Goal: Task Accomplishment & Management: Manage account settings

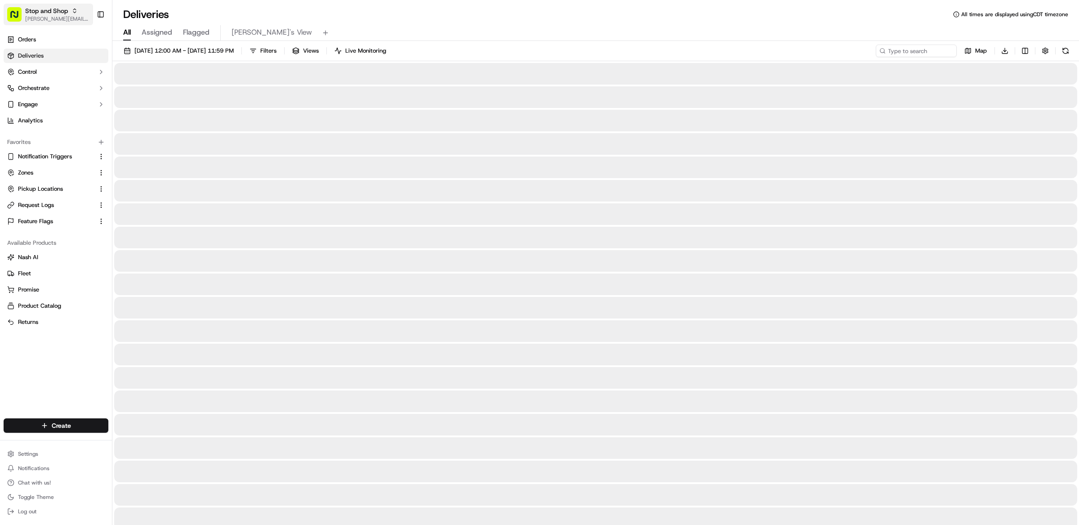
click at [45, 14] on span "Stop and Shop" at bounding box center [46, 10] width 43 height 9
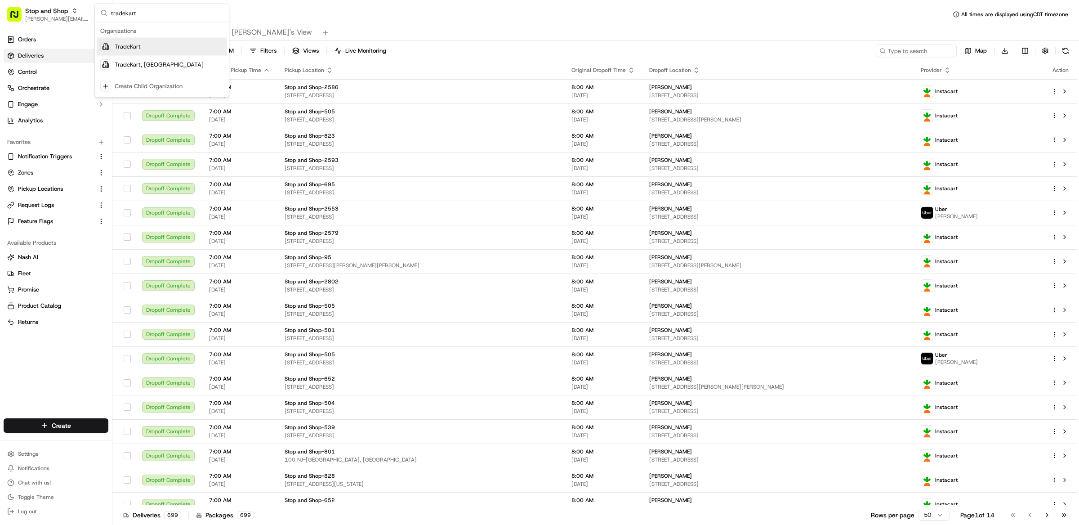
type input "tradekart"
click at [154, 66] on div "TradeKart, US" at bounding box center [162, 65] width 130 height 18
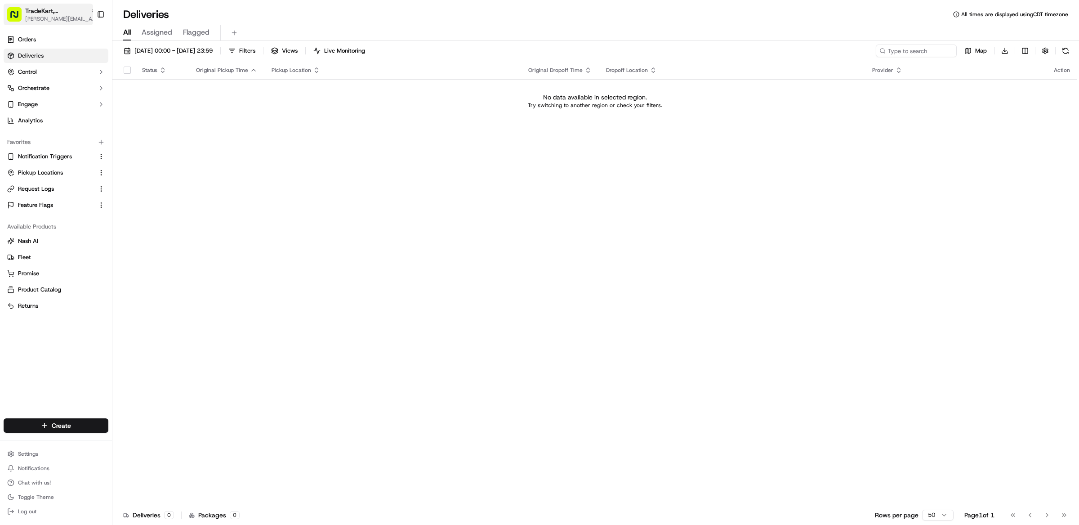
click at [56, 16] on span "[PERSON_NAME][EMAIL_ADDRESS][DOMAIN_NAME]" at bounding box center [61, 18] width 72 height 7
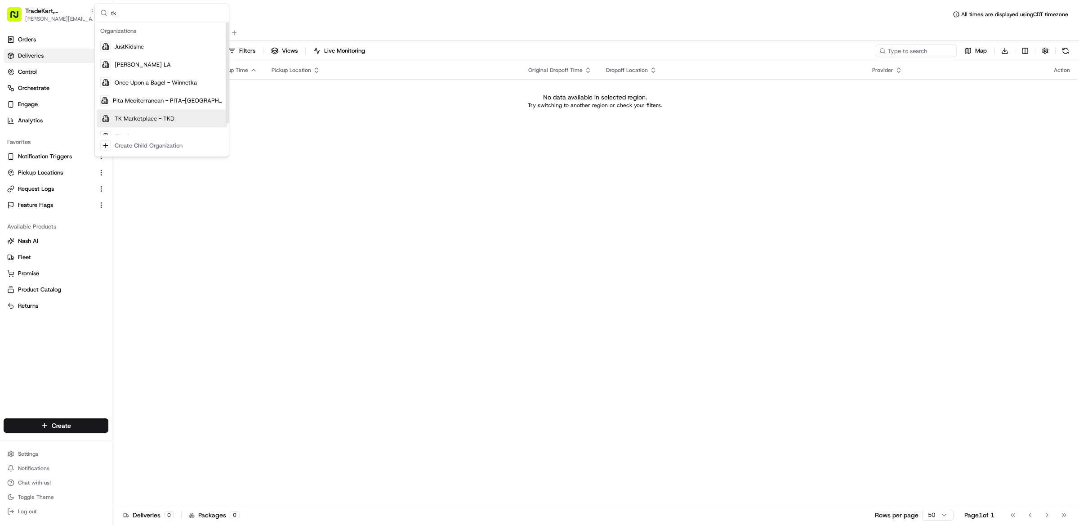
type input "tk"
click at [137, 119] on span "TK Marketplace - TKD" at bounding box center [145, 119] width 60 height 8
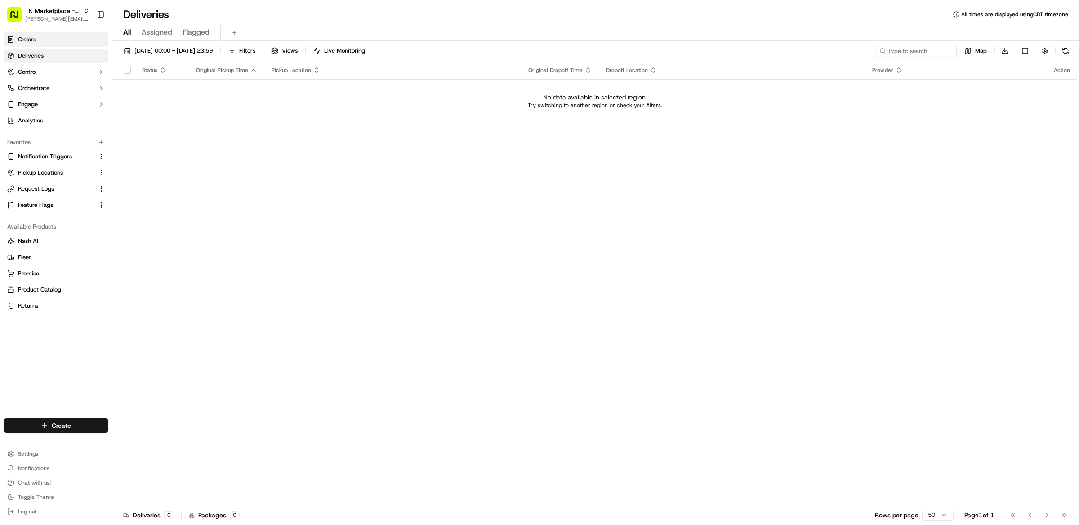
click at [39, 43] on link "Orders" at bounding box center [56, 39] width 105 height 14
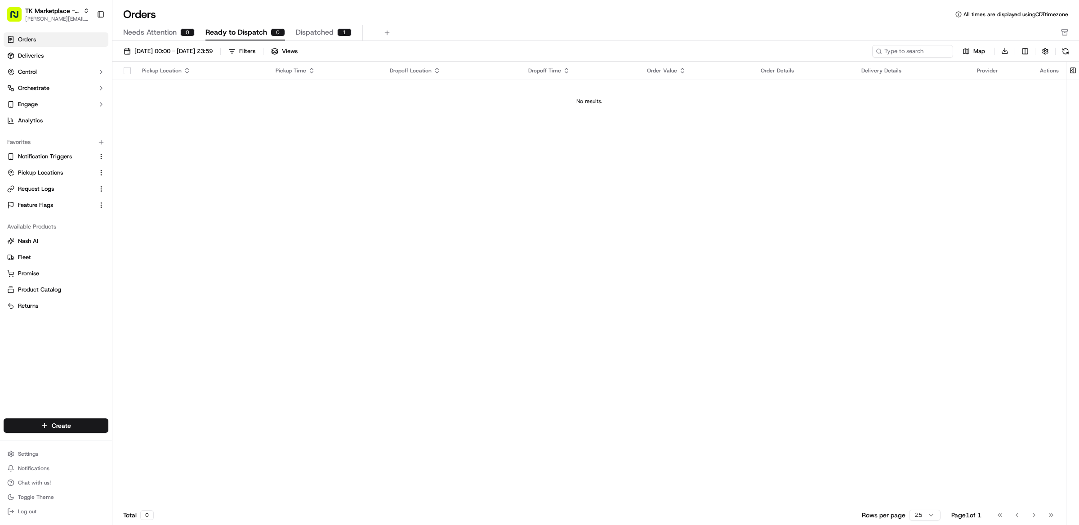
click at [319, 31] on span "Dispatched" at bounding box center [315, 32] width 38 height 11
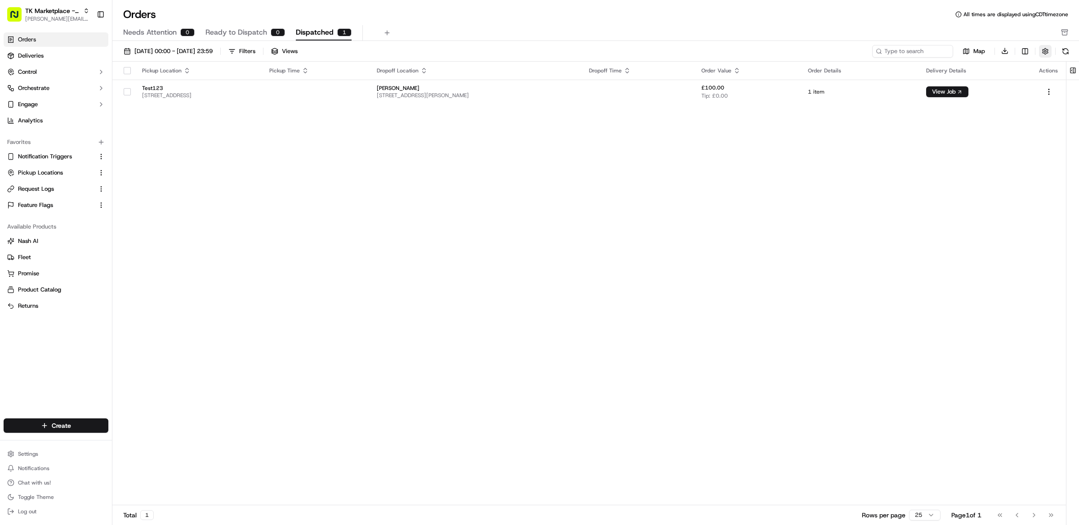
click at [1050, 53] on button "button" at bounding box center [1045, 51] width 13 height 13
click at [492, 29] on div "Needs Attention 0 Ready to Dispatch 2 Dispatched 1" at bounding box center [589, 32] width 932 height 15
click at [264, 35] on span "Ready to Dispatch" at bounding box center [236, 32] width 62 height 11
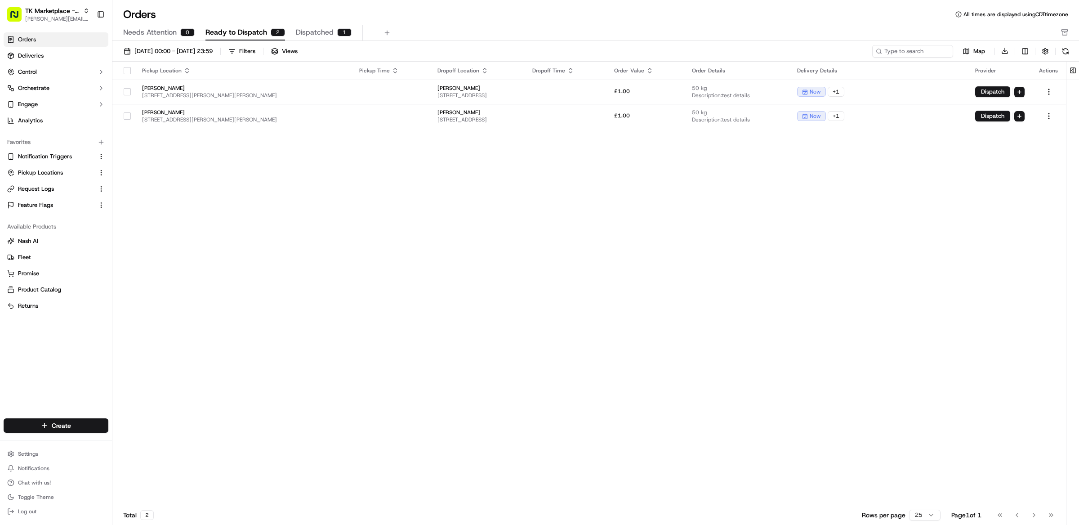
click at [556, 213] on div "Pickup Location Pickup Time Dropoff Location Dropoff Time Order Value Order Det…" at bounding box center [589, 284] width 954 height 444
click at [245, 184] on div "Pickup Location Pickup Time Dropoff Location Dropoff Time Order Value Order Det…" at bounding box center [589, 284] width 954 height 444
click at [472, 195] on div "Pickup Location Pickup Time Dropoff Location Dropoff Time Order Value Order Det…" at bounding box center [589, 284] width 954 height 444
click at [749, 188] on div "Pickup Location Pickup Time Dropoff Location Dropoff Time Order Value Order Det…" at bounding box center [589, 284] width 954 height 444
click at [59, 187] on link "Request Logs" at bounding box center [50, 189] width 87 height 8
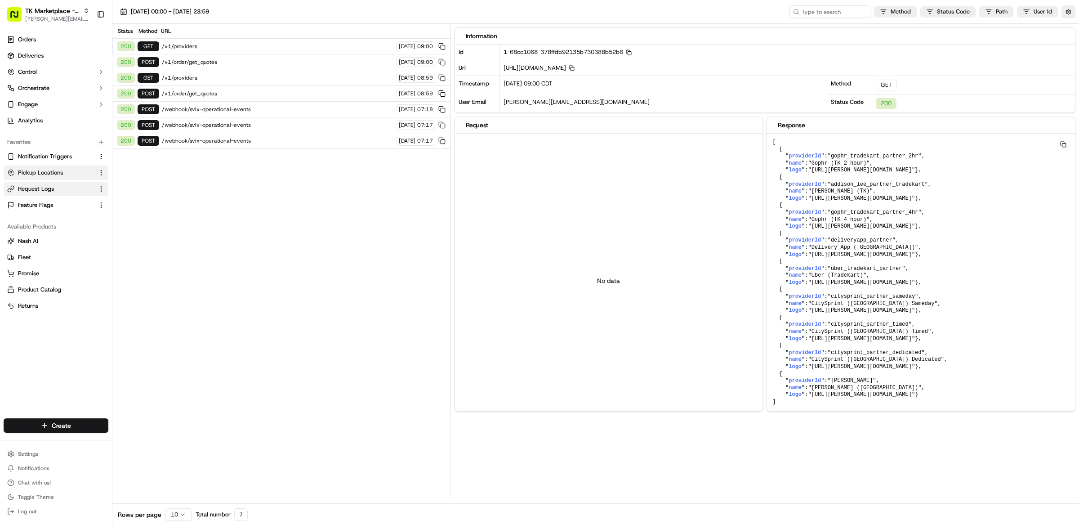
click at [49, 174] on span "Pickup Locations" at bounding box center [40, 173] width 45 height 8
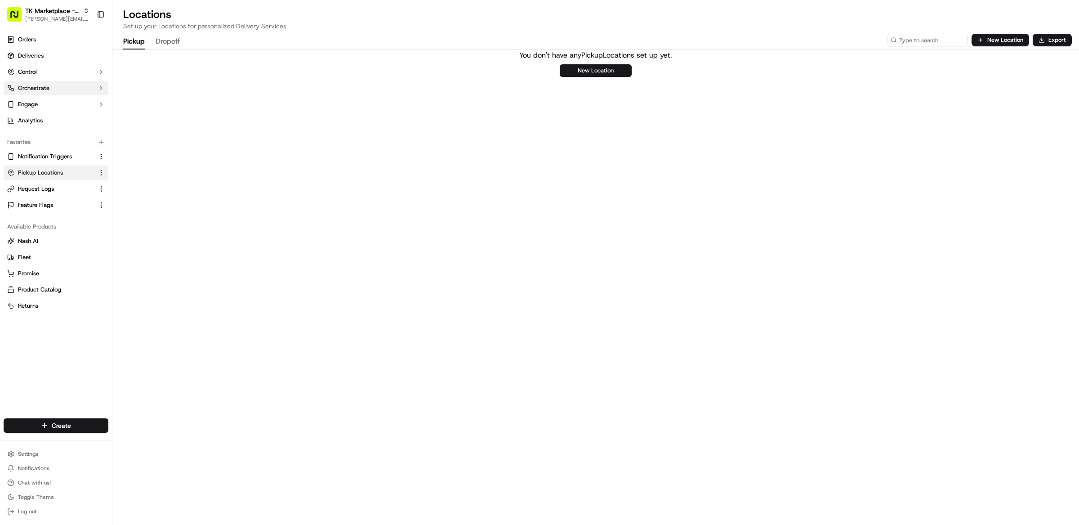
click at [42, 90] on span "Orchestrate" at bounding box center [33, 88] width 31 height 8
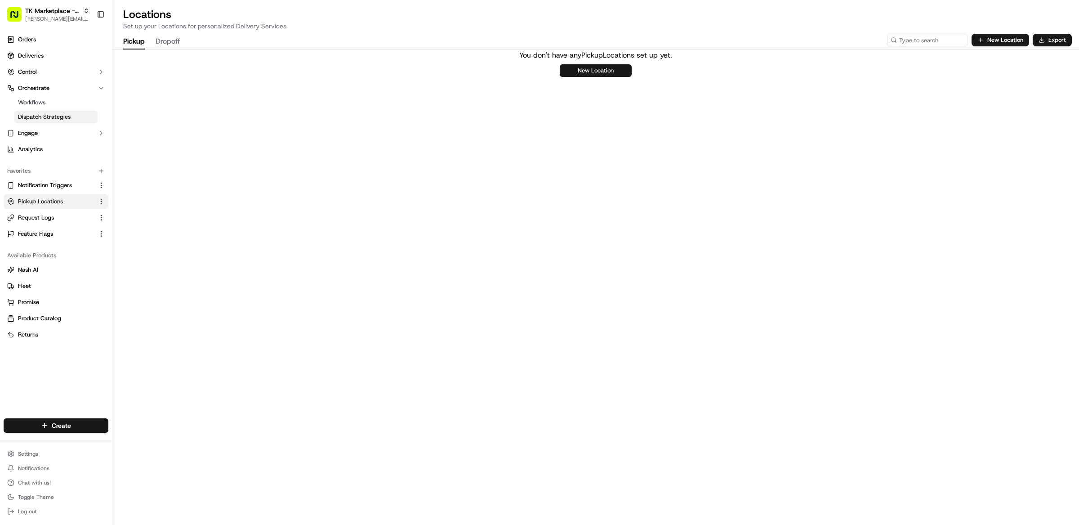
click at [52, 122] on link "Dispatch Strategies" at bounding box center [55, 117] width 83 height 13
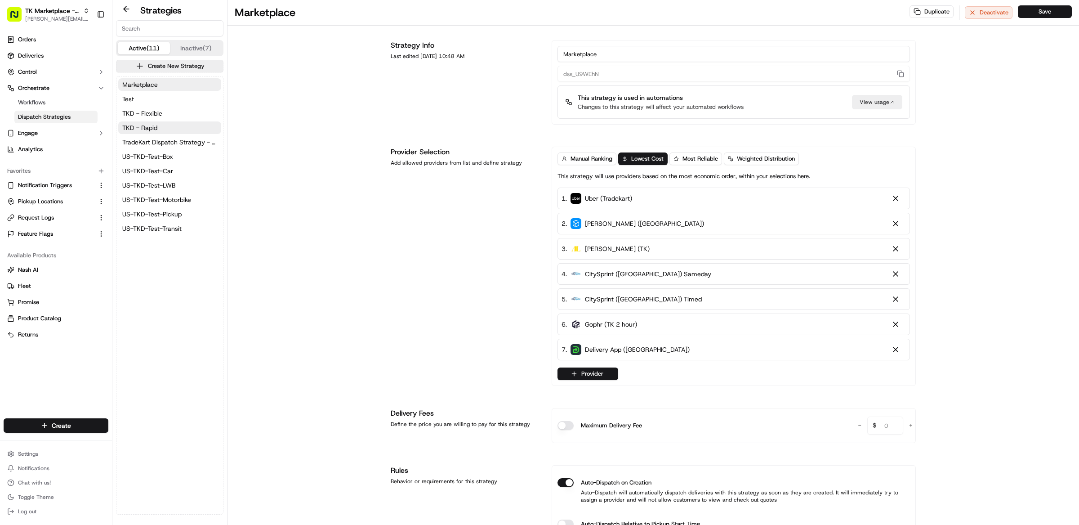
click at [164, 127] on button "TKD - Rapid" at bounding box center [169, 127] width 103 height 13
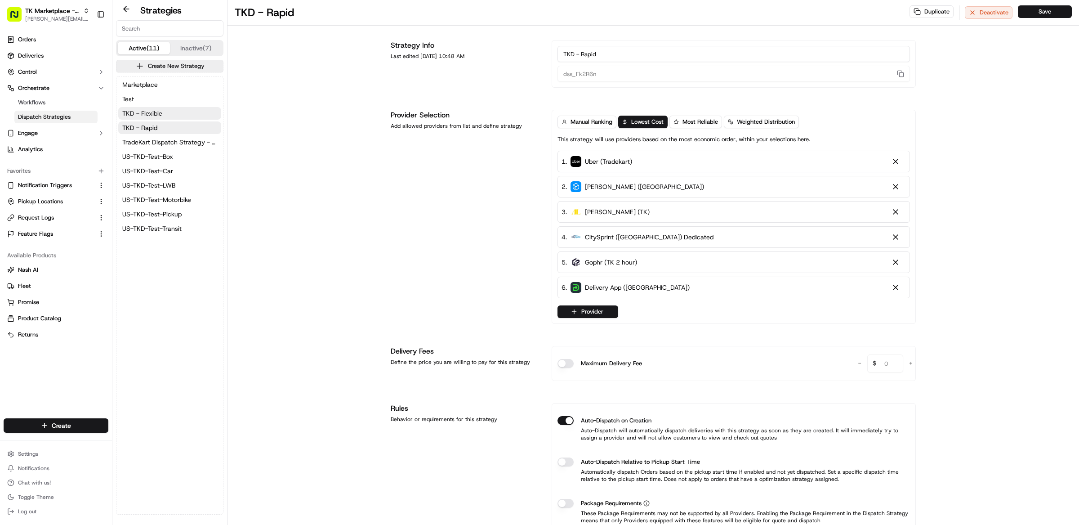
click at [167, 114] on button "TKD - Flexible" at bounding box center [169, 113] width 103 height 13
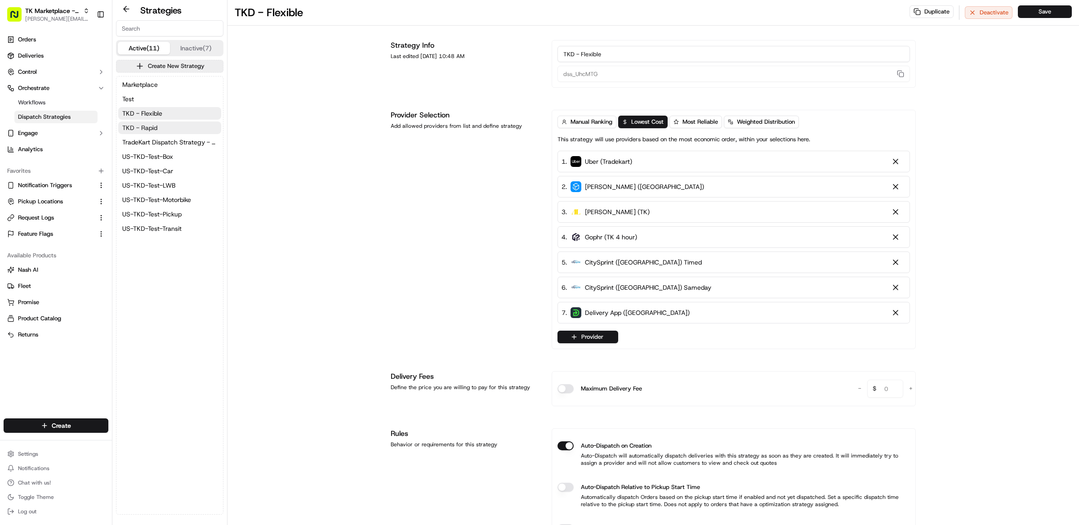
click at [169, 122] on button "TKD - Rapid" at bounding box center [169, 127] width 103 height 13
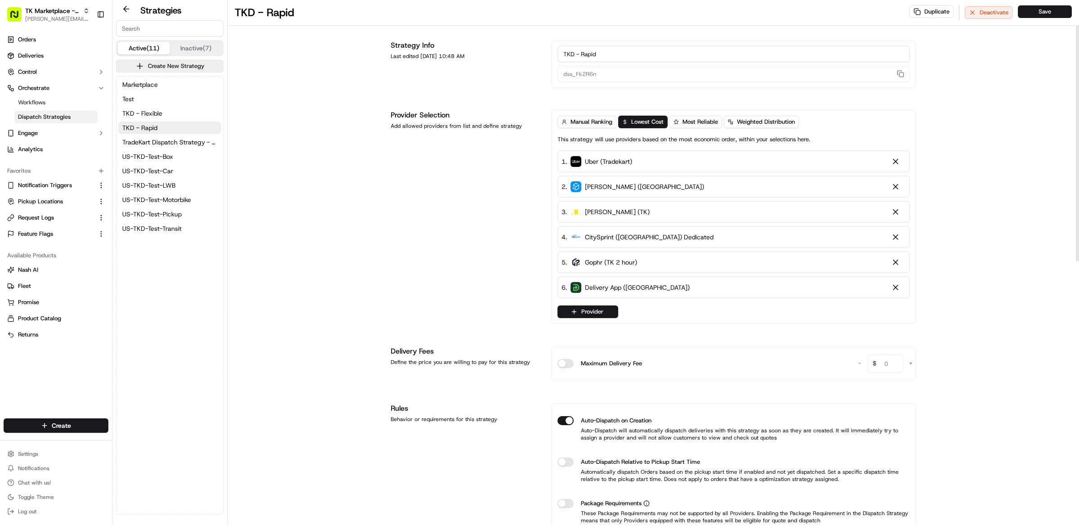
click at [379, 251] on div "TKD - Rapid Duplicate Deactivate Save Strategy Info Last edited Sep 16, 2025 10…" at bounding box center [652, 527] width 851 height 1054
click at [53, 228] on button "Feature Flags" at bounding box center [56, 234] width 105 height 14
click at [54, 219] on link "Request Logs" at bounding box center [50, 218] width 87 height 8
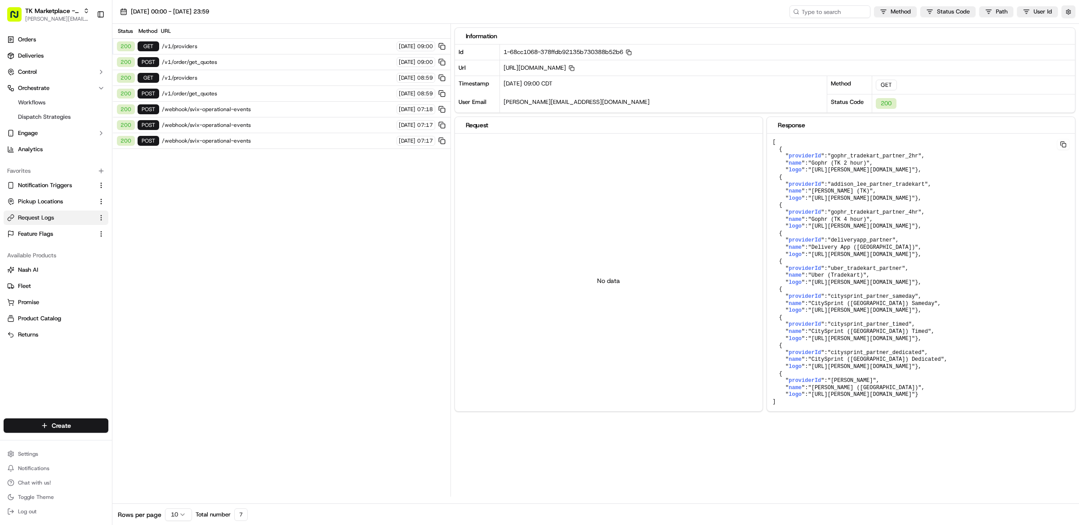
click at [240, 47] on span "/v1/providers" at bounding box center [278, 46] width 232 height 7
click at [246, 62] on span "/v1/order/get_quotes" at bounding box center [278, 61] width 232 height 7
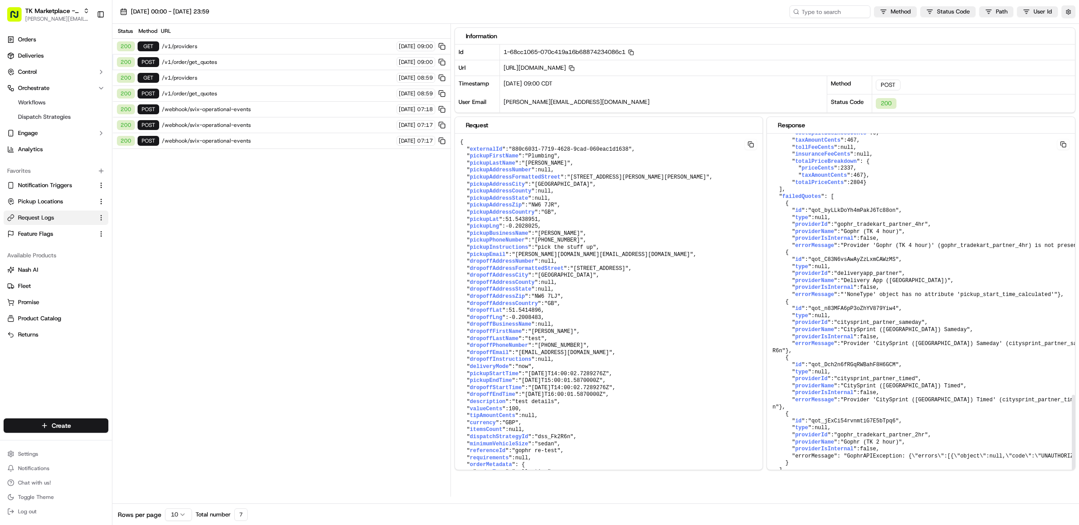
scroll to position [1248, 0]
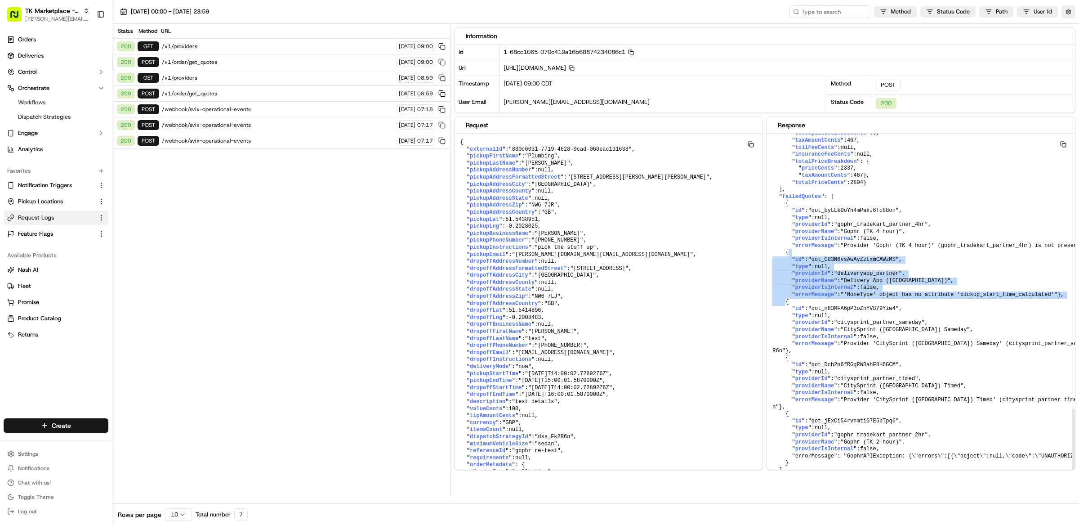
drag, startPoint x: 797, startPoint y: 297, endPoint x: 768, endPoint y: 247, distance: 57.2
click at [35, 457] on html "TK Marketplace - TKD matt@usenash.com Toggle Sidebar Orders Deliveries Control …" at bounding box center [539, 262] width 1079 height 525
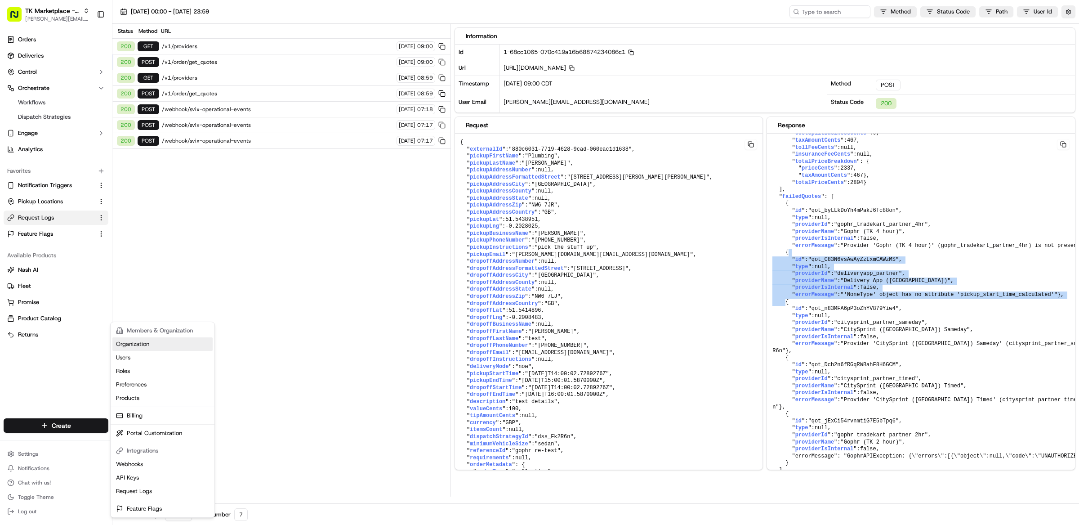
click at [148, 343] on link "Organization" at bounding box center [162, 343] width 100 height 13
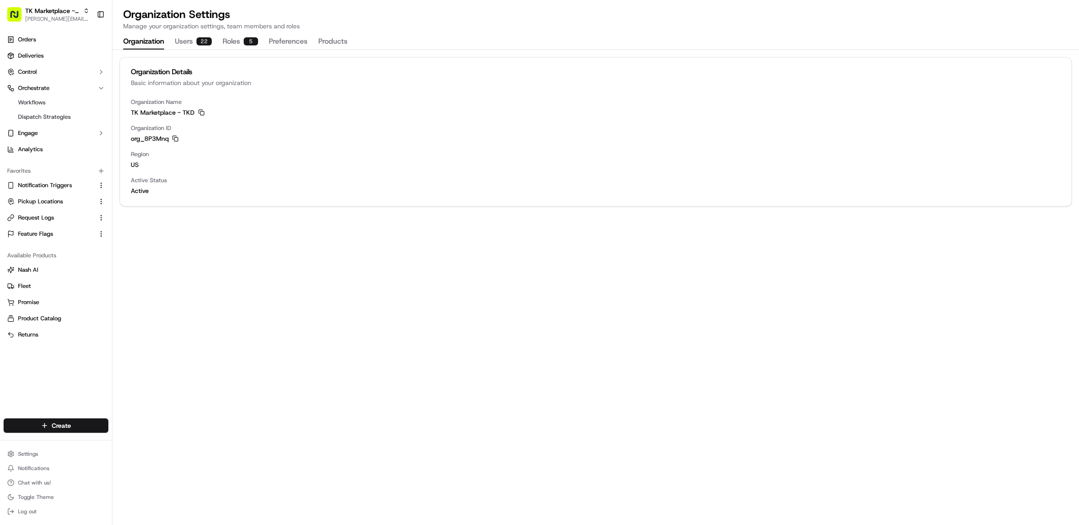
click at [180, 137] on div "org_8P3Mnq Copy org_8P3Mnq" at bounding box center [596, 138] width 930 height 9
click at [177, 138] on rect "button" at bounding box center [176, 140] width 4 height 4
drag, startPoint x: 147, startPoint y: 164, endPoint x: 131, endPoint y: 157, distance: 17.5
click at [129, 156] on div "Organization Name TK Marketplace - TKD Copy TK Marketplace - TKD Organization I…" at bounding box center [595, 152] width 951 height 108
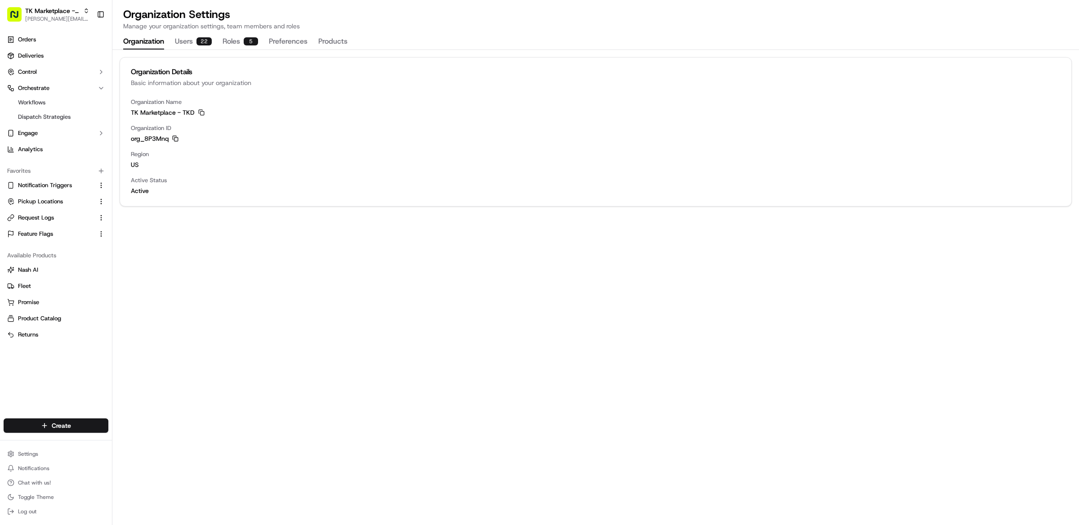
click at [157, 165] on span "us" at bounding box center [596, 164] width 930 height 9
drag, startPoint x: 138, startPoint y: 162, endPoint x: 129, endPoint y: 155, distance: 11.8
click at [129, 155] on div "Organization Name TK Marketplace - TKD Copy TK Marketplace - TKD Organization I…" at bounding box center [595, 152] width 951 height 108
click at [167, 171] on div "Organization Name TK Marketplace - TKD Copy TK Marketplace - TKD Organization I…" at bounding box center [595, 152] width 951 height 108
click at [40, 103] on span "Workflows" at bounding box center [31, 102] width 27 height 8
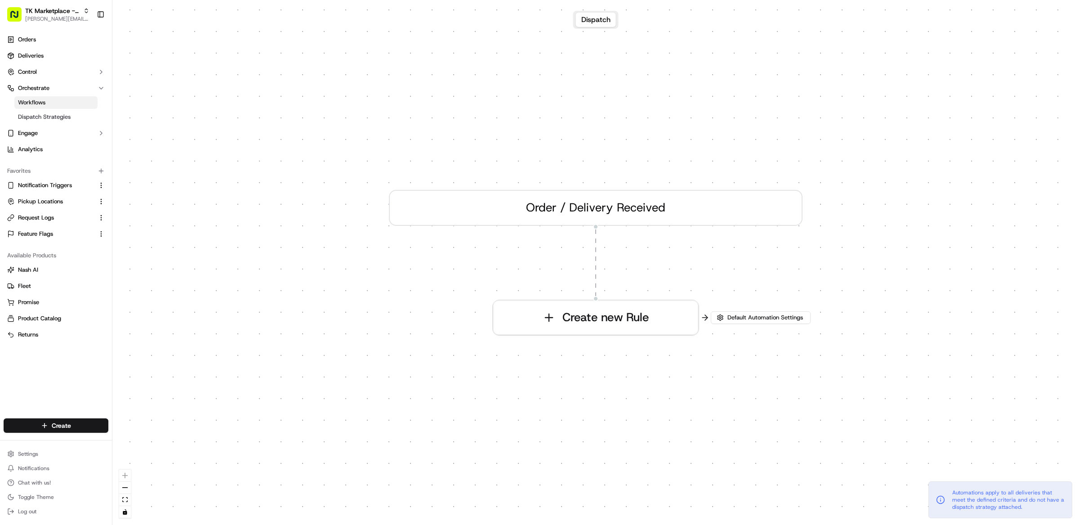
click at [40, 103] on span "Workflows" at bounding box center [31, 102] width 27 height 8
click at [733, 311] on button "Default Automation Settings" at bounding box center [761, 317] width 100 height 13
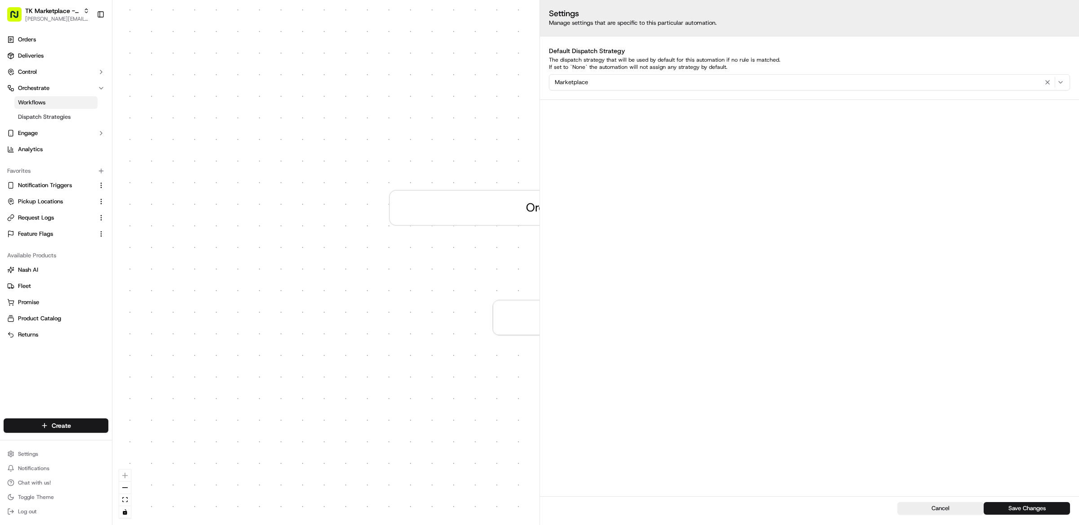
click at [613, 87] on div "Marketplace" at bounding box center [809, 82] width 517 height 11
click at [580, 114] on span "None" at bounding box center [619, 118] width 111 height 8
click at [894, 271] on html "TK Marketplace - TKD matt@usenash.com Toggle Sidebar Orders Deliveries Control …" at bounding box center [539, 262] width 1079 height 525
click at [946, 505] on button "Cancel" at bounding box center [940, 508] width 86 height 13
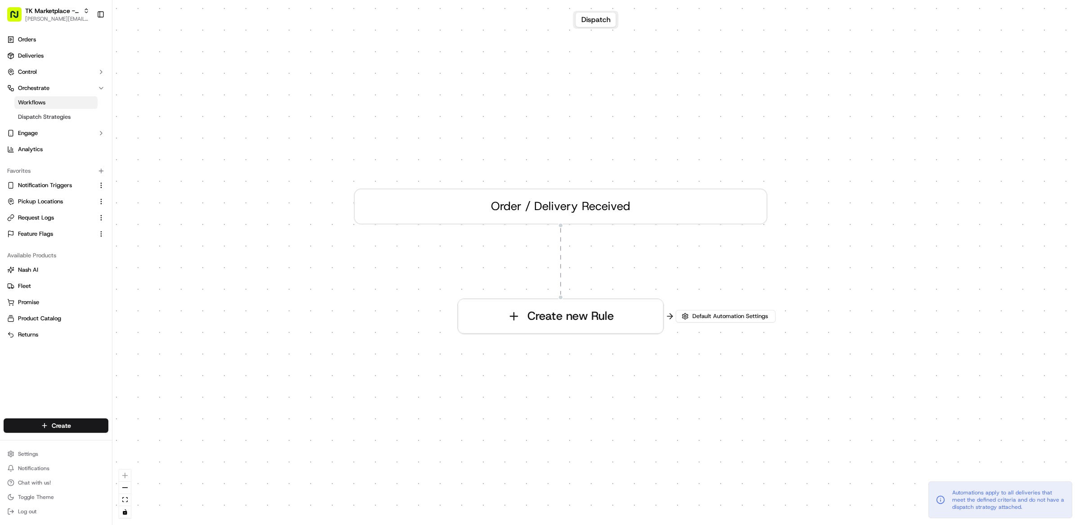
drag, startPoint x: 722, startPoint y: 267, endPoint x: 691, endPoint y: 268, distance: 31.9
click at [691, 268] on div "0 Order / Delivery Received Create new Rule" at bounding box center [595, 262] width 967 height 525
click at [58, 113] on span "Dispatch Strategies" at bounding box center [44, 117] width 53 height 8
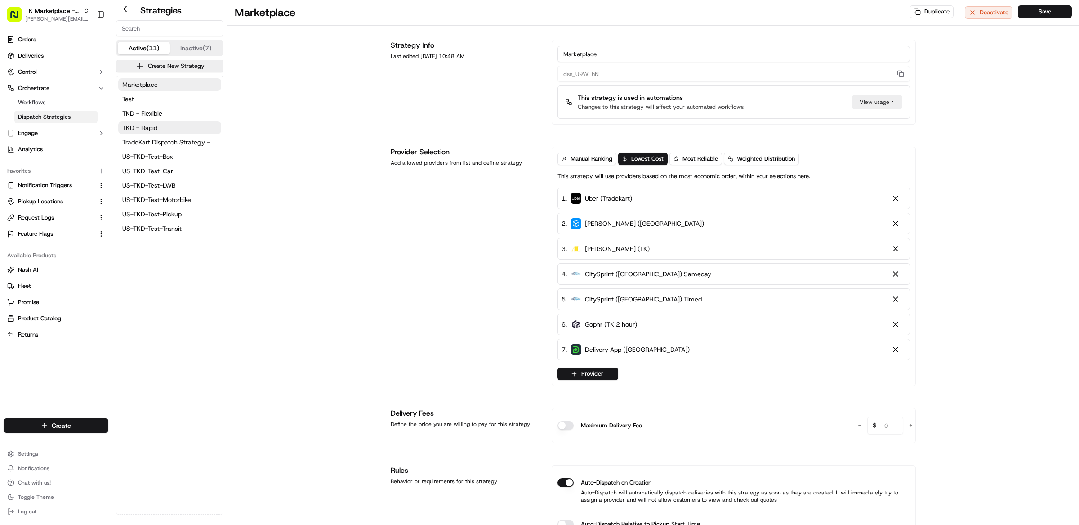
click at [170, 128] on button "TKD - Rapid" at bounding box center [169, 127] width 103 height 13
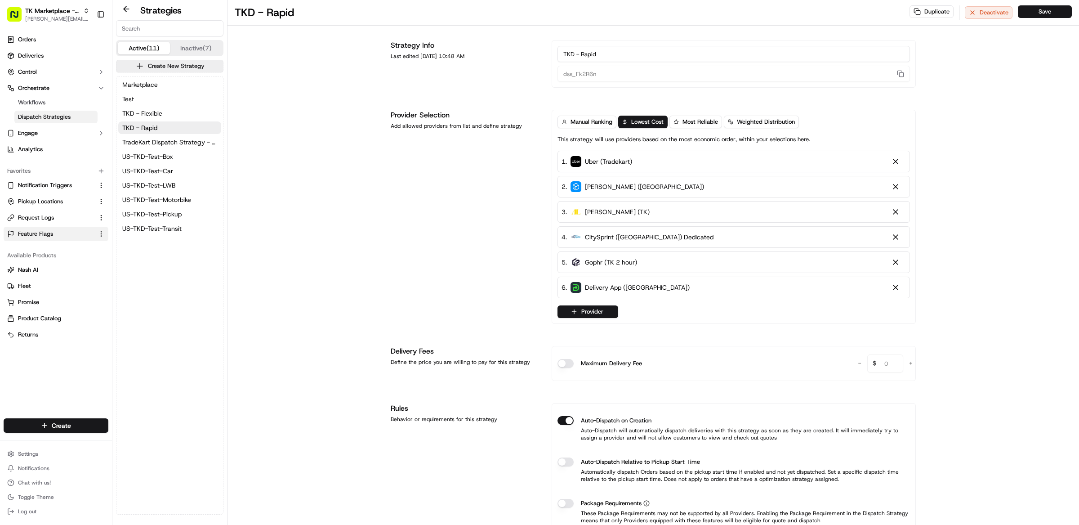
click at [38, 233] on span "Feature Flags" at bounding box center [35, 234] width 35 height 8
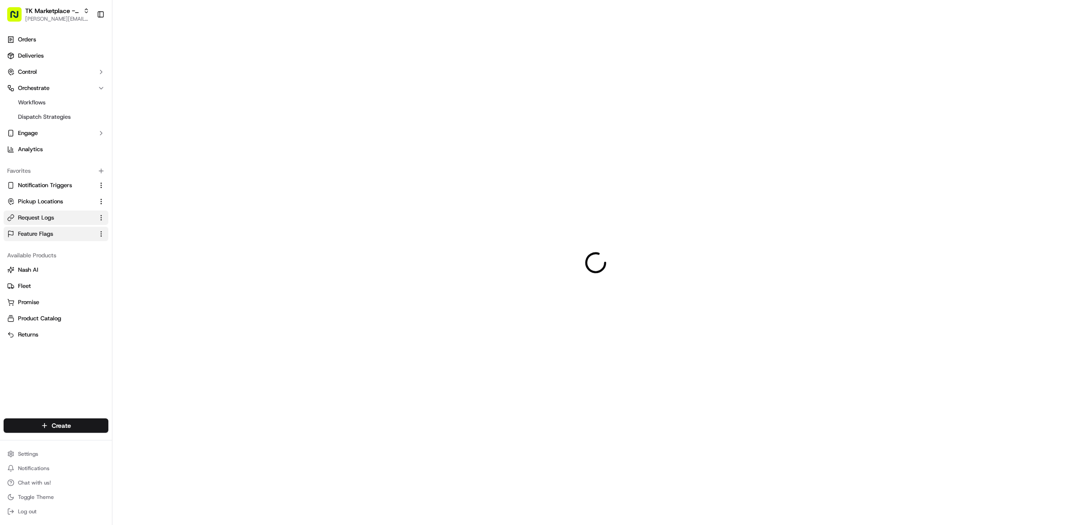
click at [40, 218] on span "Request Logs" at bounding box center [36, 218] width 36 height 8
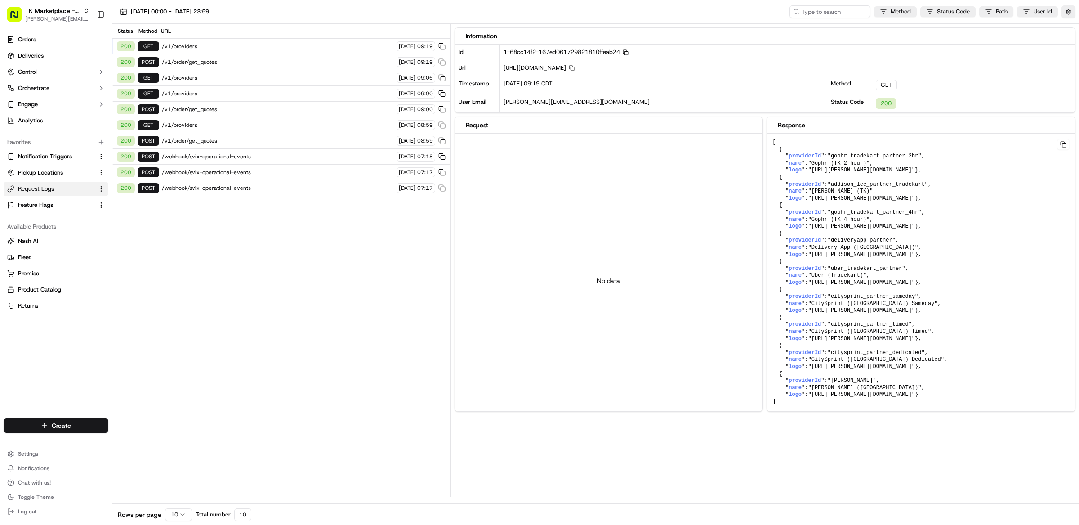
click at [231, 61] on span "/v1/order/get_quotes" at bounding box center [278, 61] width 232 height 7
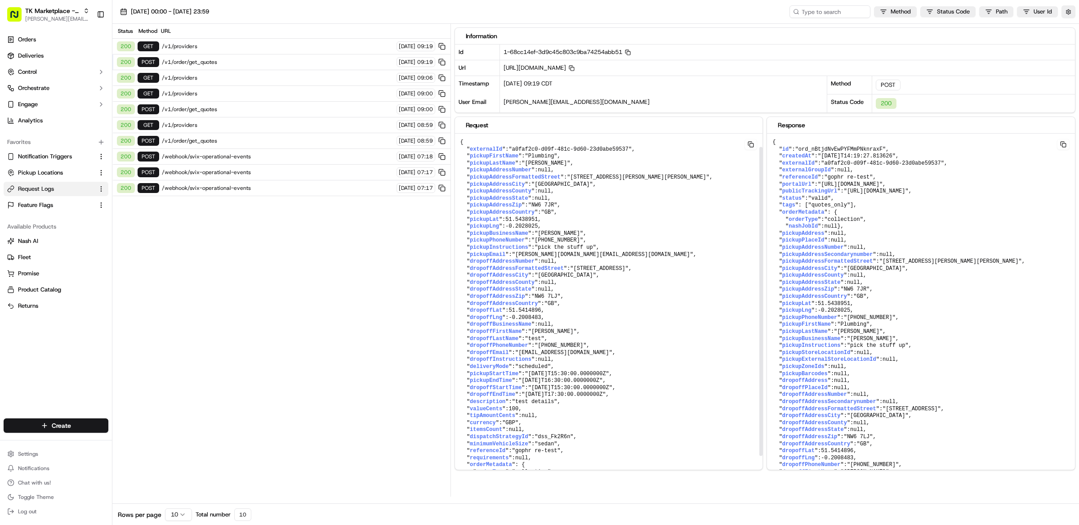
scroll to position [50, 0]
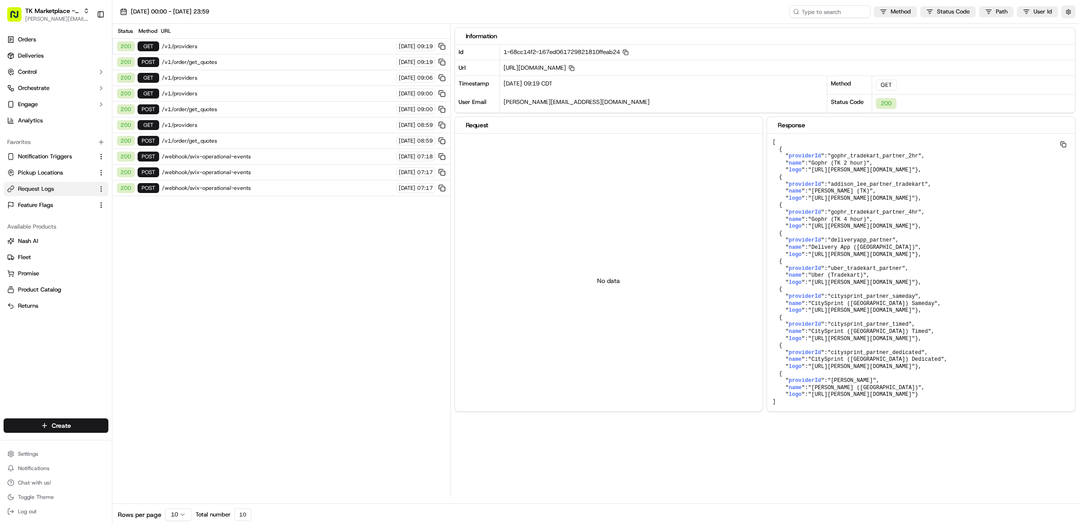
click at [226, 63] on span "/v1/order/get_quotes" at bounding box center [278, 61] width 232 height 7
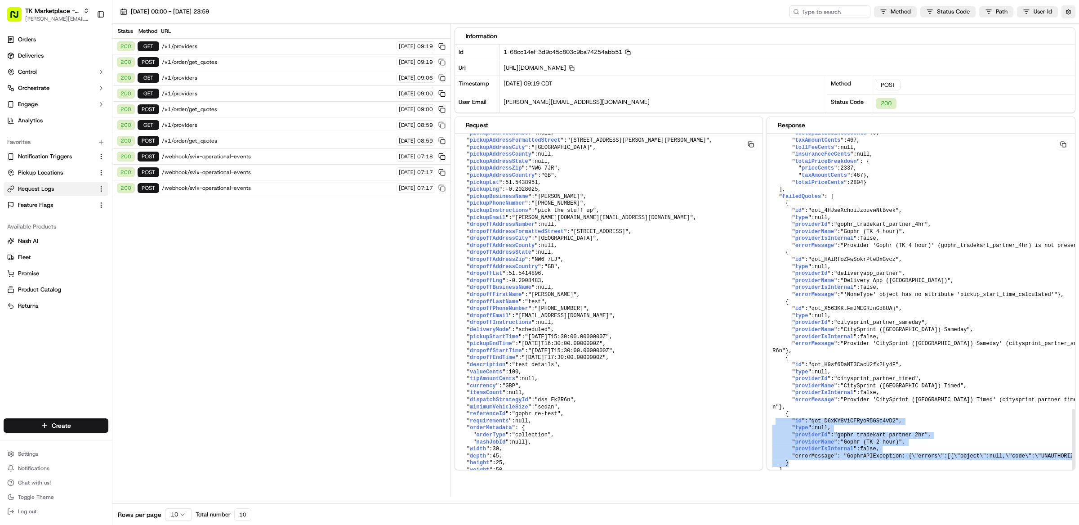
scroll to position [1248, 230]
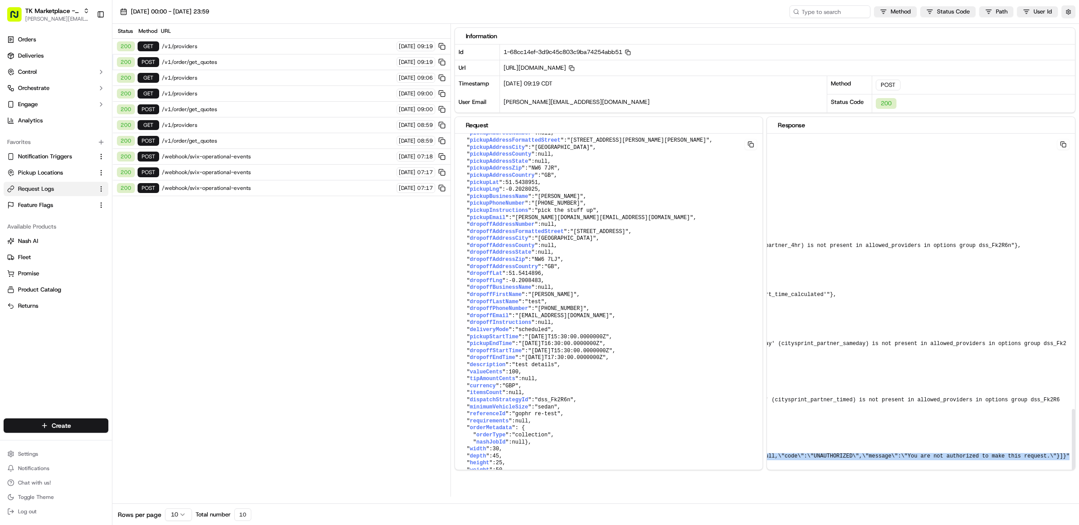
drag, startPoint x: 780, startPoint y: 418, endPoint x: 1070, endPoint y: 459, distance: 293.8
click at [1070, 459] on div "{ " id ": "ord_nBtjdNvEwPYFMmPNknraxF" , " createdAt ": "2025-09-18T14:19:27.81…" at bounding box center [921, 310] width 308 height 352
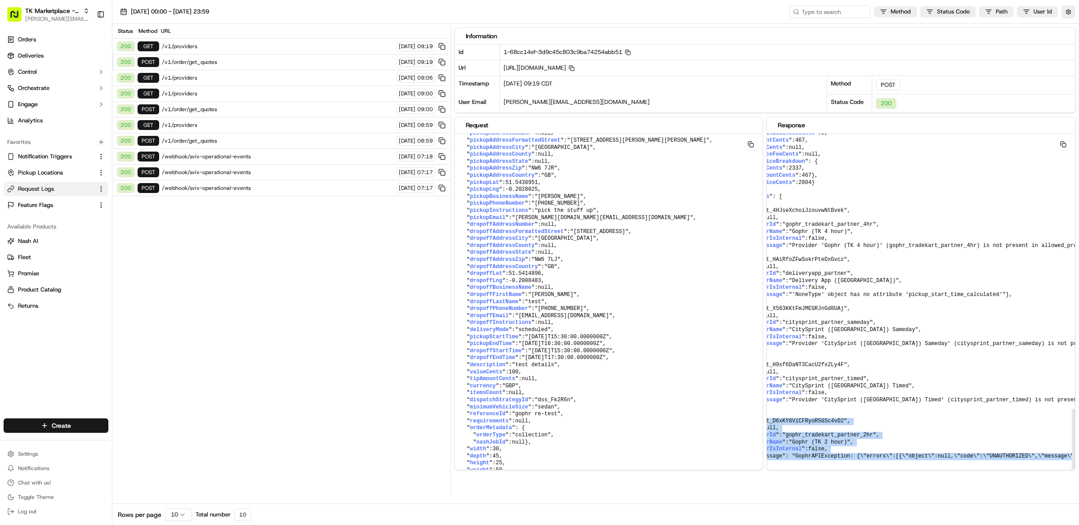
scroll to position [1248, 0]
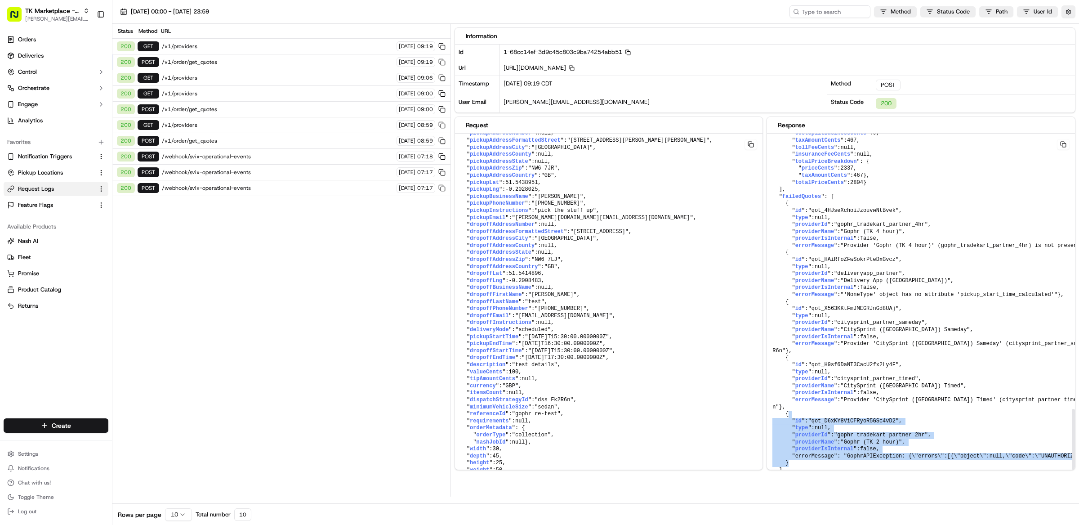
drag, startPoint x: 797, startPoint y: 465, endPoint x: 774, endPoint y: 416, distance: 53.5
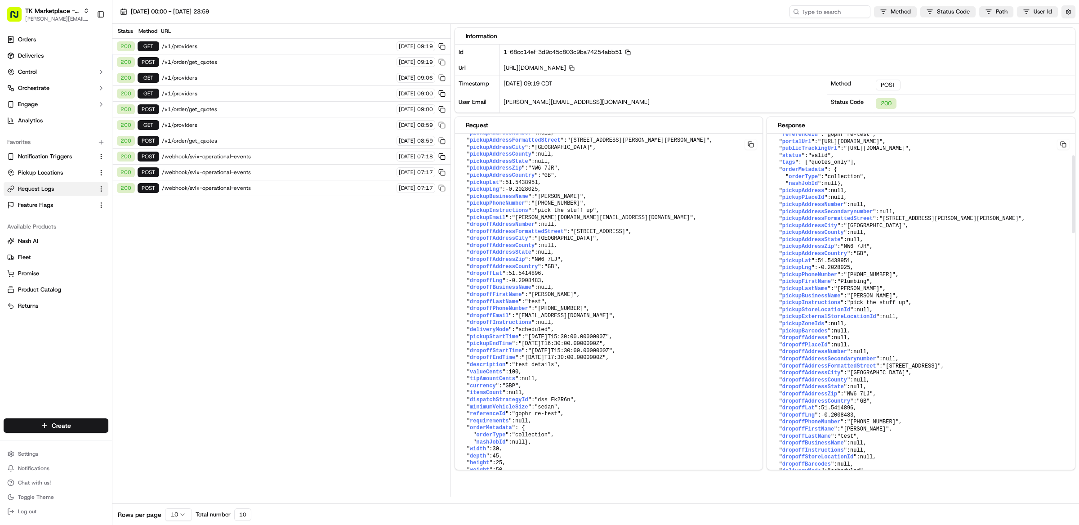
scroll to position [0, 0]
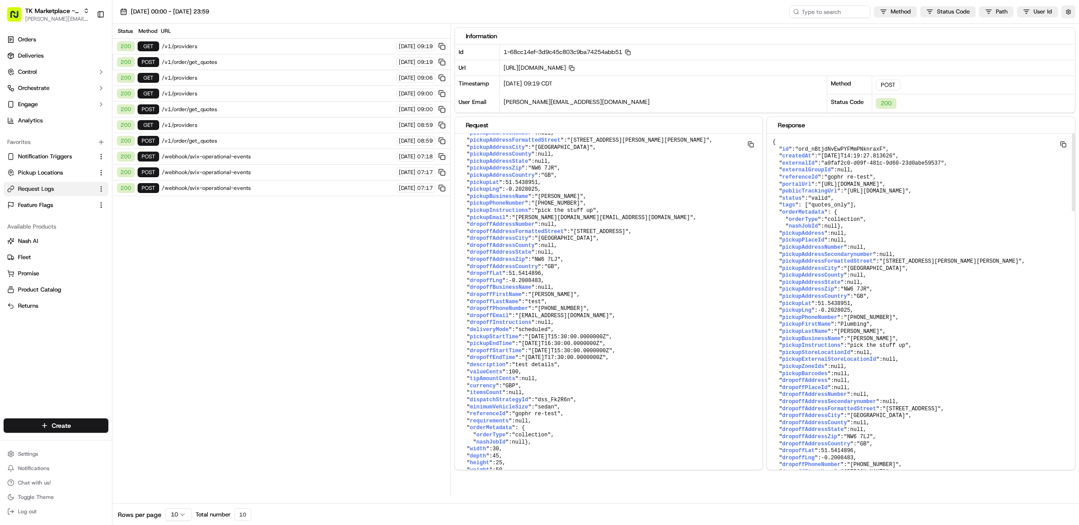
click at [851, 150] on span ""ord_nBtjdNvEwPYFMmPNknraxF"" at bounding box center [840, 149] width 91 height 6
copy span "ord_nBtjdNvEwPYFMmPNknraxF"
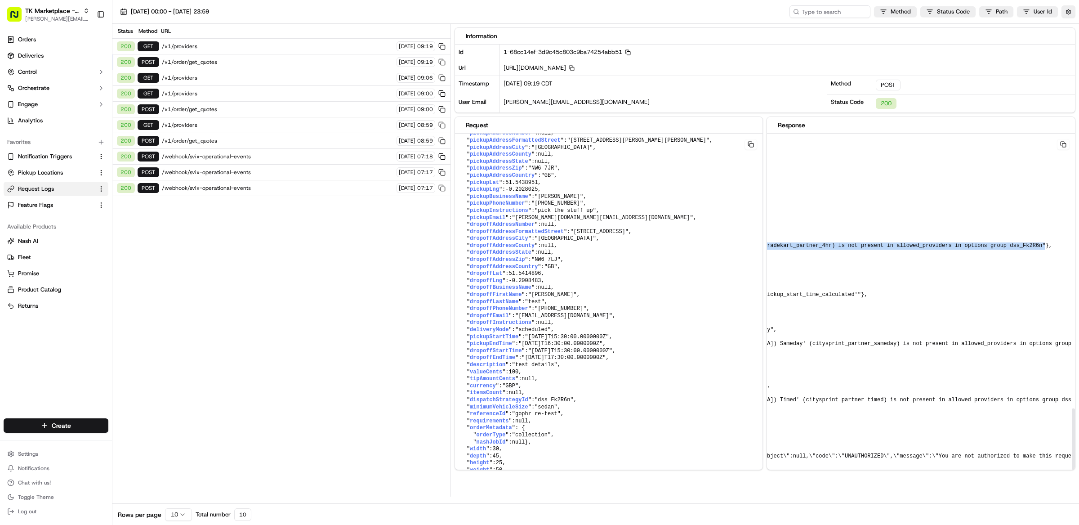
scroll to position [1246, 0]
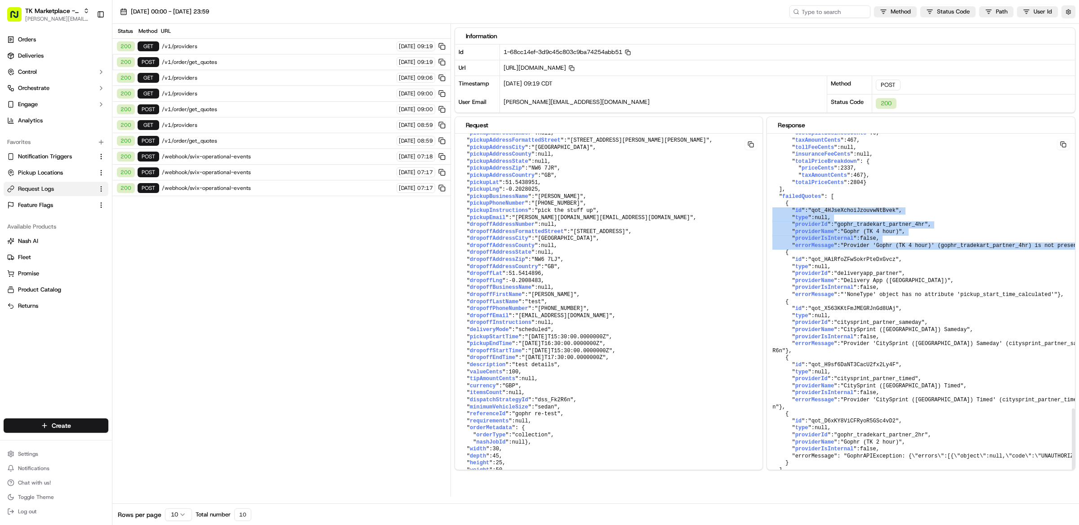
drag, startPoint x: 1051, startPoint y: 235, endPoint x: 768, endPoint y: 203, distance: 284.6
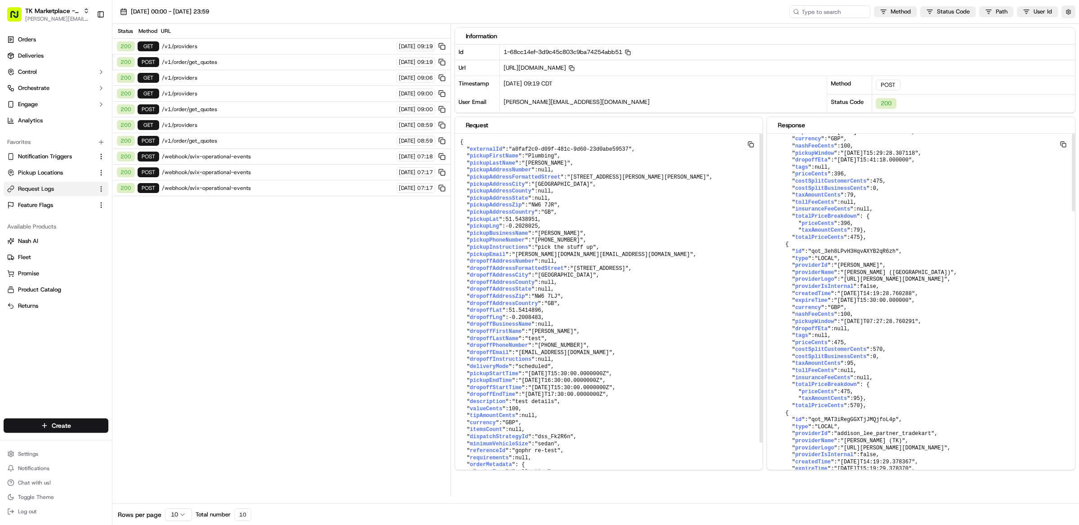
scroll to position [0, 0]
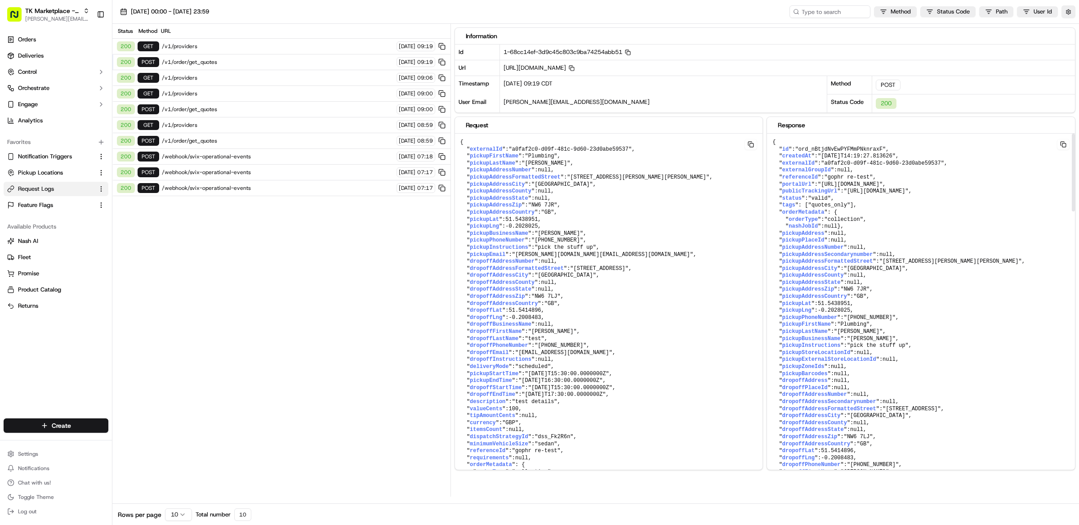
click at [842, 150] on span ""ord_nBtjdNvEwPYFMmPNknraxF"" at bounding box center [840, 149] width 91 height 6
copy span "ord_nBtjdNvEwPYFMmPNknraxF"
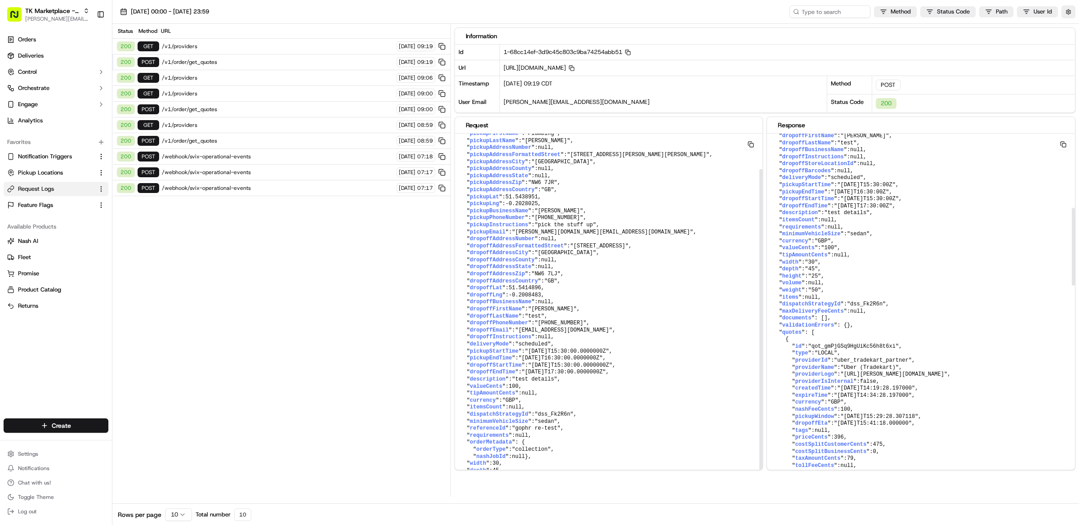
scroll to position [43, 0]
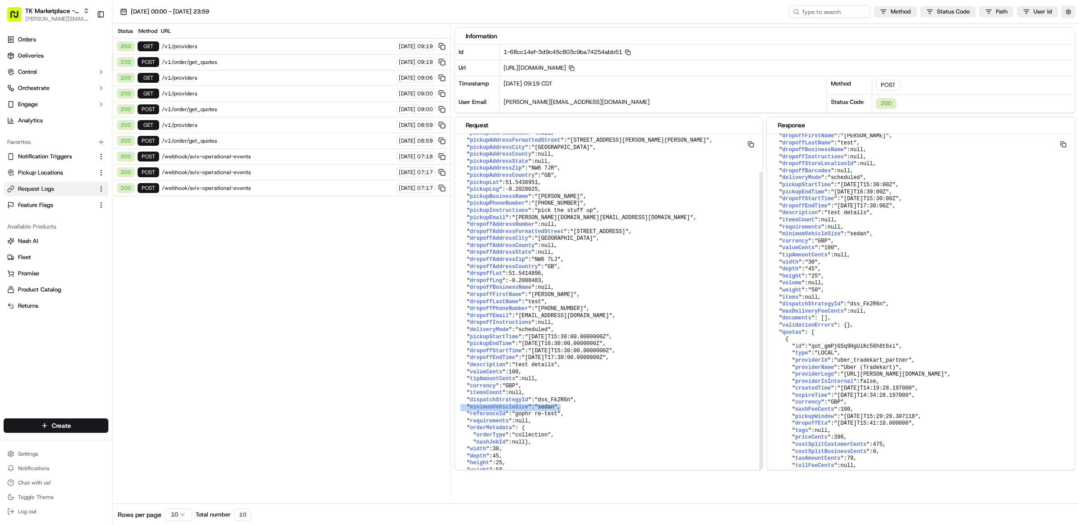
drag, startPoint x: 572, startPoint y: 400, endPoint x: 459, endPoint y: 400, distance: 113.7
click at [459, 400] on pre "{ " externalId ": "a0faf2c0-d09f-481c-9d60-23d0abe59537" , " pickupFirstName ":…" at bounding box center [609, 291] width 308 height 389
click at [207, 47] on span "/v1/providers" at bounding box center [278, 46] width 232 height 7
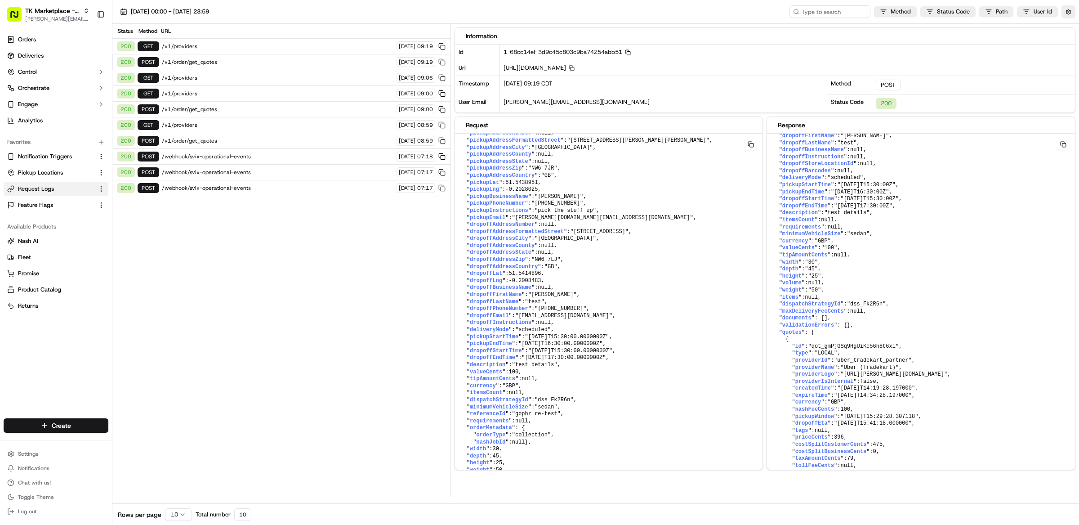
scroll to position [0, 0]
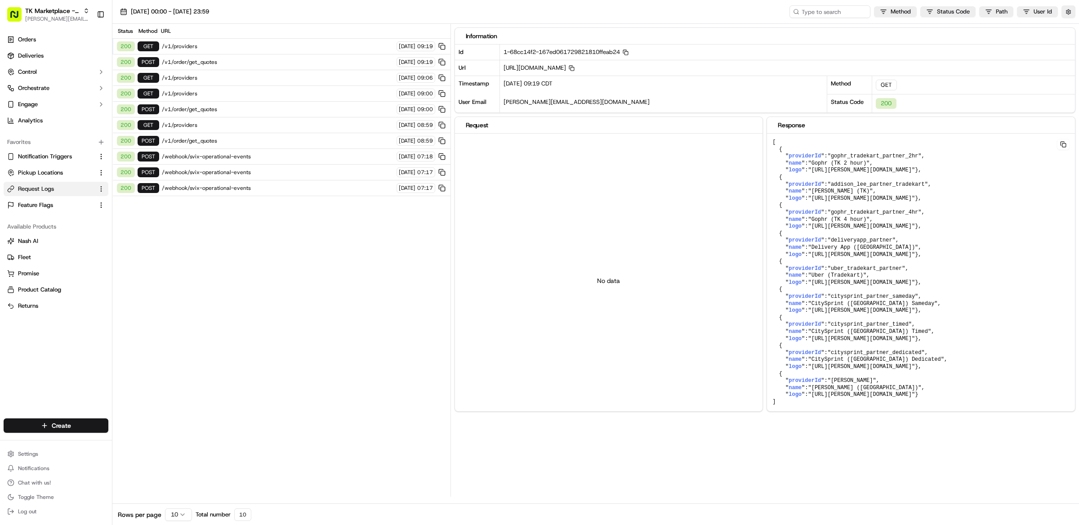
click at [215, 61] on span "/v1/order/get_quotes" at bounding box center [278, 61] width 232 height 7
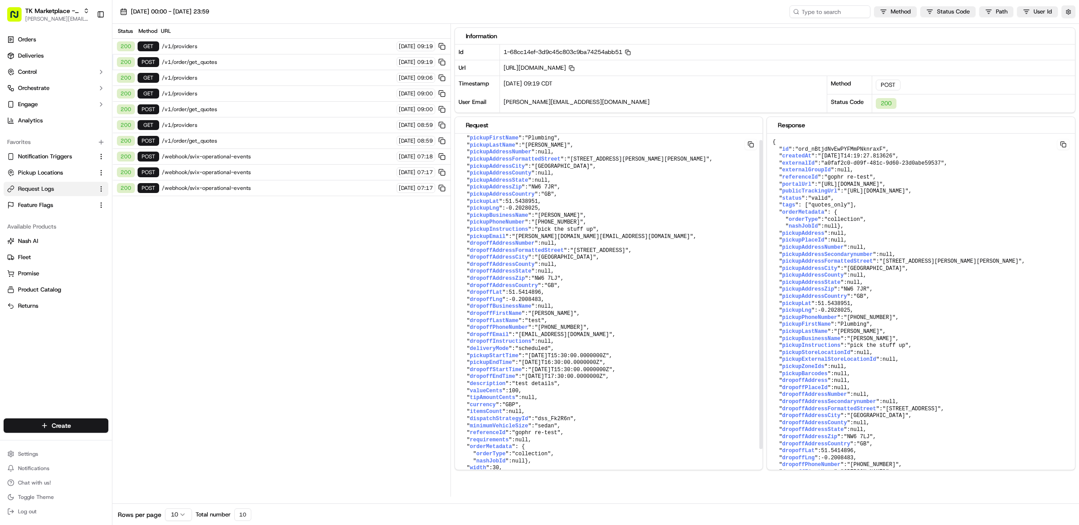
scroll to position [50, 0]
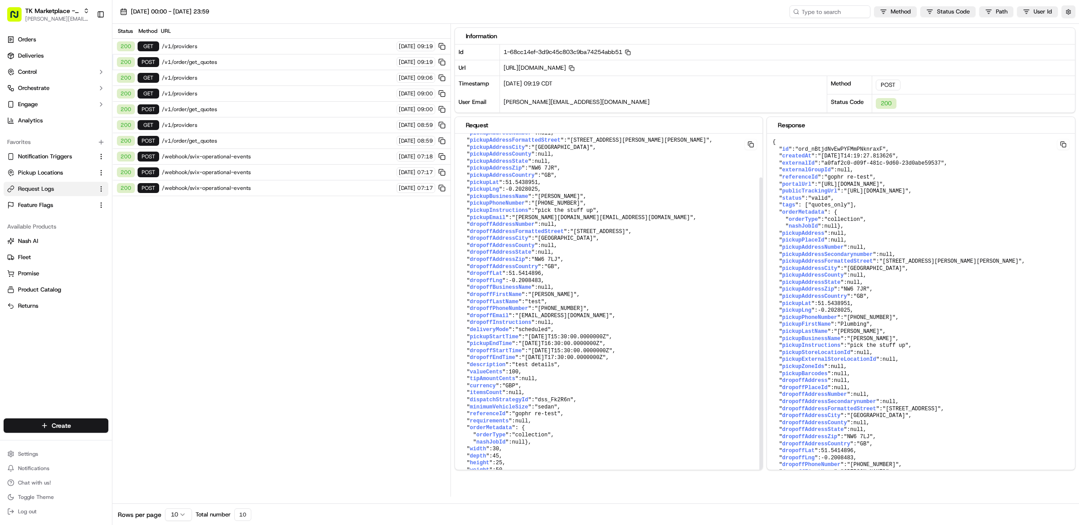
click at [210, 60] on span "/v1/order/get_quotes" at bounding box center [278, 61] width 232 height 7
click at [213, 46] on span "/v1/providers" at bounding box center [278, 46] width 232 height 7
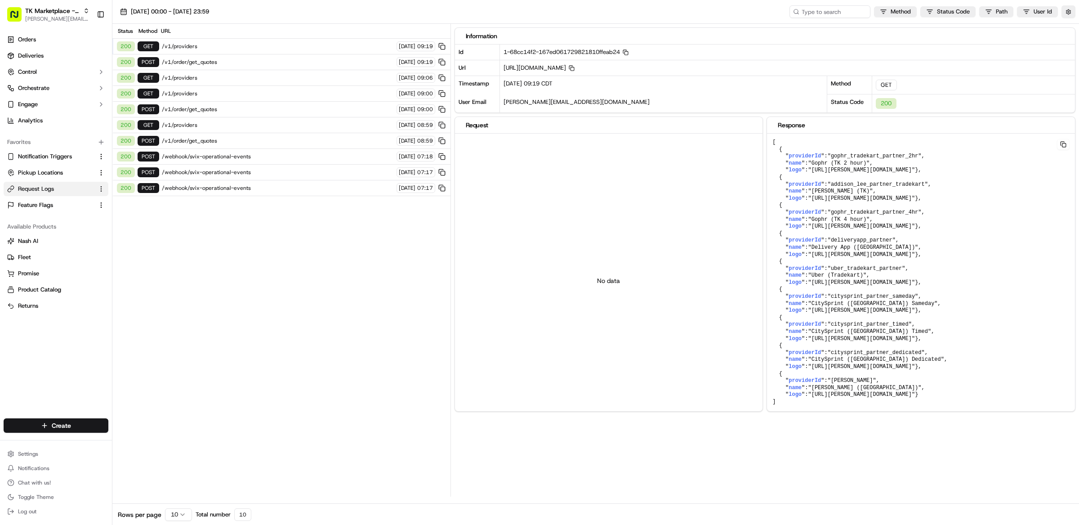
click at [219, 60] on span "/v1/order/get_quotes" at bounding box center [278, 61] width 232 height 7
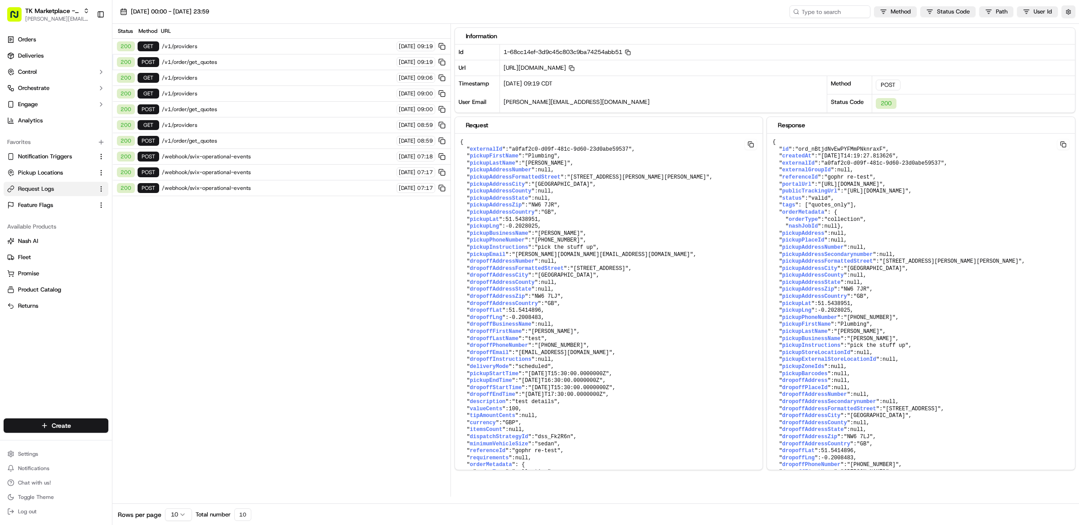
click at [200, 110] on span "/v1/order/get_quotes" at bounding box center [278, 109] width 232 height 7
click at [209, 58] on div "200 POST /v1/order/get_quotes 18/09/2025 09:19" at bounding box center [281, 62] width 338 height 16
click at [198, 37] on div "Status Method URL" at bounding box center [281, 31] width 338 height 15
click at [205, 45] on span "/v1/order/get_quotes" at bounding box center [278, 46] width 232 height 7
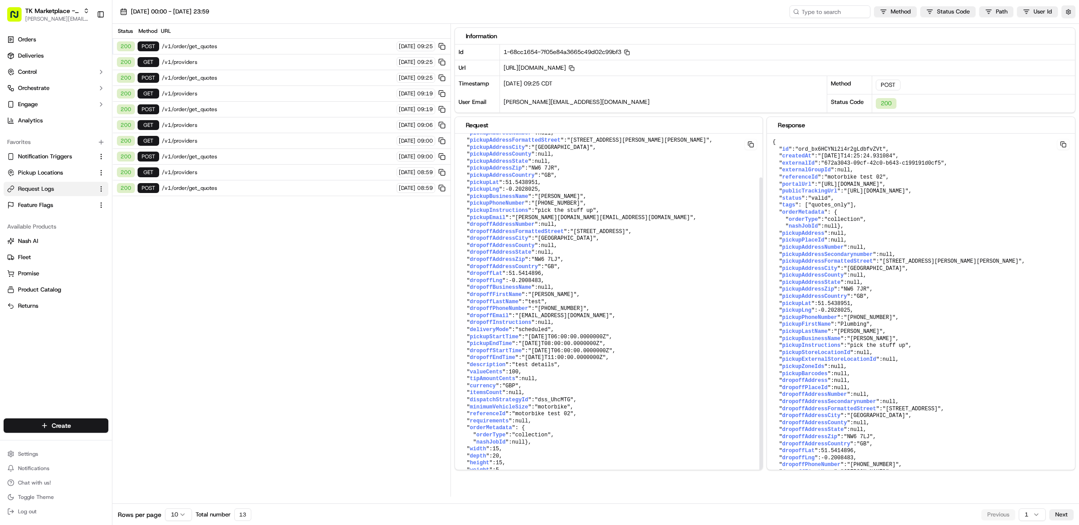
scroll to position [50, 0]
click at [543, 334] on span ""[DATE]T06:00:00.0000000Z"" at bounding box center [567, 337] width 84 height 6
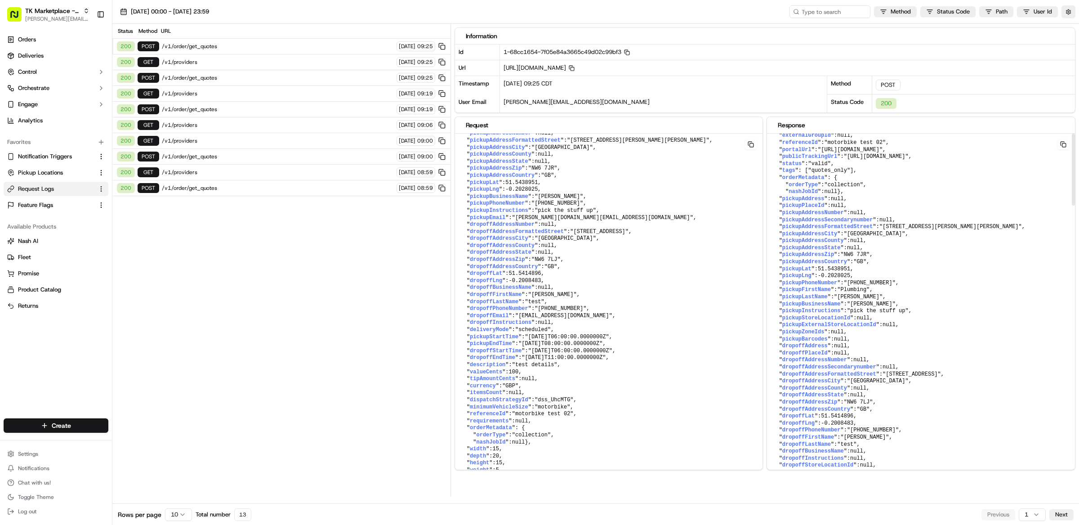
scroll to position [0, 0]
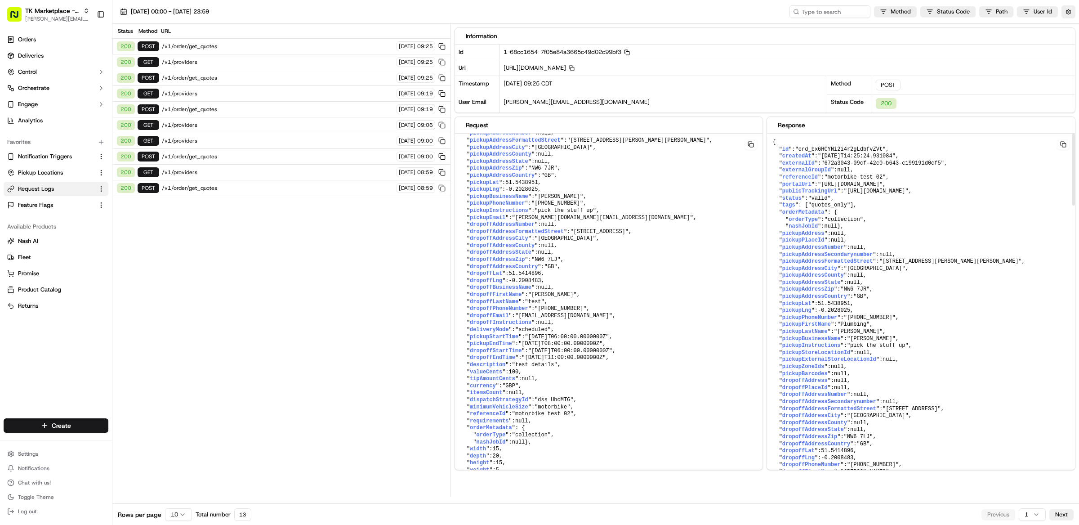
click at [848, 150] on span ""ord_bx6HCYNi2i4r2gLdbfvZVt"" at bounding box center [840, 149] width 91 height 6
copy span "ord_bx6HCYNi2i4r2gLdbfvZVt"
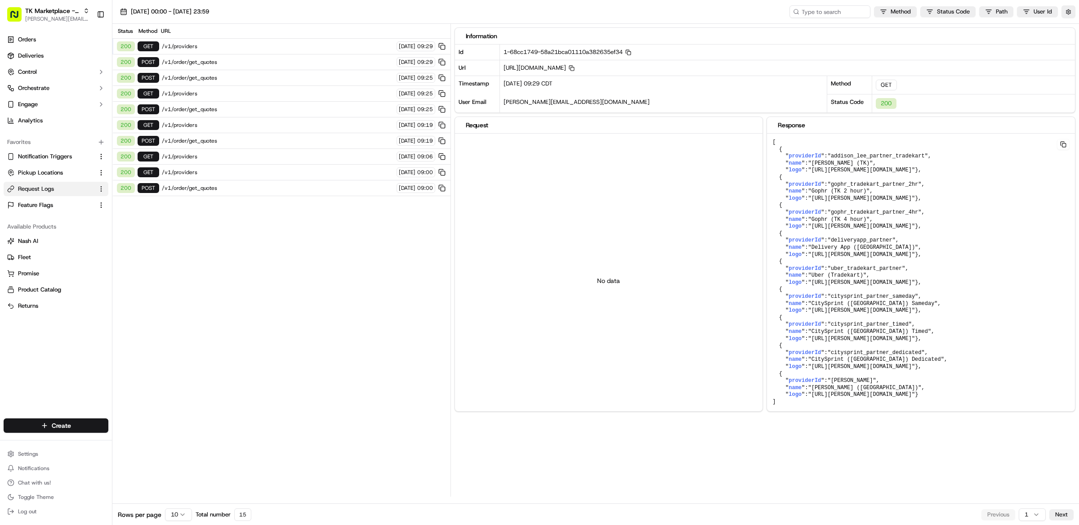
click at [212, 62] on span "/v1/order/get_quotes" at bounding box center [278, 61] width 232 height 7
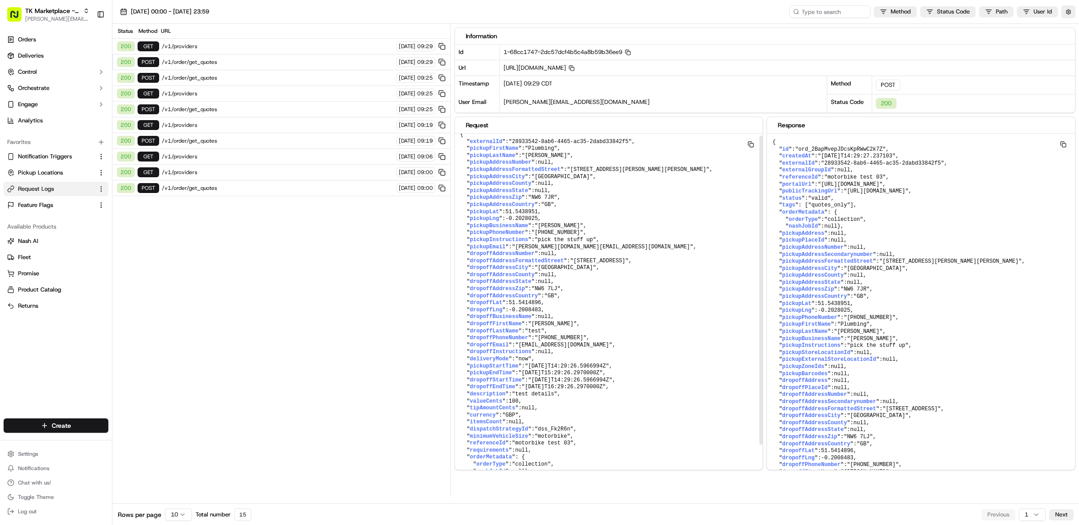
scroll to position [17, 0]
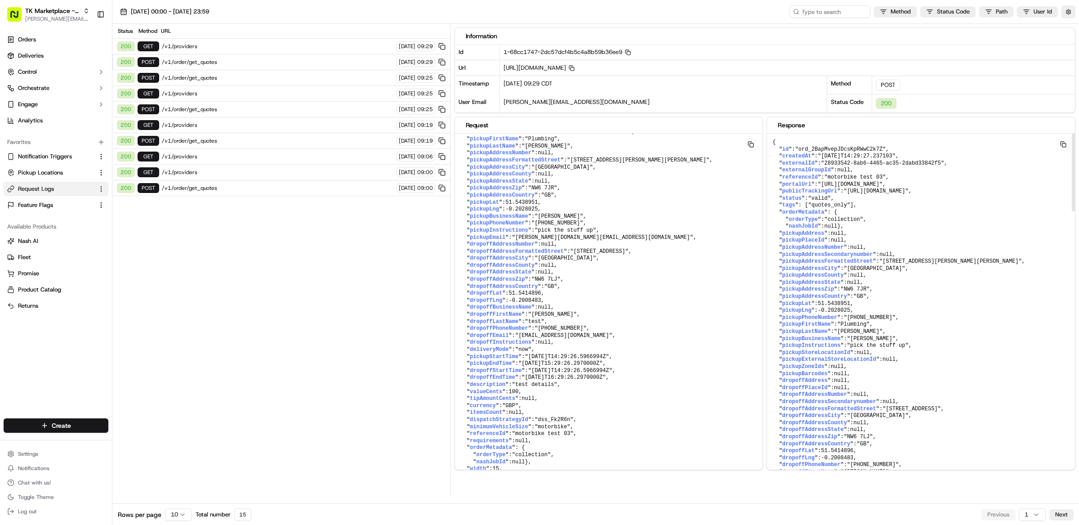
click at [832, 151] on span ""ord_2BapMvepJDcsKpRWwC2k7Z"" at bounding box center [840, 149] width 91 height 6
copy pre "" id ": "ord_2BapMvepJDcsKpRWwC2k7Z" ,"
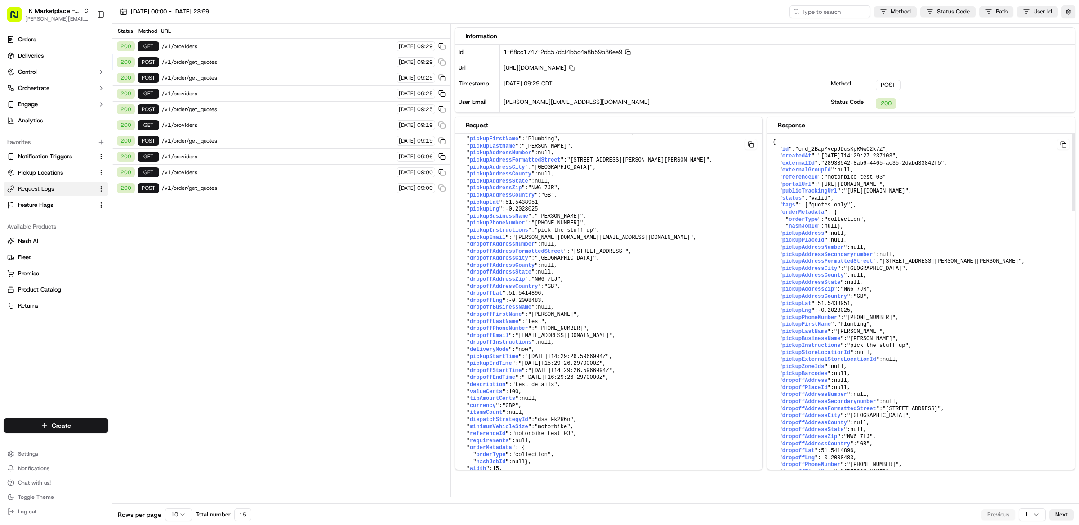
click at [847, 149] on span ""ord_2BapMvepJDcsKpRWwC2k7Z"" at bounding box center [840, 149] width 91 height 6
copy span "ord_2BapMvepJDcsKpRWwC2k7Z"
click at [240, 63] on span "/v1/order/get_quotes" at bounding box center [278, 61] width 232 height 7
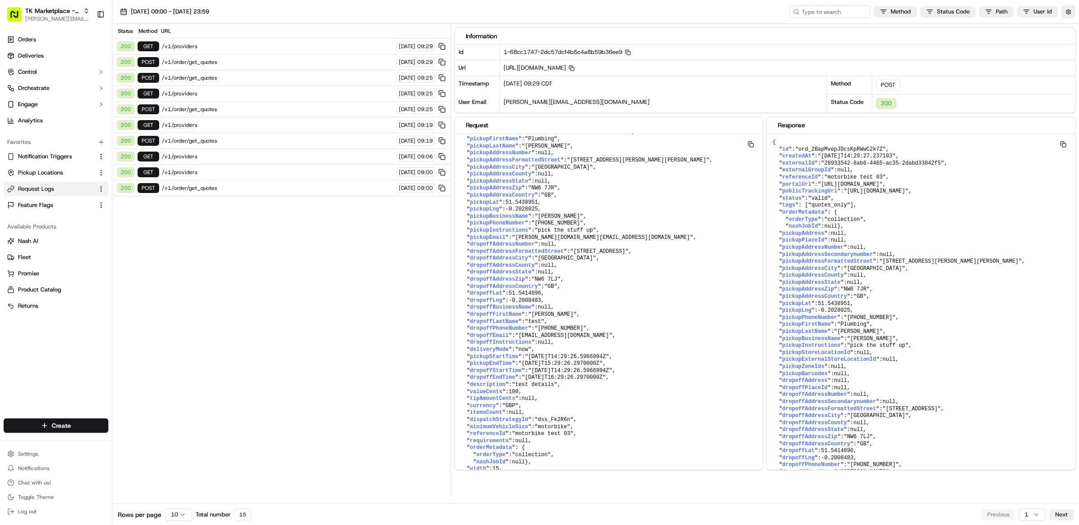
click at [240, 63] on span "/v1/order/get_quotes" at bounding box center [278, 61] width 232 height 7
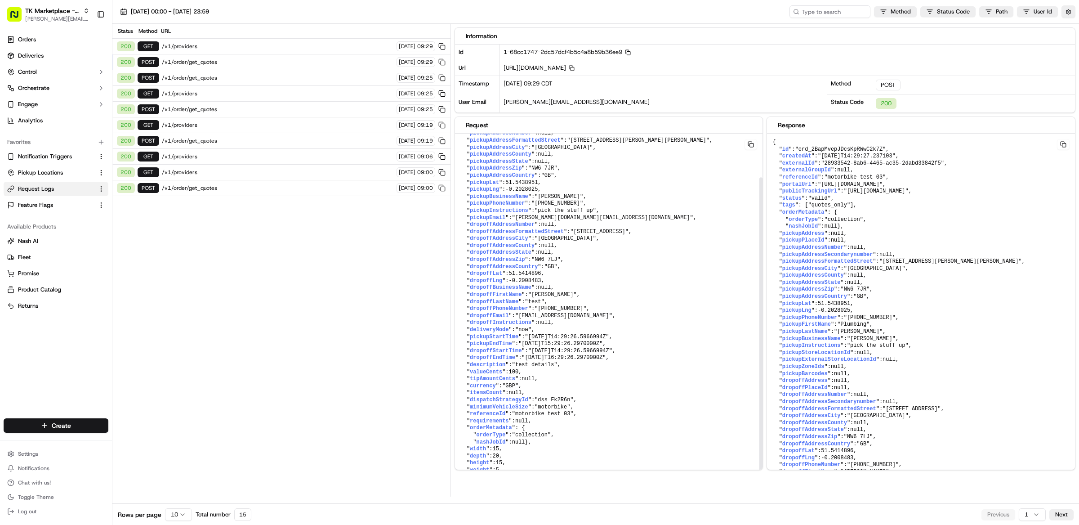
scroll to position [50, 0]
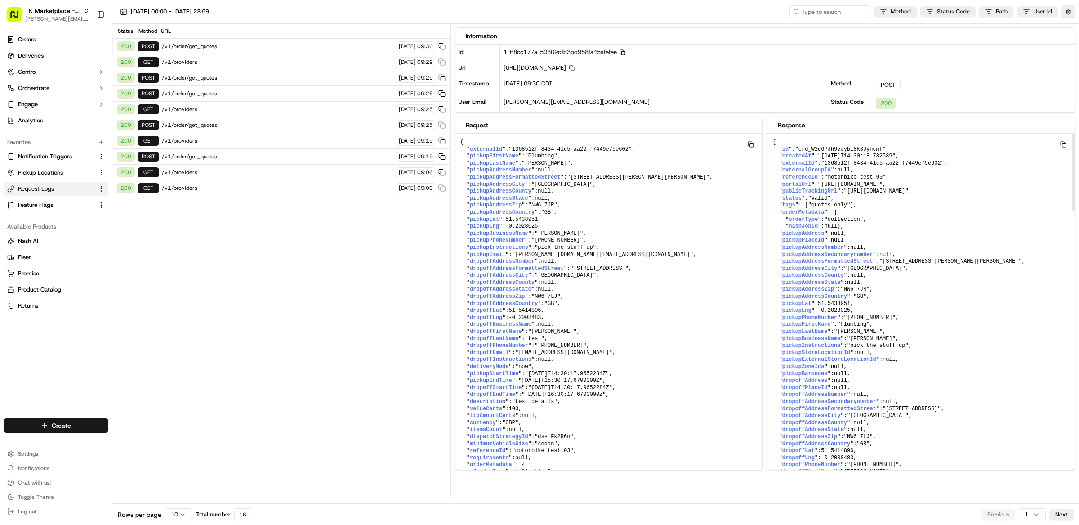
click at [846, 148] on span ""ord_W2d6PJh9voybi8K3Jyhcmf"" at bounding box center [840, 149] width 91 height 6
copy span "ord_W2d6PJh9voybi8K3Jyhcmf"
click at [237, 47] on span "/v1/order/get_quotes" at bounding box center [278, 46] width 232 height 7
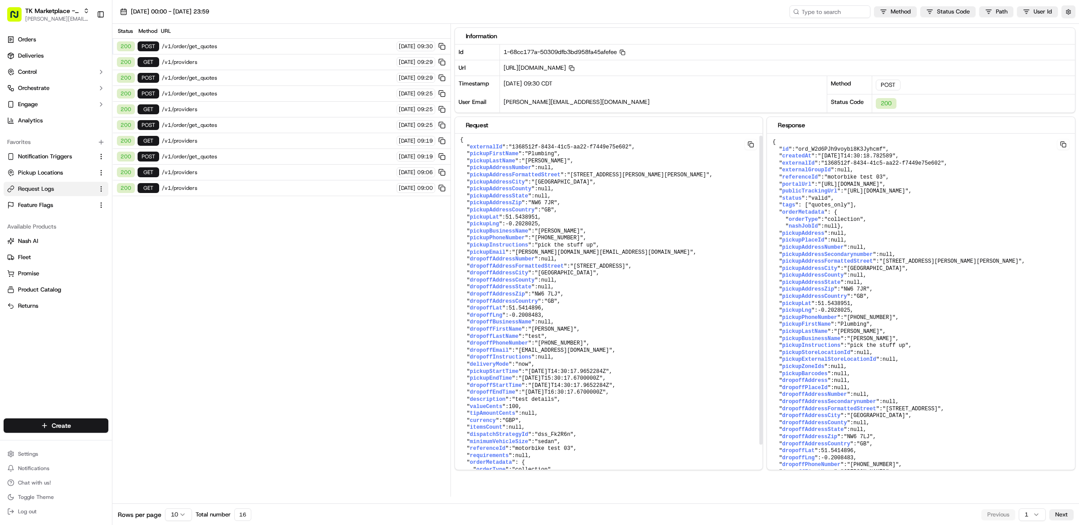
scroll to position [11, 0]
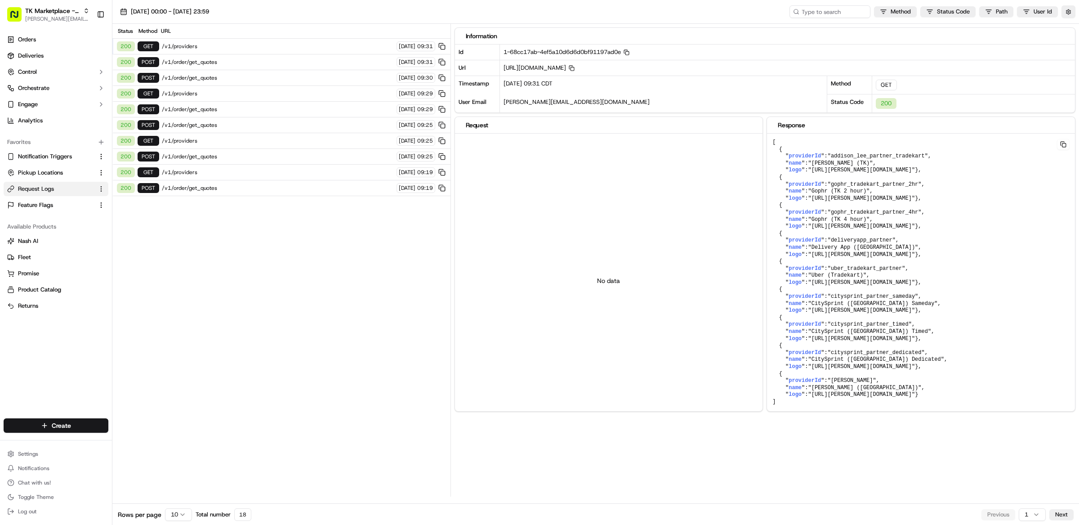
click at [222, 61] on span "/v1/order/get_quotes" at bounding box center [278, 61] width 232 height 7
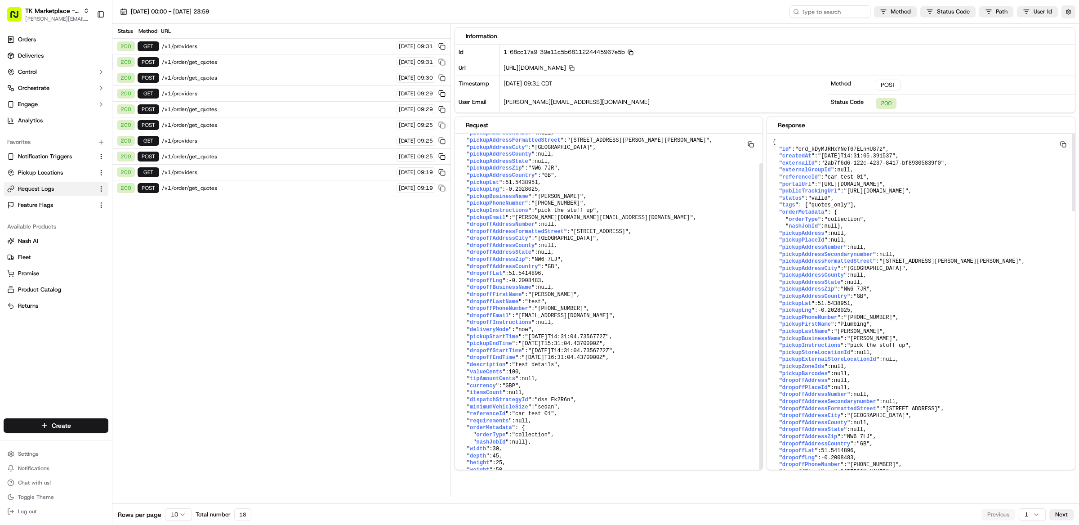
scroll to position [50, 0]
click at [847, 147] on span ""ord_kDyMJRHxYNeT67ELnHU87z"" at bounding box center [840, 149] width 91 height 6
click at [846, 147] on span ""ord_kDyMJRHxYNeT67ELnHU87z"" at bounding box center [840, 149] width 91 height 6
click at [846, 148] on span ""ord_kDyMJRHxYNeT67ELnHU87z"" at bounding box center [840, 149] width 91 height 6
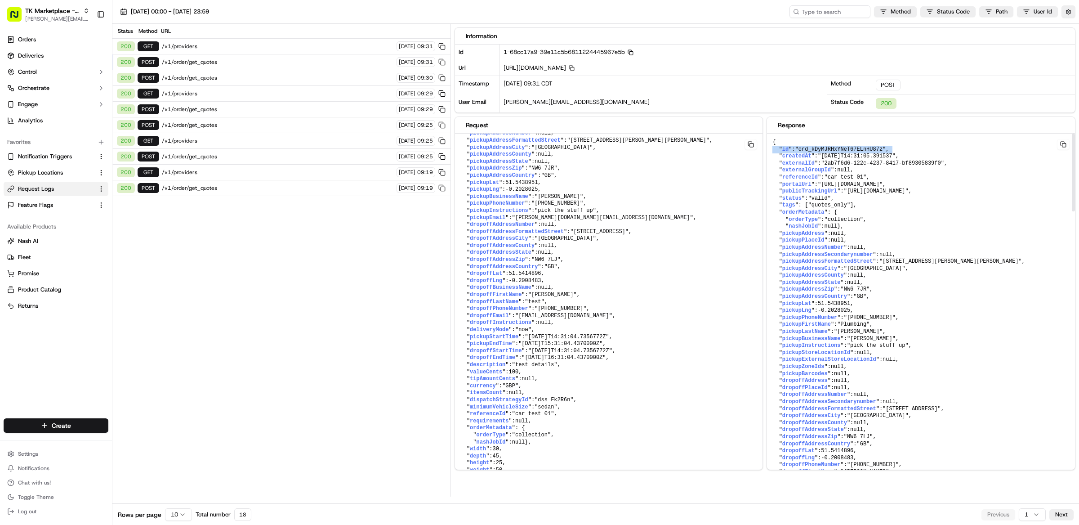
click at [842, 149] on span ""ord_kDyMJRHxYNeT67ELnHU87z"" at bounding box center [840, 149] width 91 height 6
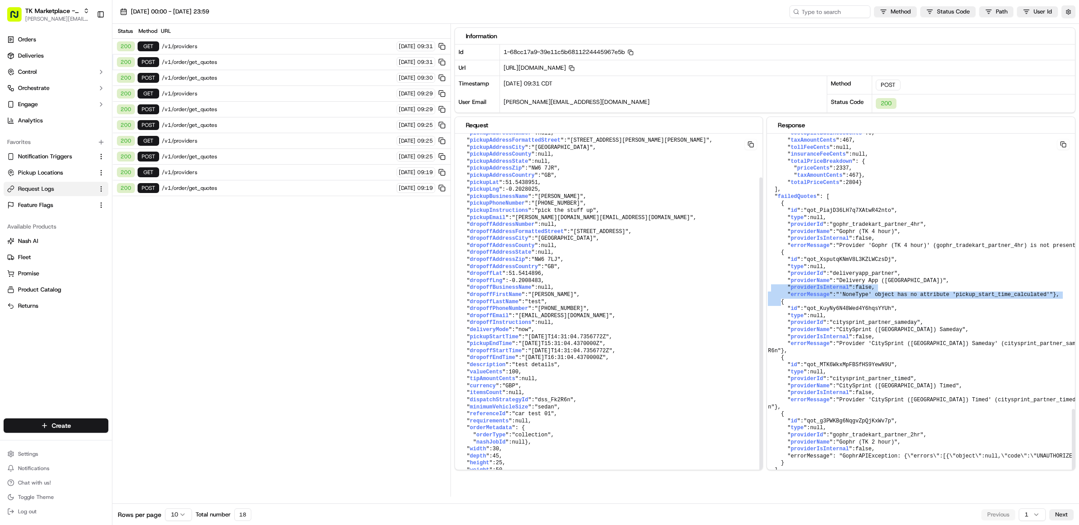
scroll to position [1248, 0]
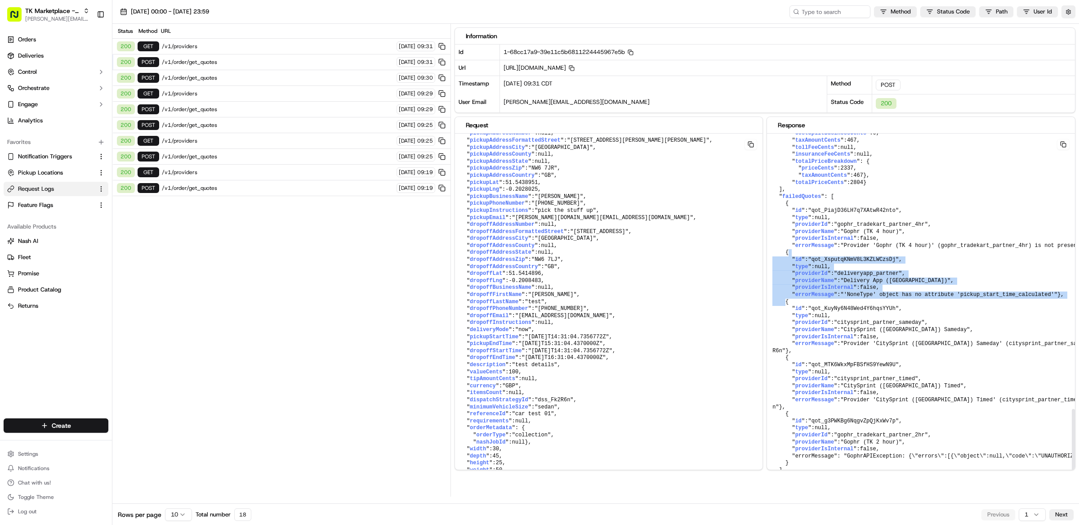
drag, startPoint x: 795, startPoint y: 295, endPoint x: 768, endPoint y: 250, distance: 52.6
drag, startPoint x: 984, startPoint y: 288, endPoint x: 783, endPoint y: 288, distance: 201.0
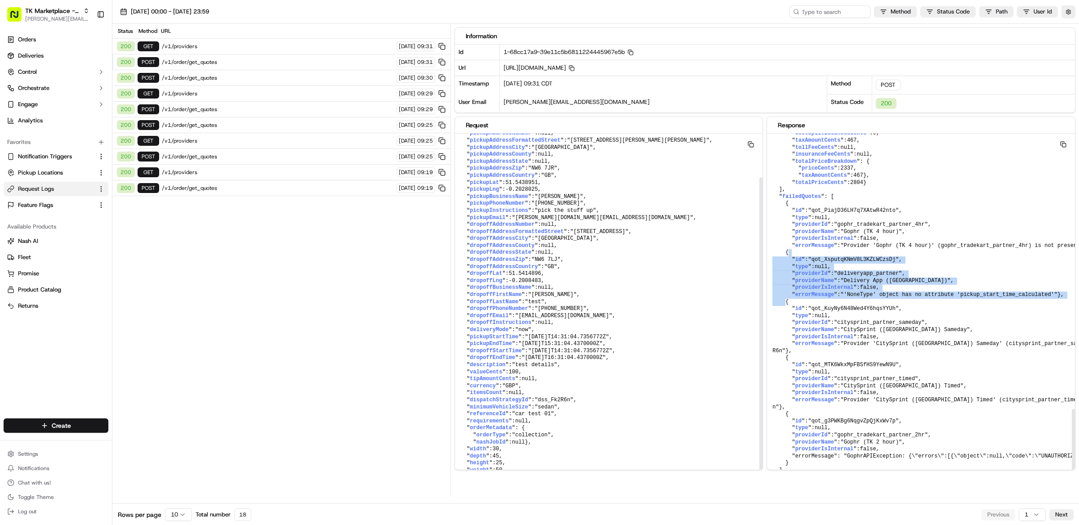
drag, startPoint x: 800, startPoint y: 295, endPoint x: 769, endPoint y: 247, distance: 57.6
click at [837, 284] on span "providerIsInternal" at bounding box center [824, 287] width 58 height 6
drag, startPoint x: 837, startPoint y: 281, endPoint x: 772, endPoint y: 249, distance: 72.2
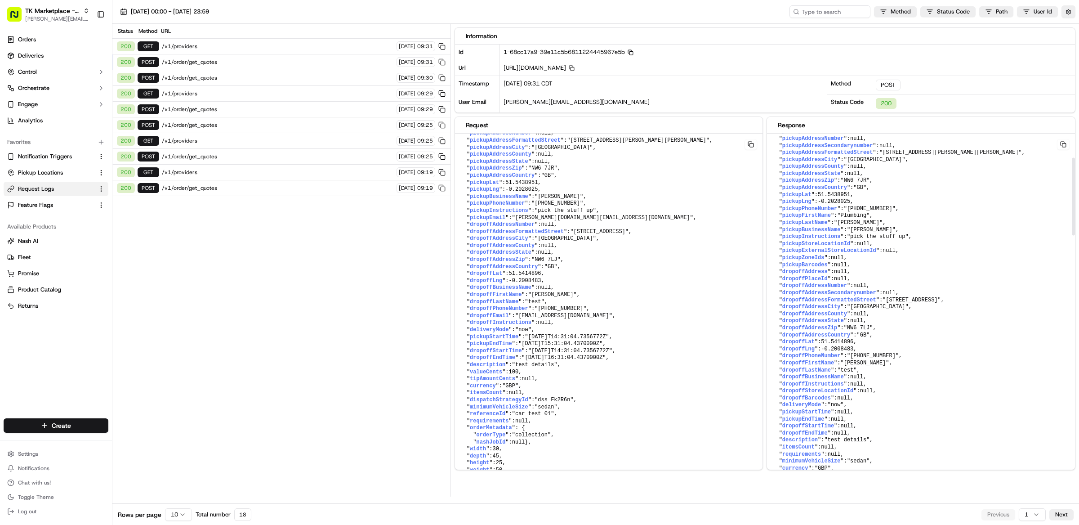
scroll to position [0, 0]
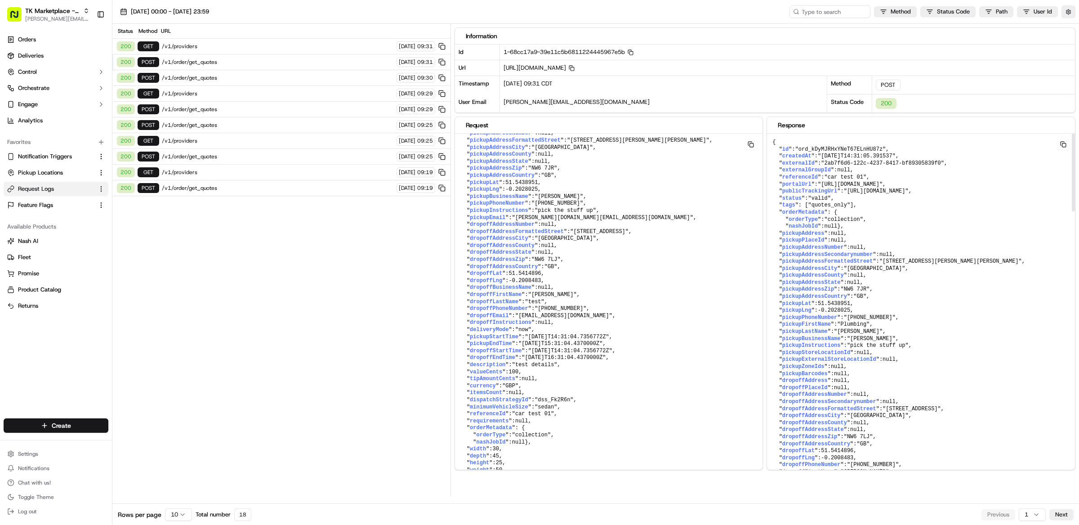
click at [843, 150] on span ""ord_kDyMJRHxYNeT67ELnHU87z"" at bounding box center [840, 149] width 91 height 6
click at [843, 151] on span ""ord_kDyMJRHxYNeT67ELnHU87z"" at bounding box center [840, 149] width 91 height 6
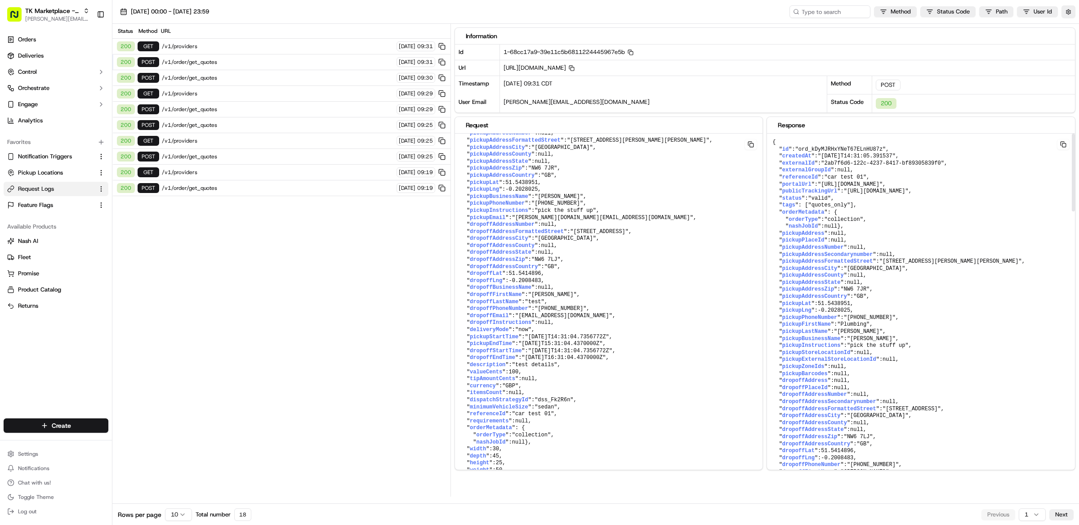
click at [843, 151] on span ""ord_kDyMJRHxYNeT67ELnHU87z"" at bounding box center [840, 149] width 91 height 6
drag, startPoint x: 772, startPoint y: 249, endPoint x: 838, endPoint y: 151, distance: 117.7
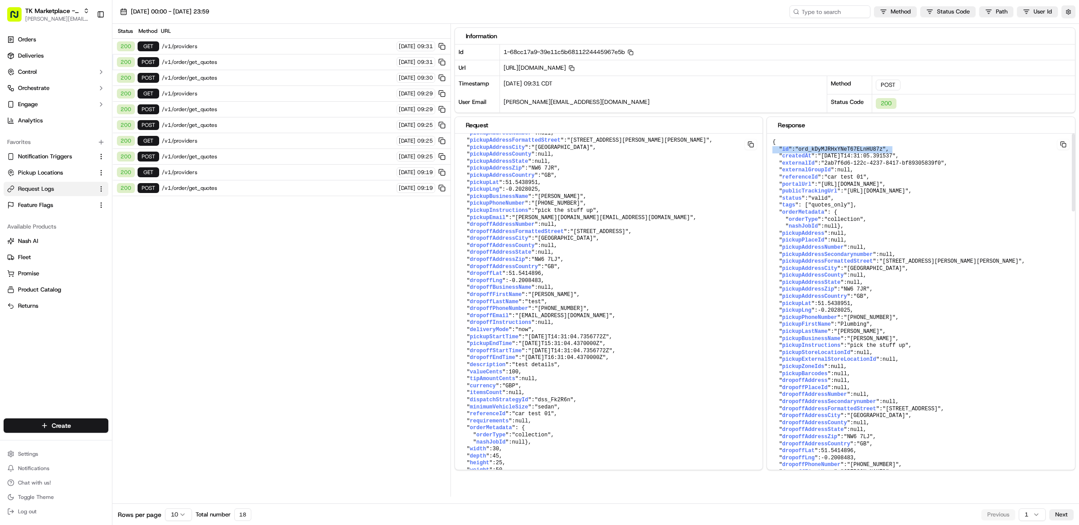
click at [838, 151] on span ""ord_kDyMJRHxYNeT67ELnHU87z"" at bounding box center [840, 149] width 91 height 6
copy span "ord_kDyMJRHxYNeT67ELnHU87z"
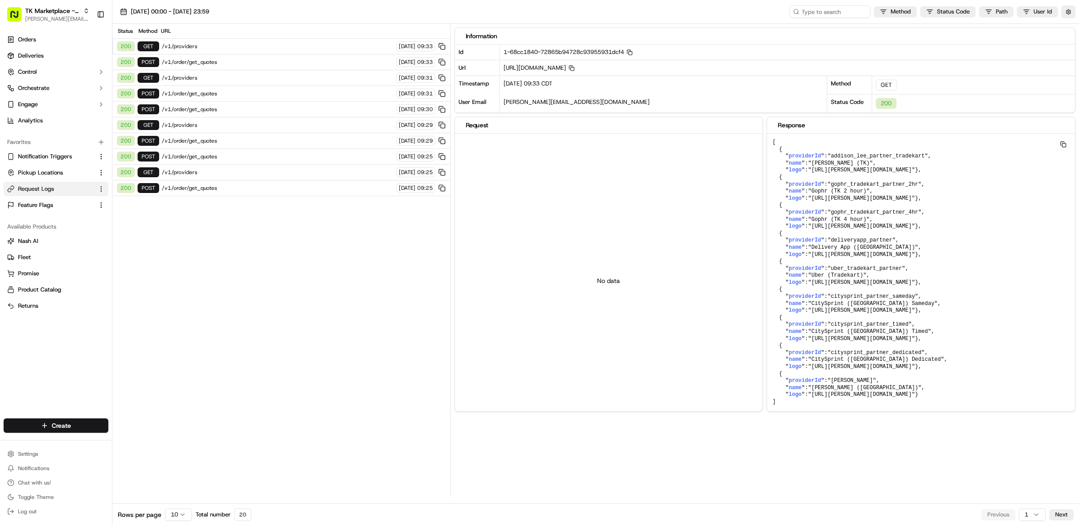
click at [196, 64] on span "/v1/order/get_quotes" at bounding box center [278, 61] width 232 height 7
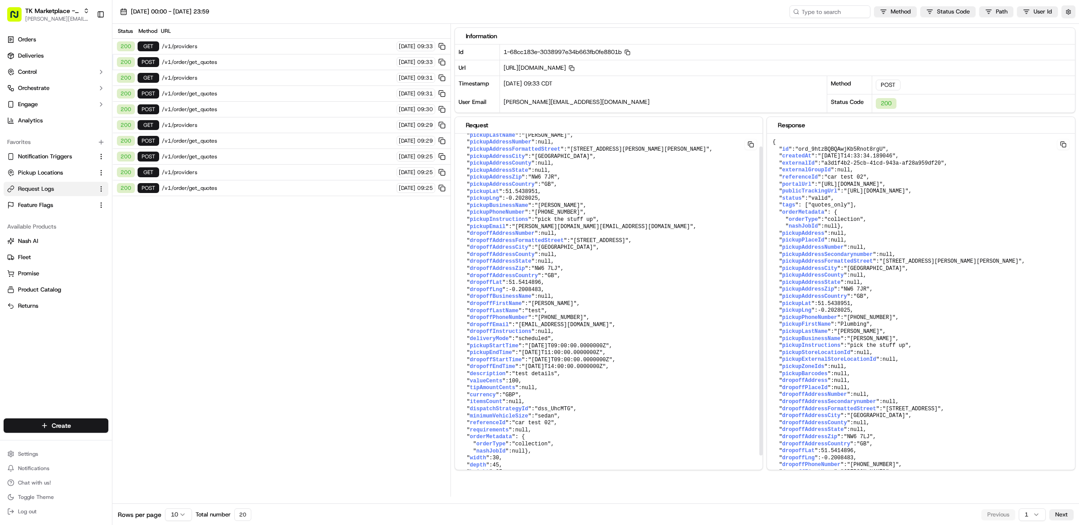
scroll to position [50, 0]
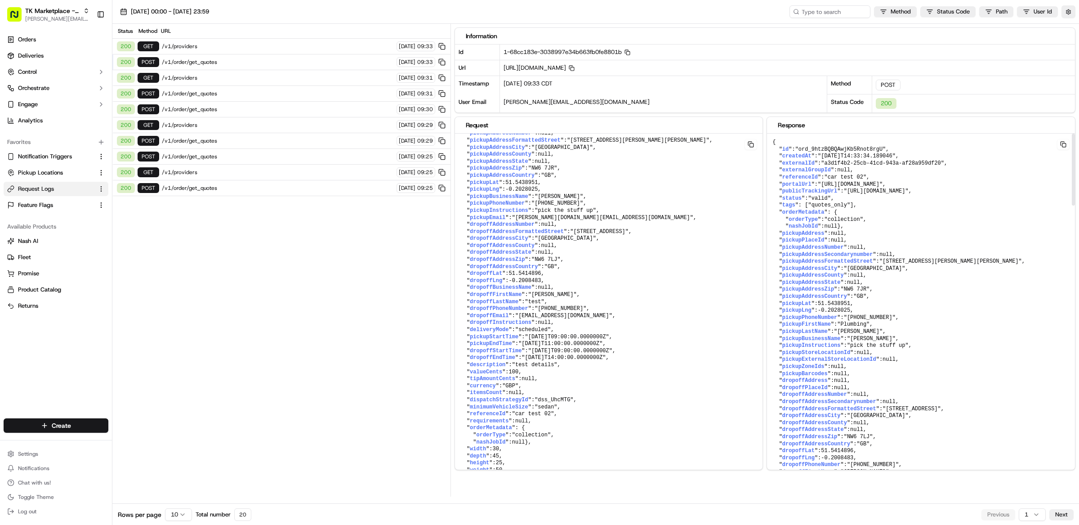
click at [843, 152] on span ""ord_9htzBQBQAwjKb5Rnot8rgU"" at bounding box center [840, 149] width 91 height 6
copy span "ord_9htzBQBQAwjKb5Rnot8rgU"
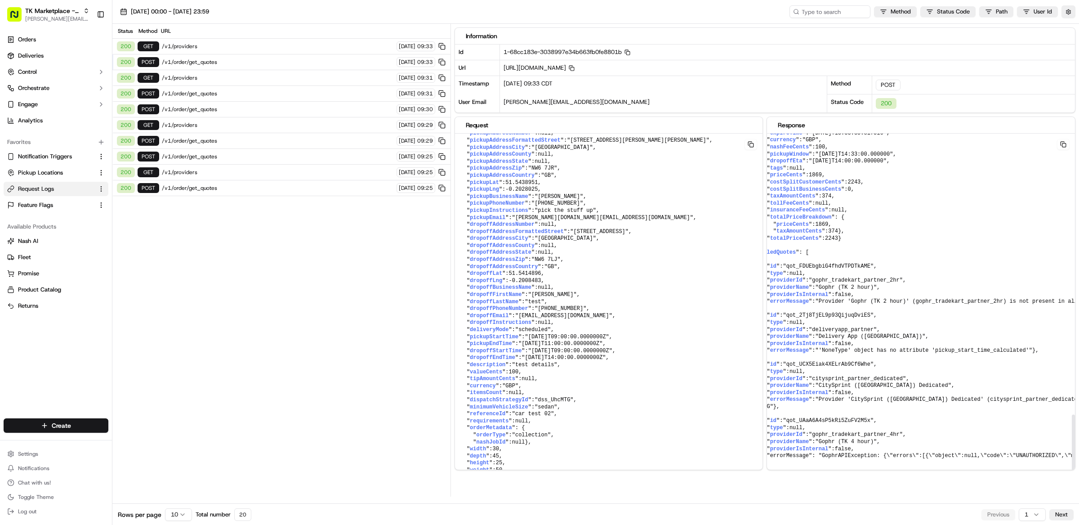
scroll to position [1374, 0]
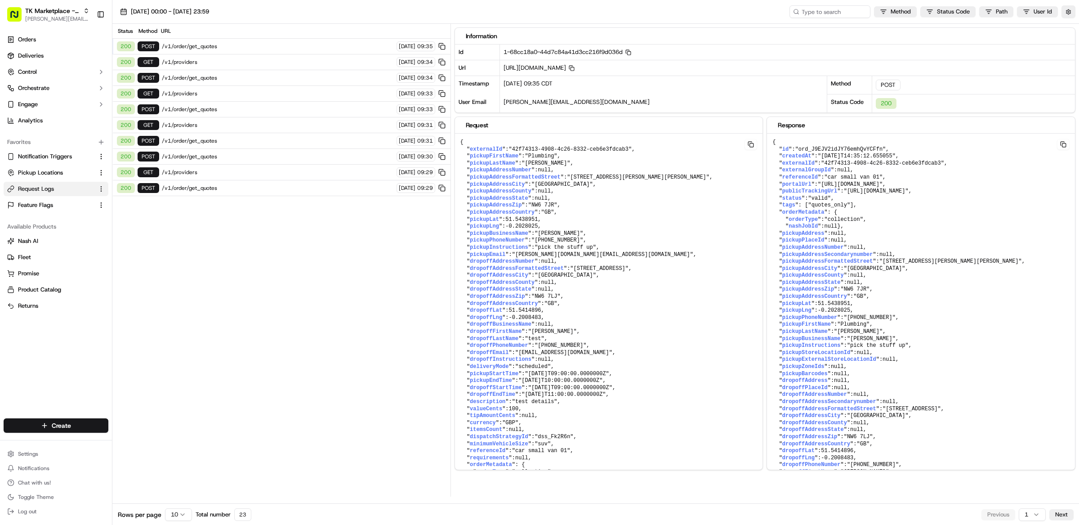
click at [341, 314] on div "Status Method URL 200 POST /v1/order/get_quotes [DATE] 09:35 200 GET /v1/provid…" at bounding box center [281, 260] width 338 height 473
click at [214, 47] on span "/v1/order/get_quotes" at bounding box center [278, 46] width 232 height 7
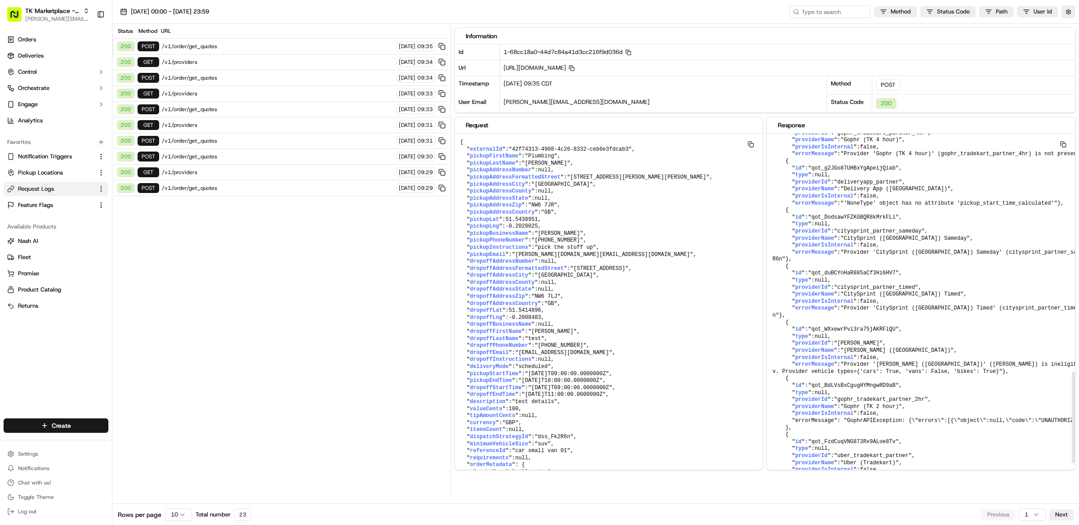
scroll to position [913, 0]
drag, startPoint x: 1044, startPoint y: 261, endPoint x: 791, endPoint y: 262, distance: 252.7
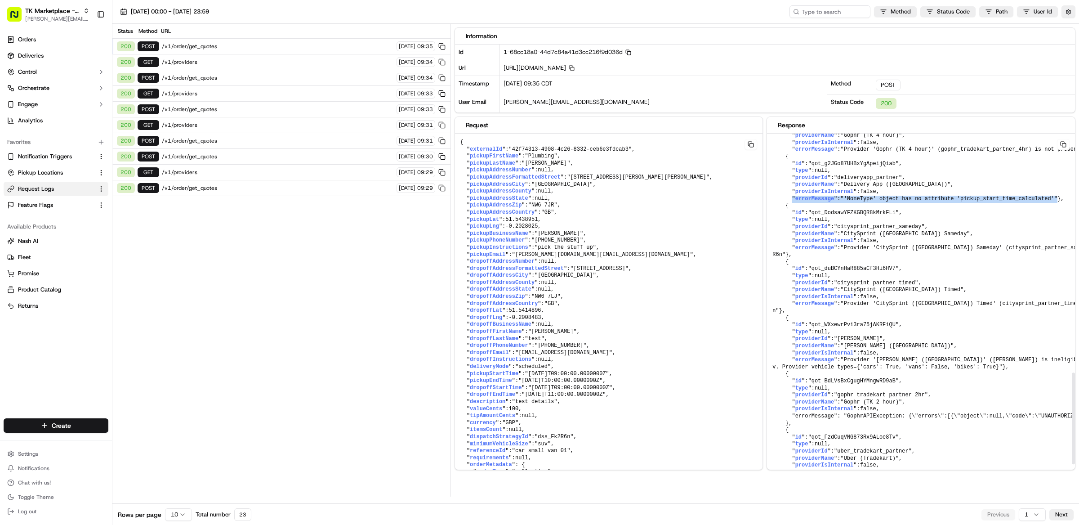
scroll to position [916, 0]
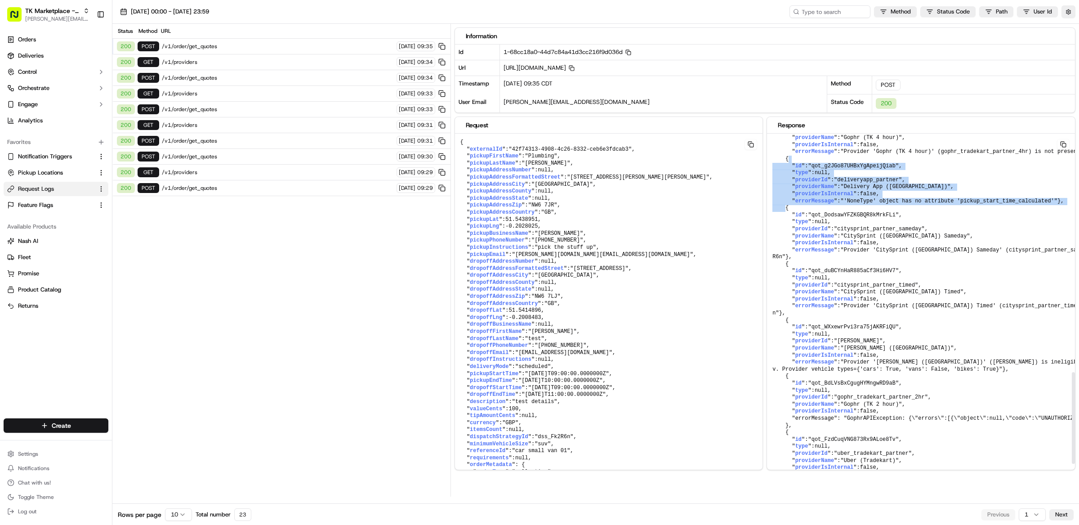
drag, startPoint x: 803, startPoint y: 265, endPoint x: 769, endPoint y: 218, distance: 58.3
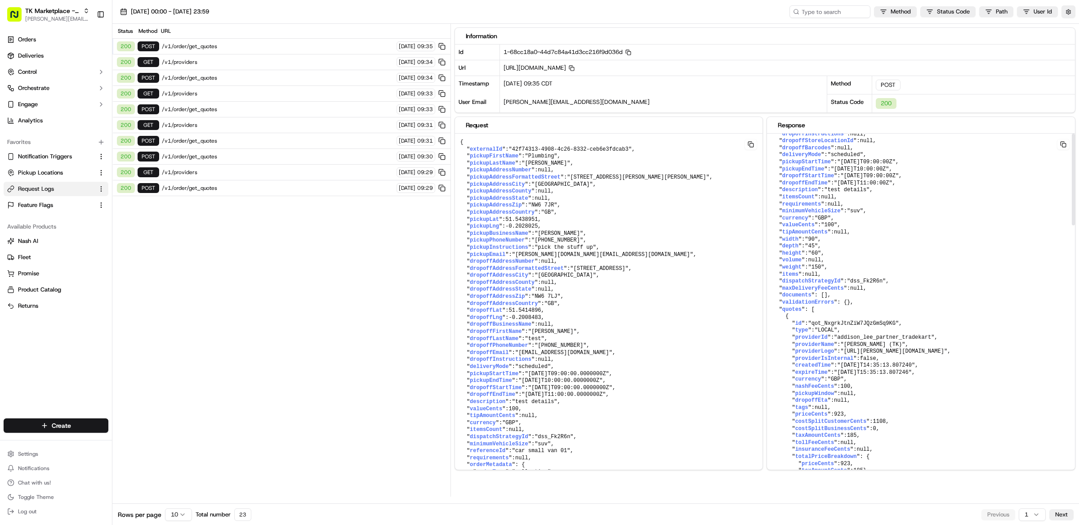
scroll to position [0, 0]
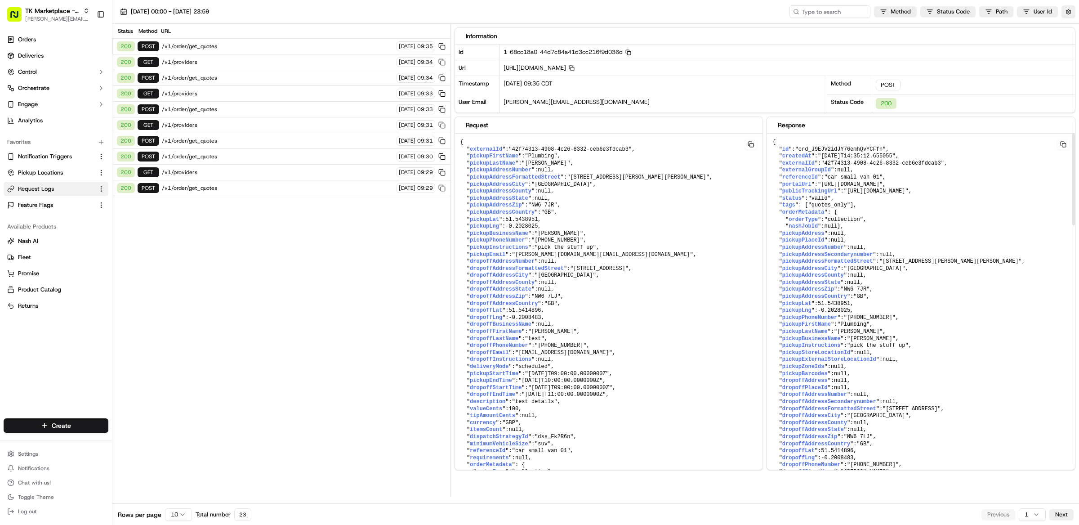
click at [837, 148] on span ""ord_J9EJV2idJY76emhQvYCFfn"" at bounding box center [840, 149] width 91 height 6
copy span "ord_J9EJV2idJY76emhQvYCFfn"
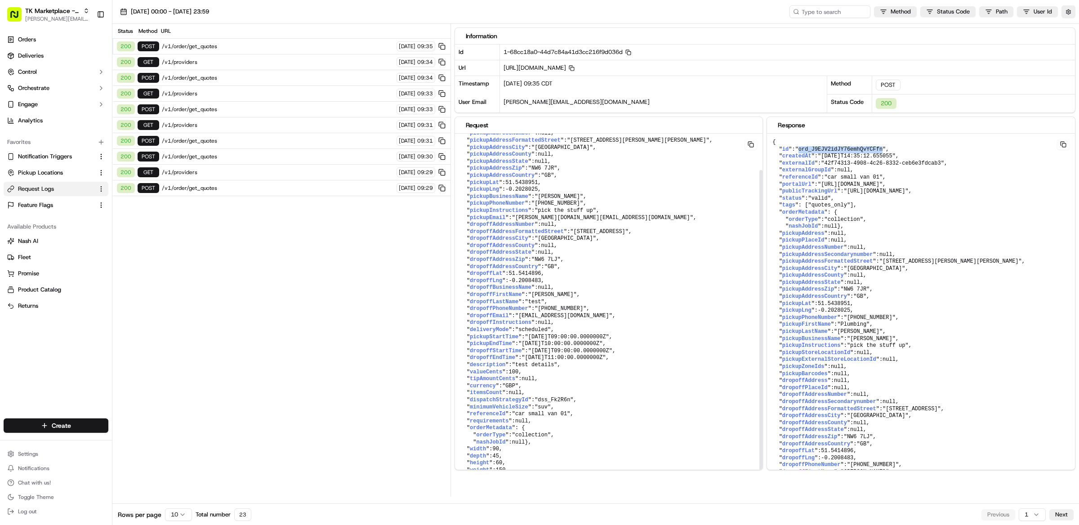
scroll to position [44, 0]
click at [562, 323] on pre "{ " externalId ": "42f74313-4908-4c26-8332-ceb6e3fdcab3" , " pickupFirstName ":…" at bounding box center [609, 291] width 308 height 389
click at [620, 354] on pre "{ " externalId ": "42f74313-4908-4c26-8332-ceb6e3fdcab3" , " pickupFirstName ":…" at bounding box center [609, 291] width 308 height 389
drag, startPoint x: 600, startPoint y: 350, endPoint x: 460, endPoint y: 321, distance: 142.7
click at [460, 321] on pre "{ " externalId ": "42f74313-4908-4c26-8332-ceb6e3fdcab3" , " pickupFirstName ":…" at bounding box center [609, 291] width 308 height 389
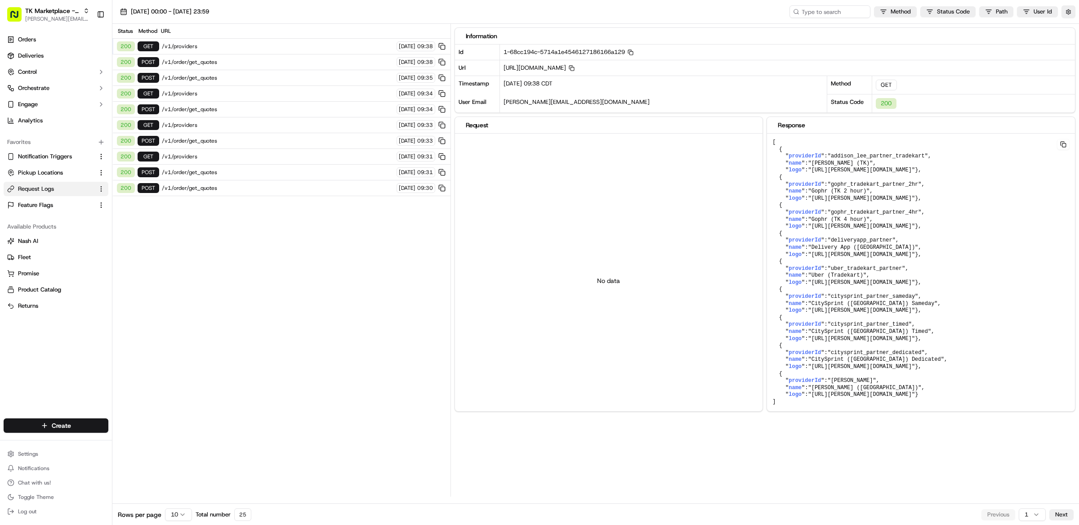
click at [211, 60] on span "/v1/order/get_quotes" at bounding box center [278, 61] width 232 height 7
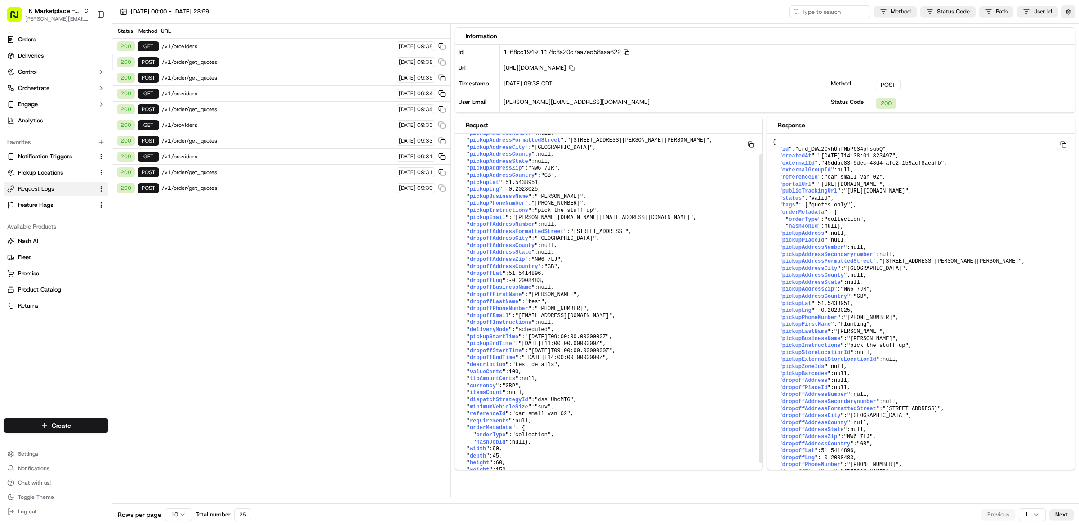
scroll to position [50, 0]
click at [843, 150] on span ""ord_DWa2CyhUnfNbP6S4phsu5Q"" at bounding box center [840, 149] width 91 height 6
copy span "ord_DWa2CyhUnfNbP6S4phsu5Q"
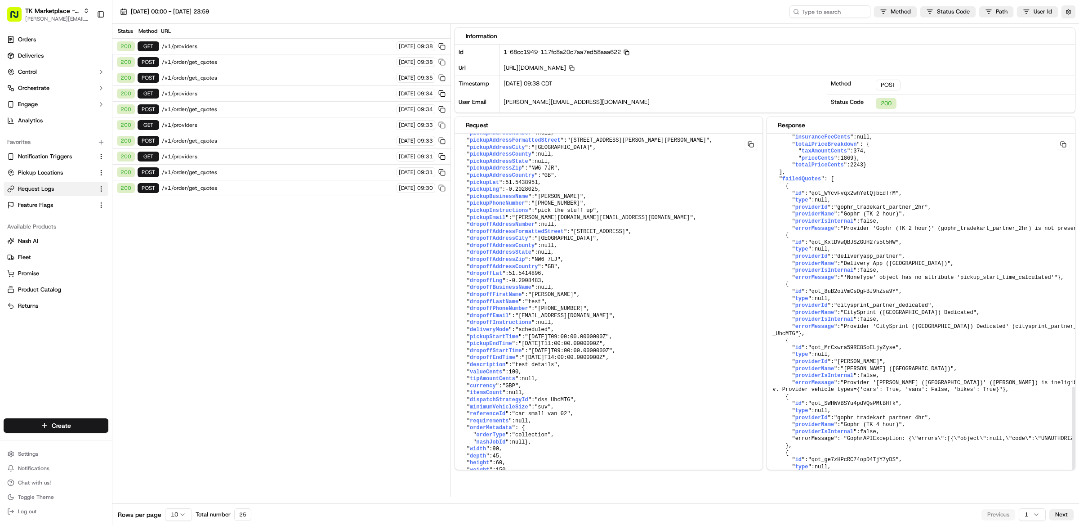
scroll to position [1062, 0]
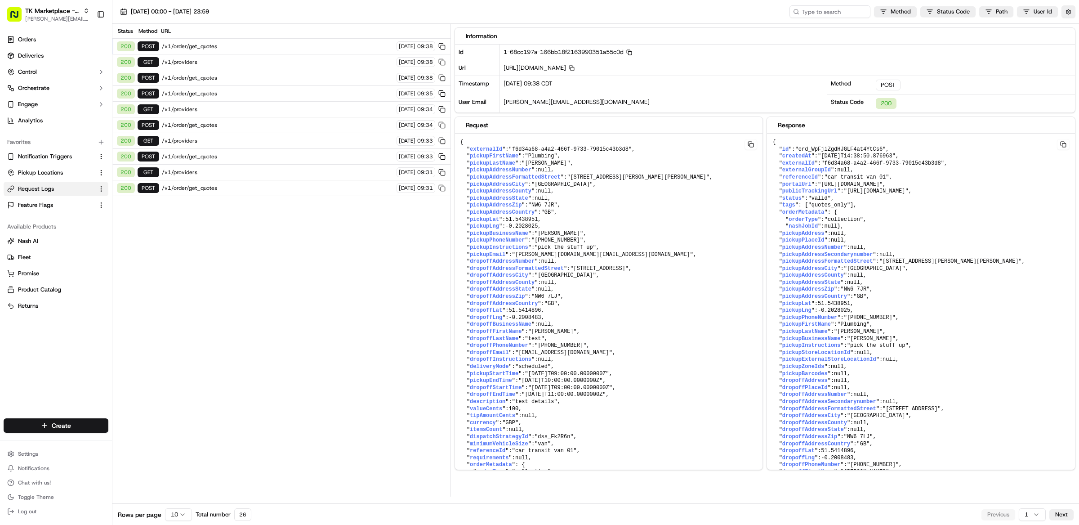
click at [214, 43] on span "/v1/order/get_quotes" at bounding box center [278, 46] width 232 height 7
click at [856, 149] on span ""ord_WpFjiZgdHJGLF4at4YtCs6"" at bounding box center [840, 149] width 91 height 6
copy span "ord_WpFjiZgdHJGLF4at4YtCs6"
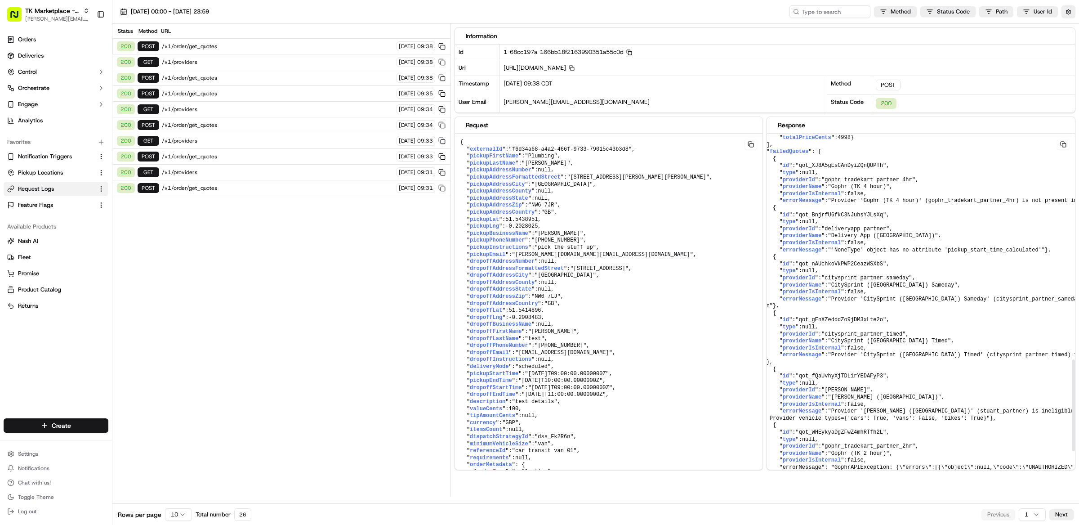
scroll to position [867, 0]
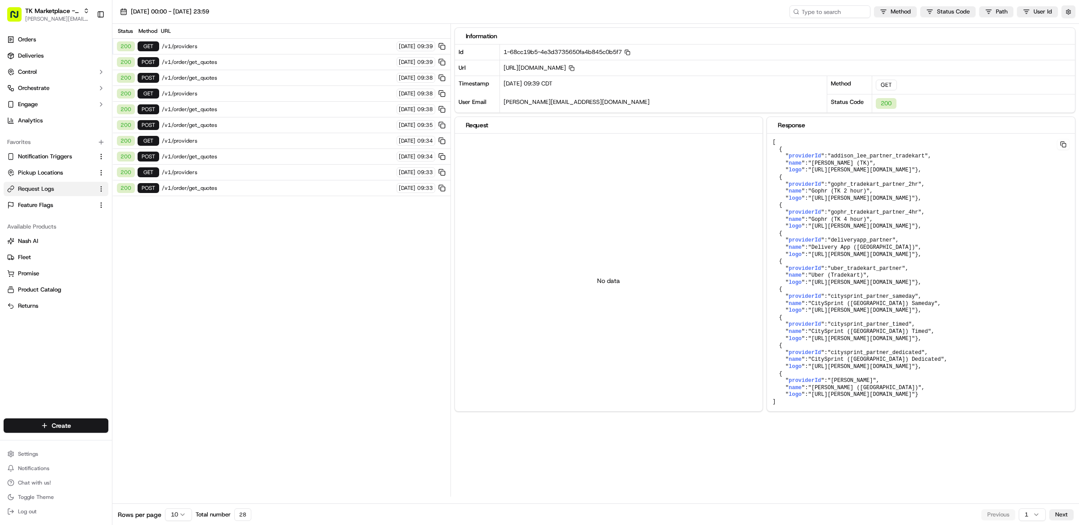
click at [208, 59] on span "/v1/order/get_quotes" at bounding box center [278, 61] width 232 height 7
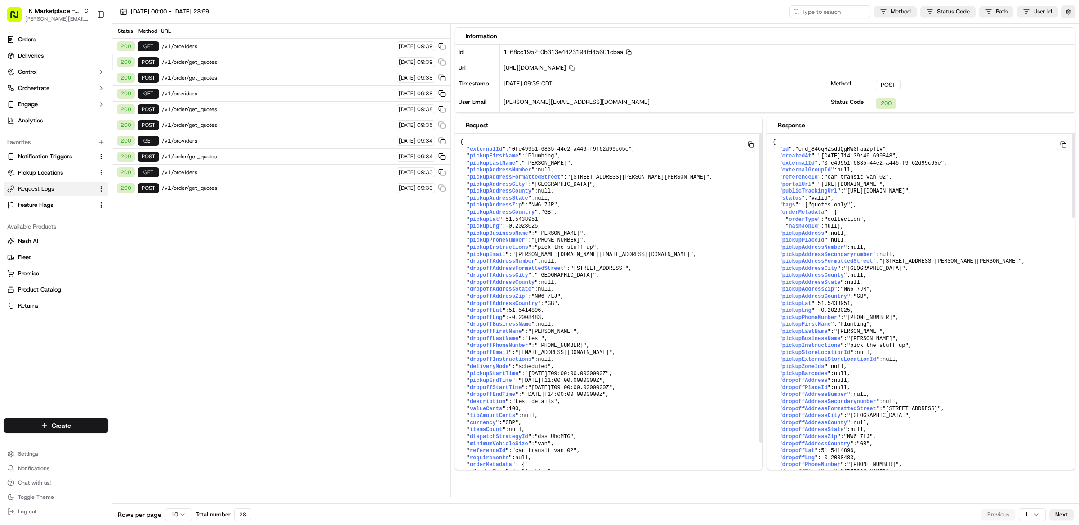
click at [835, 151] on span ""ord_846qHZsddQgRWGFauZpTLv"" at bounding box center [840, 149] width 91 height 6
copy span "ord_846qHZsddQgRWGFauZpTLv"
click at [264, 44] on span "/v1/order/get_quotes" at bounding box center [278, 46] width 232 height 7
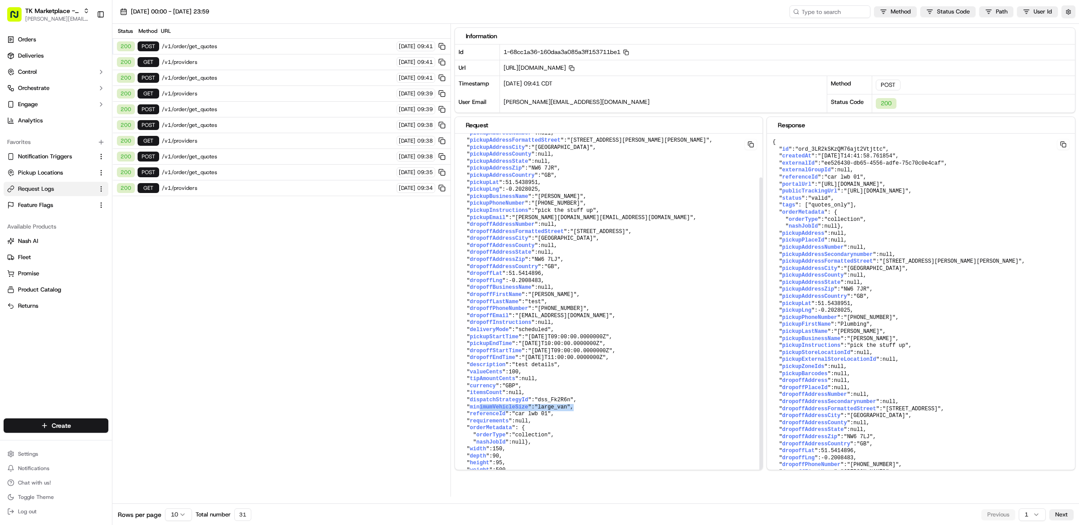
drag, startPoint x: 553, startPoint y: 393, endPoint x: 479, endPoint y: 392, distance: 74.2
click at [479, 392] on pre "{ " externalId ": "ee526430-db65-4556-adfe-75c70c0e4caf" , " pickupFirstName ":…" at bounding box center [609, 291] width 308 height 389
click at [838, 150] on span ""ord_3LR2kSKzQM76ajt2Vtjttc"" at bounding box center [840, 149] width 91 height 6
copy span "ord_3LR2kSKzQM76ajt2Vtjttc"
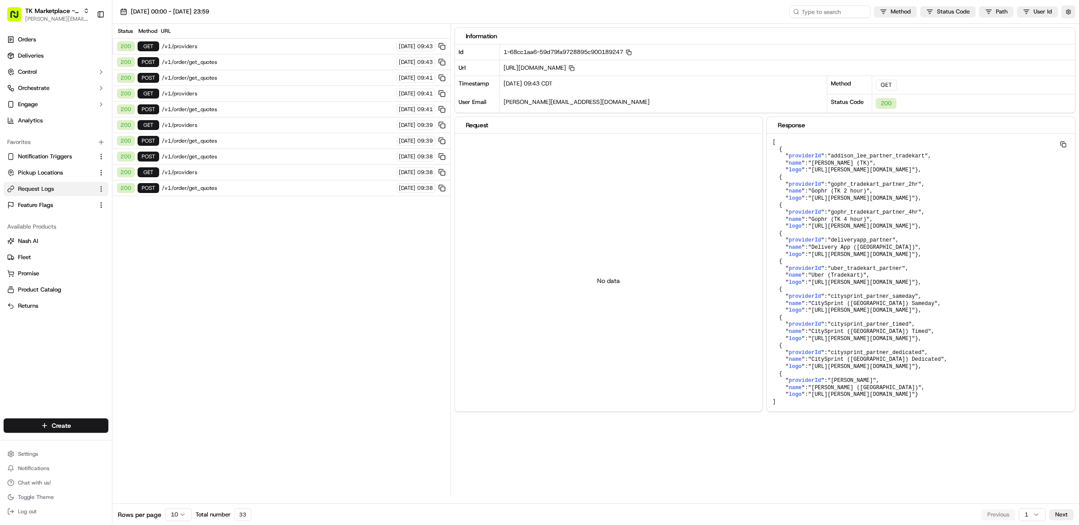
click at [211, 58] on div "200 POST /v1/order/get_quotes [DATE] 09:43" at bounding box center [281, 62] width 338 height 16
click at [212, 59] on span "/v1/order/get_quotes" at bounding box center [278, 61] width 232 height 7
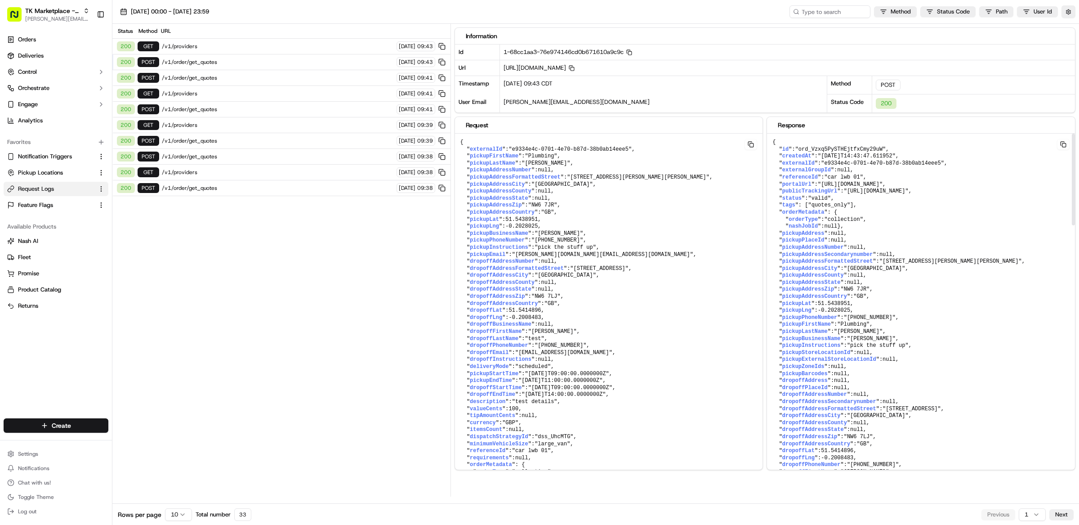
click at [845, 150] on span ""ord_Vzxq5PySTHEjtfxCmy29uW"" at bounding box center [840, 149] width 91 height 6
copy pre "" id ": "ord_Vzxq5PySTHEjtfxCmy29uW" ,"
click at [845, 150] on span ""ord_Vzxq5PySTHEjtfxCmy29uW"" at bounding box center [840, 149] width 91 height 6
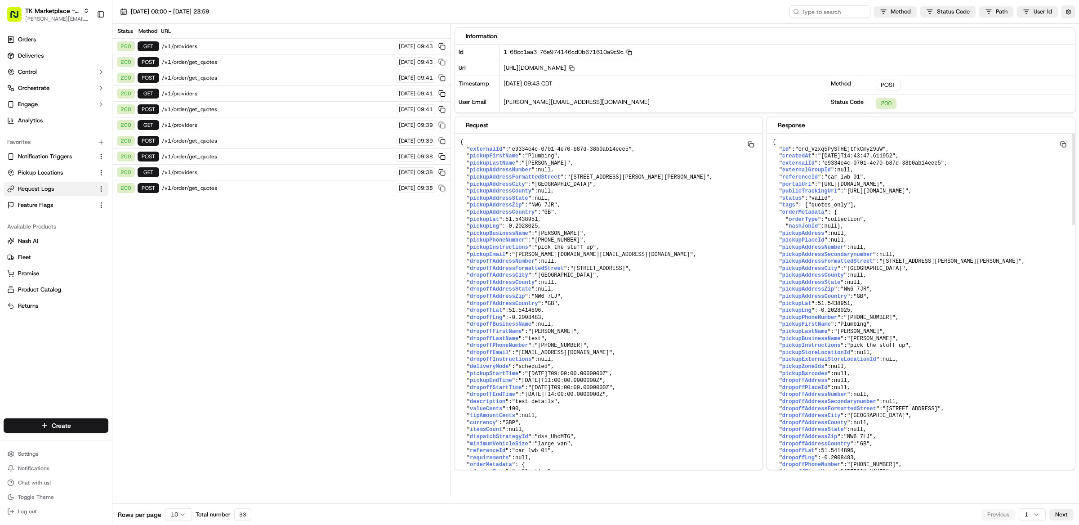
click at [845, 150] on span ""ord_Vzxq5PySTHEjtfxCmy29uW"" at bounding box center [840, 149] width 91 height 6
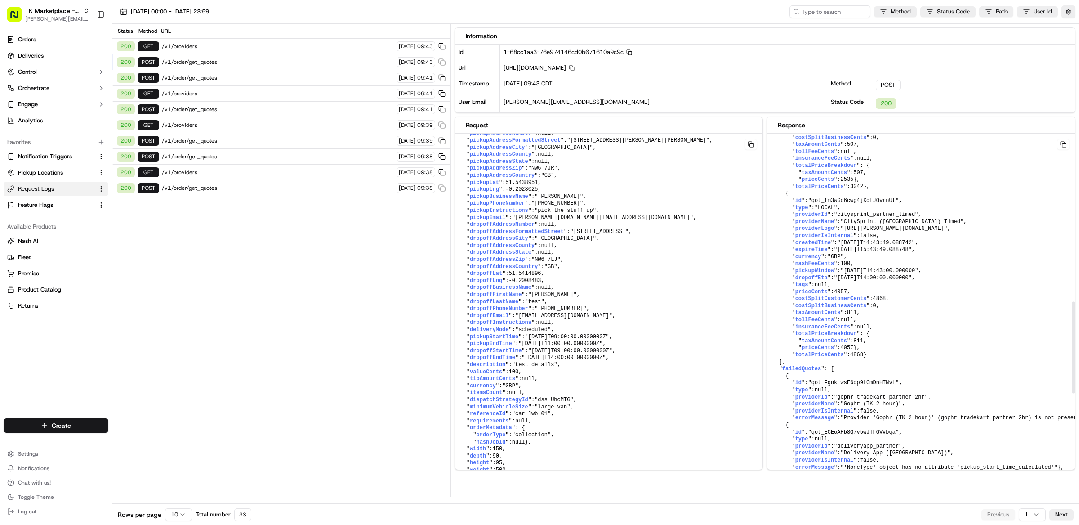
scroll to position [553, 0]
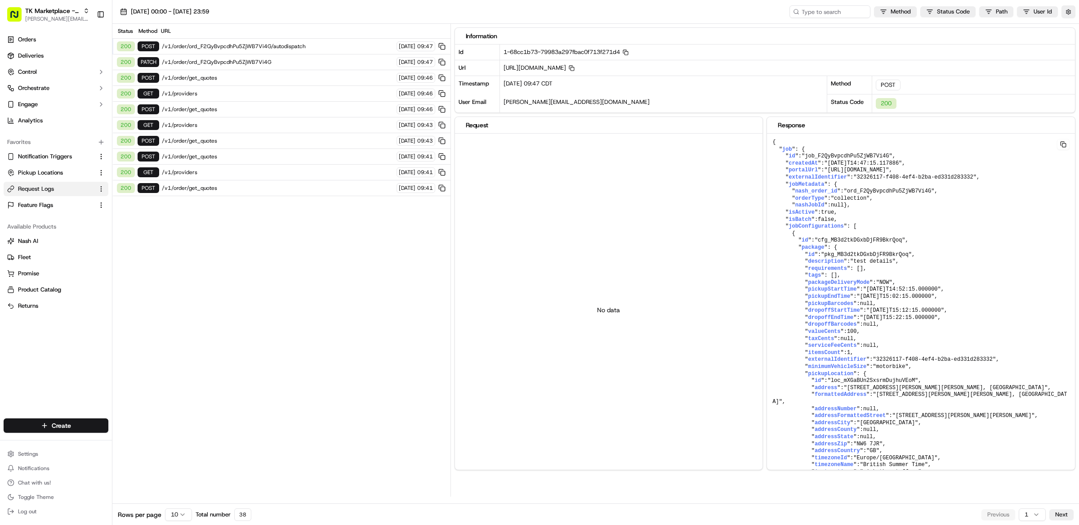
click at [283, 43] on span "/v1/order/ord_F2QyBvpcdhPu5ZjWB7Vi4G/autodispatch" at bounding box center [278, 46] width 232 height 7
click at [240, 62] on span "/v1/order/ord_F2QyBvpcdhPu5ZjWB7Vi4G" at bounding box center [278, 61] width 232 height 7
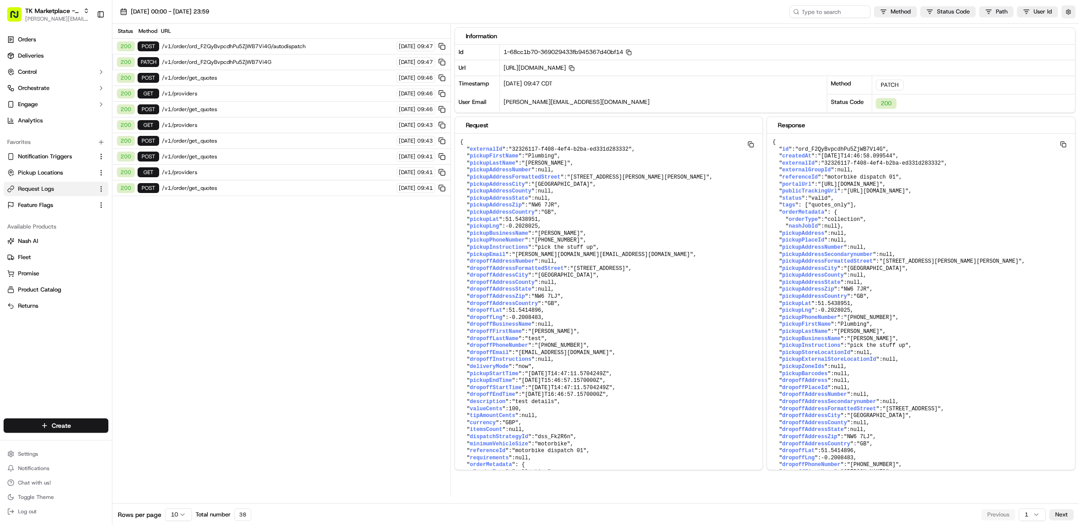
click at [208, 81] on span "/v1/order/get_quotes" at bounding box center [278, 77] width 232 height 7
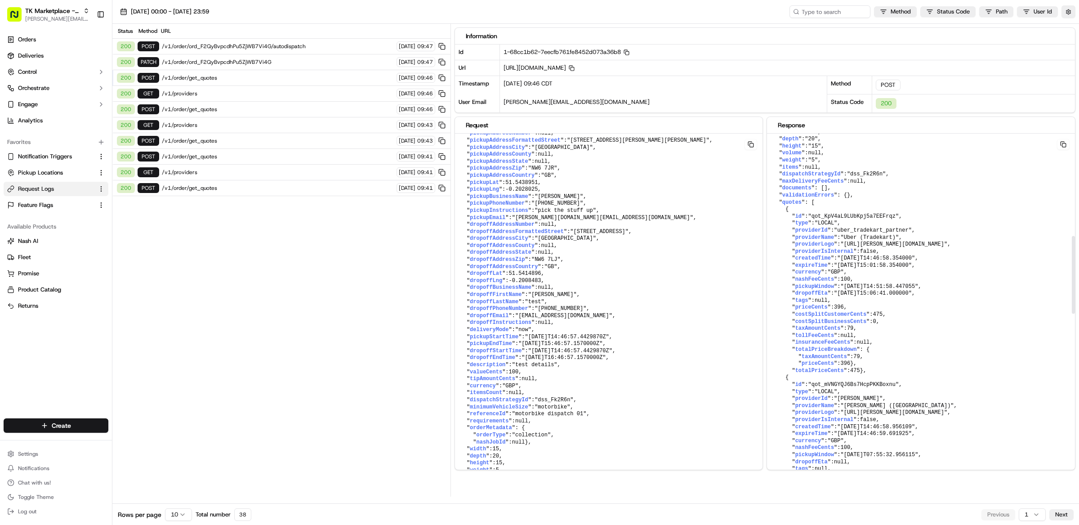
scroll to position [466, 0]
click at [225, 62] on span "/v1/order/ord_F2QyBvpcdhPu5ZjWB7Vi4G" at bounding box center [278, 61] width 232 height 7
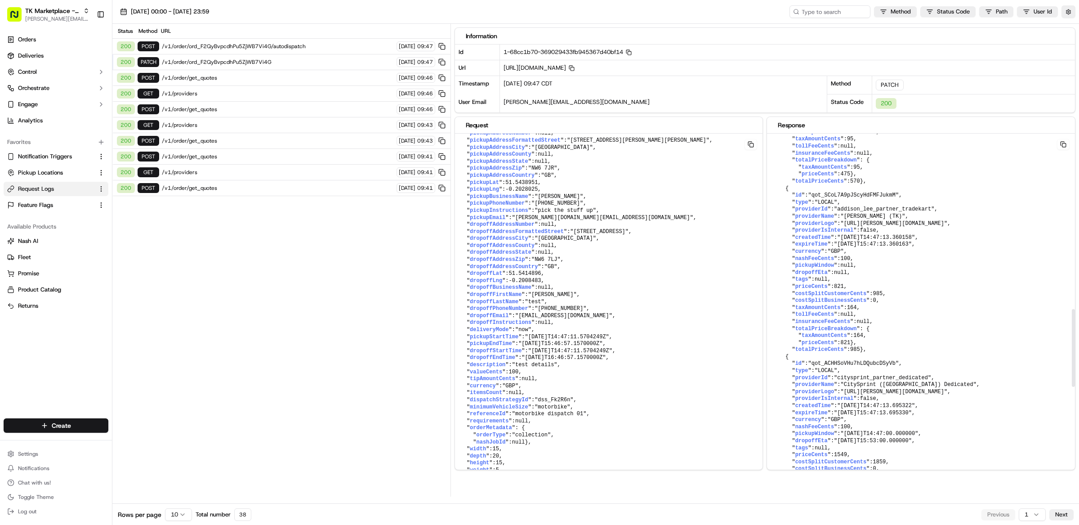
scroll to position [288, 0]
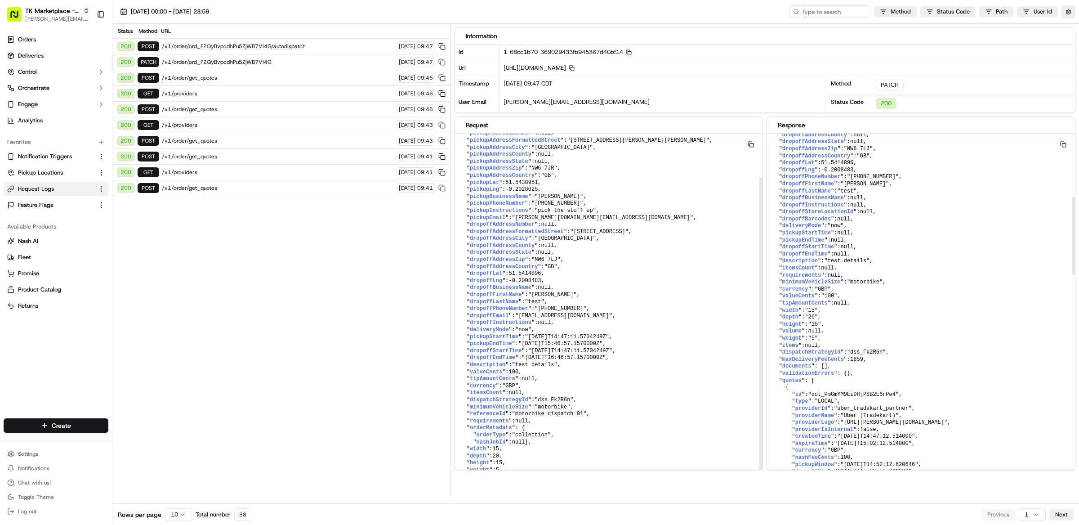
click at [259, 41] on div "200 POST /v1/order/ord_F2QyBvpcdhPu5ZjWB7Vi4G/autodispatch 18/09/2025 09:47" at bounding box center [281, 47] width 338 height 16
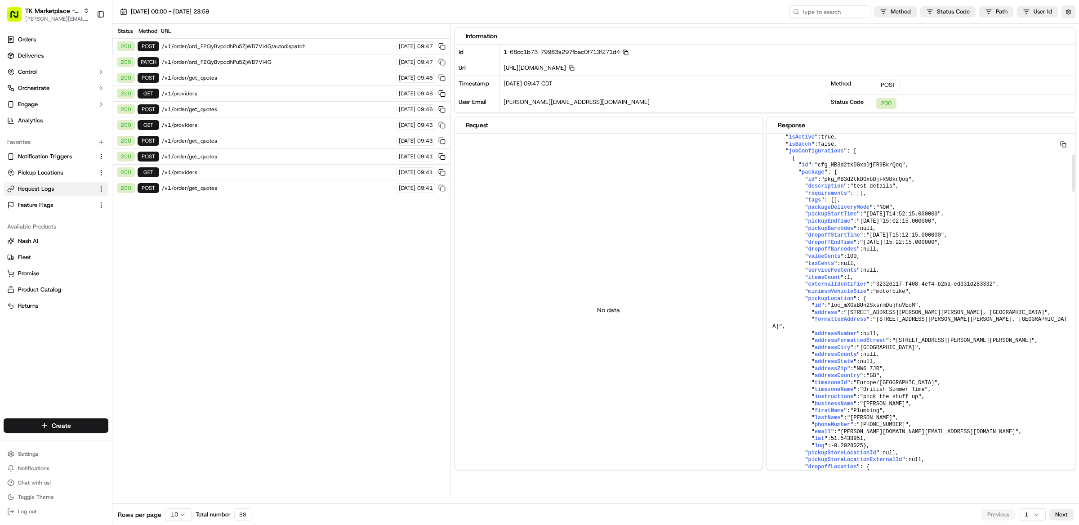
scroll to position [0, 0]
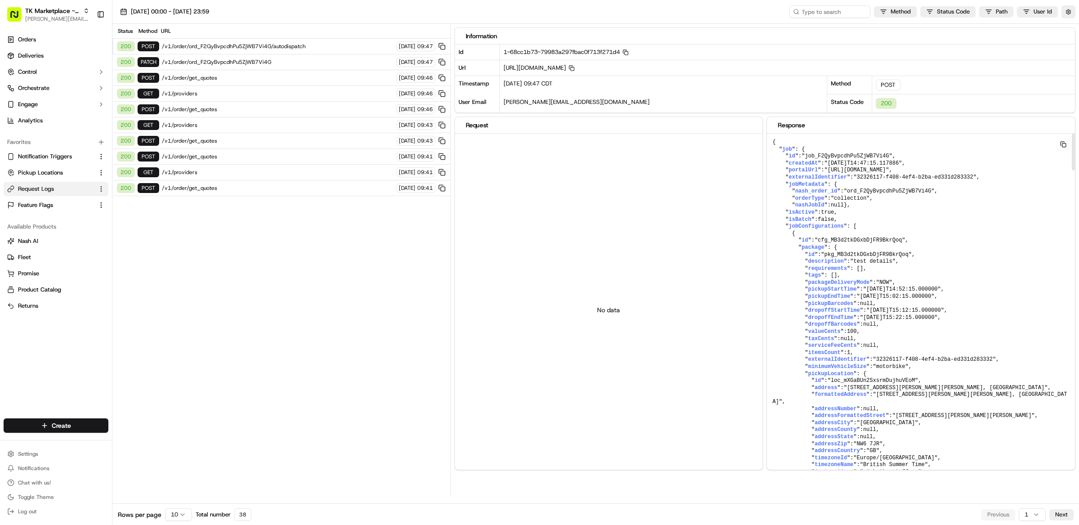
drag, startPoint x: 1025, startPoint y: 172, endPoint x: 832, endPoint y: 172, distance: 193.8
click at [832, 172] on span ""https://portal.usenash.com/active/job_F2QyBvpcdhPu5ZjWB7Vi4G"" at bounding box center [856, 170] width 65 height 6
copy span "https://portal.usenash.com/active/job_F2QyBvpcdhPu5ZjWB7Vi4G"
click at [593, 201] on div "No data" at bounding box center [609, 310] width 308 height 352
click at [76, 54] on link "Deliveries" at bounding box center [56, 56] width 105 height 14
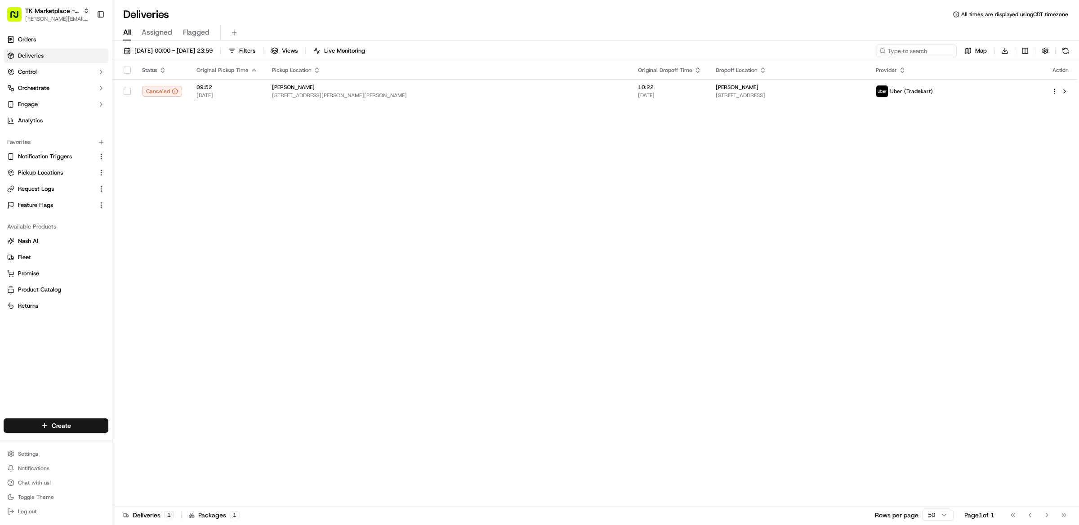
click at [1066, 51] on button at bounding box center [1065, 51] width 13 height 13
click at [182, 52] on span "[DATE] 00:00 - [DATE] 23:59" at bounding box center [173, 51] width 78 height 8
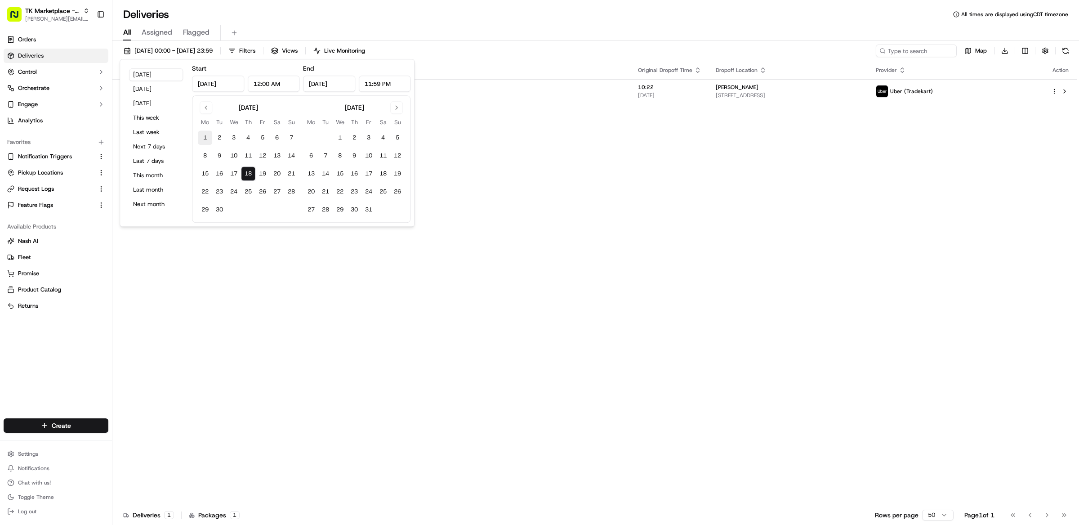
click at [208, 140] on button "1" at bounding box center [205, 137] width 14 height 14
type input "[DATE]"
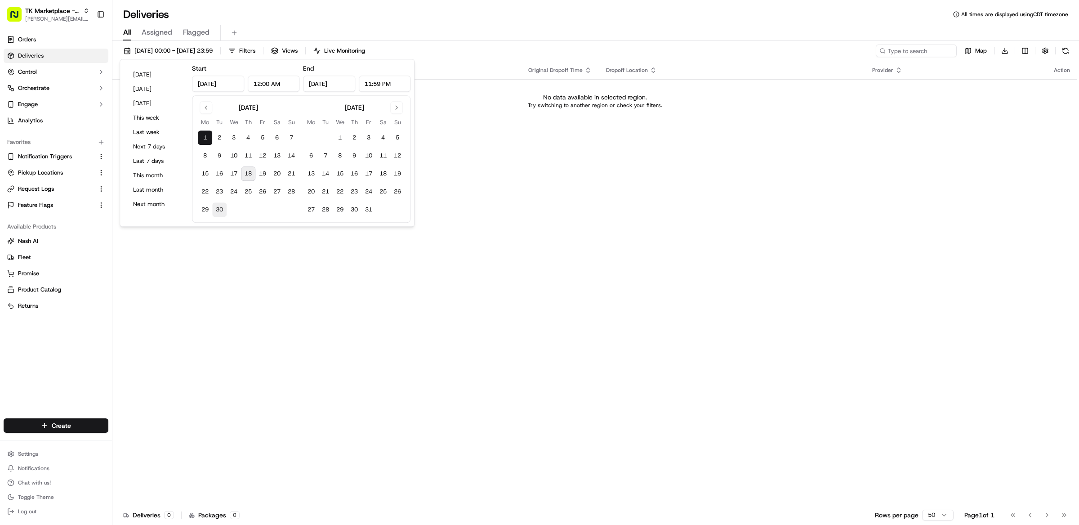
click at [223, 206] on button "30" at bounding box center [219, 209] width 14 height 14
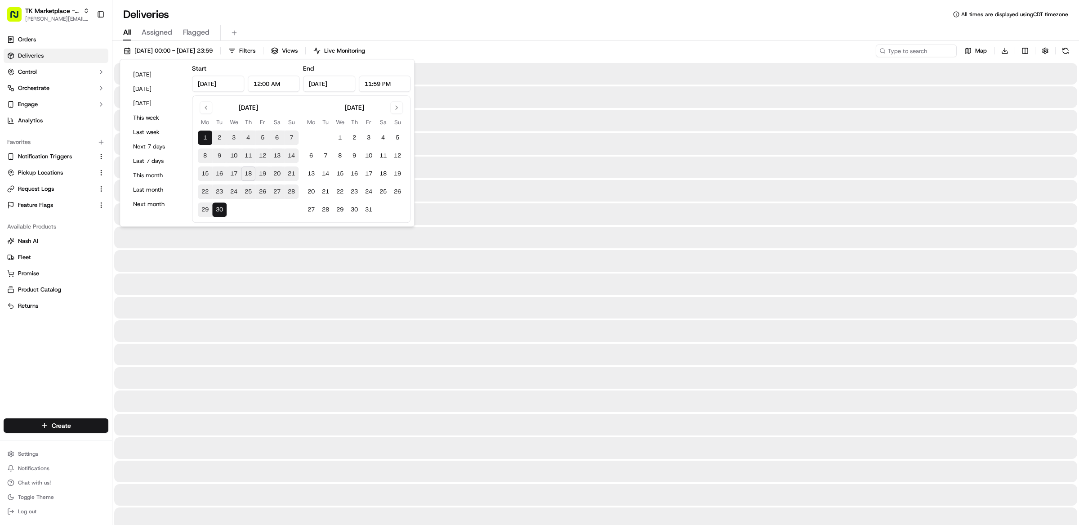
type input "[DATE]"
drag, startPoint x: 223, startPoint y: 206, endPoint x: 272, endPoint y: 177, distance: 57.1
click at [223, 206] on button "30" at bounding box center [219, 209] width 14 height 14
type input "[DATE]"
click at [510, 18] on div "Deliveries All times are displayed using CDT timezone" at bounding box center [595, 14] width 967 height 14
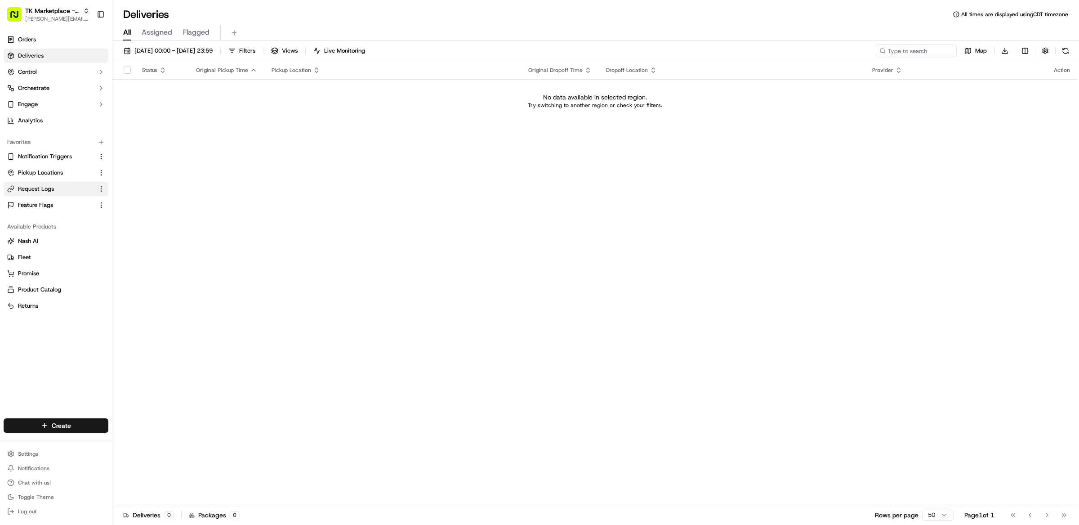
click at [32, 184] on button "Request Logs" at bounding box center [56, 189] width 105 height 14
click at [40, 189] on span "Request Logs" at bounding box center [36, 189] width 36 height 8
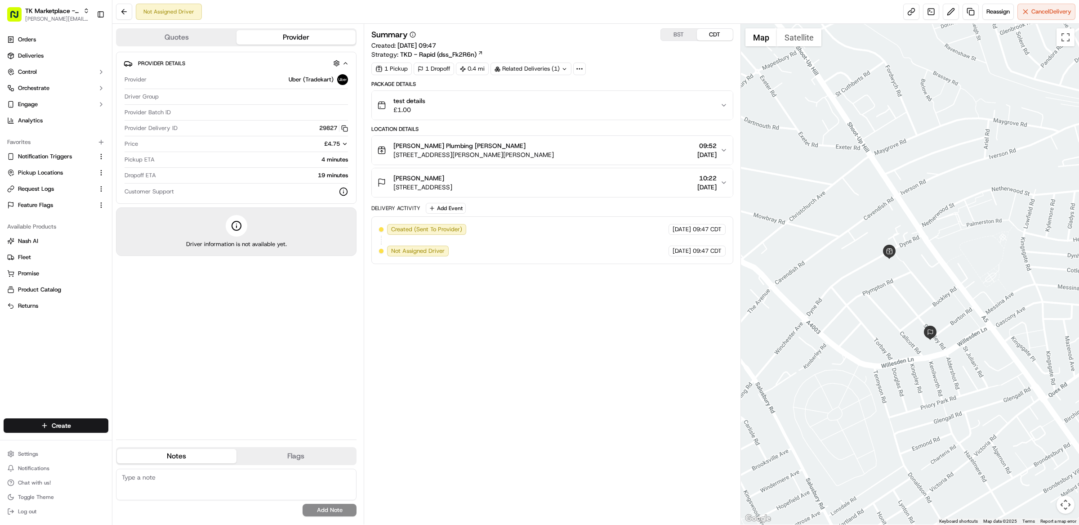
click at [519, 331] on div "Summary BST CDT Created: [DATE] 09:47 Strategy: TKD - Rapid (dss_Fk2R6n) 1 Pick…" at bounding box center [552, 273] width 362 height 491
click at [836, 11] on div "Not Assigned Driver Reassign Cancel Delivery" at bounding box center [595, 12] width 967 height 24
click at [860, 10] on div "Not Assigned Driver Reassign Cancel Delivery" at bounding box center [595, 12] width 967 height 24
click at [584, 320] on div "Summary BST CDT Created: 18/09/2025 09:47 Strategy: TKD - Rapid (dss_Fk2R6n) 1 …" at bounding box center [552, 273] width 362 height 491
click at [1050, 9] on span "Cancel Delivery" at bounding box center [1051, 12] width 40 height 8
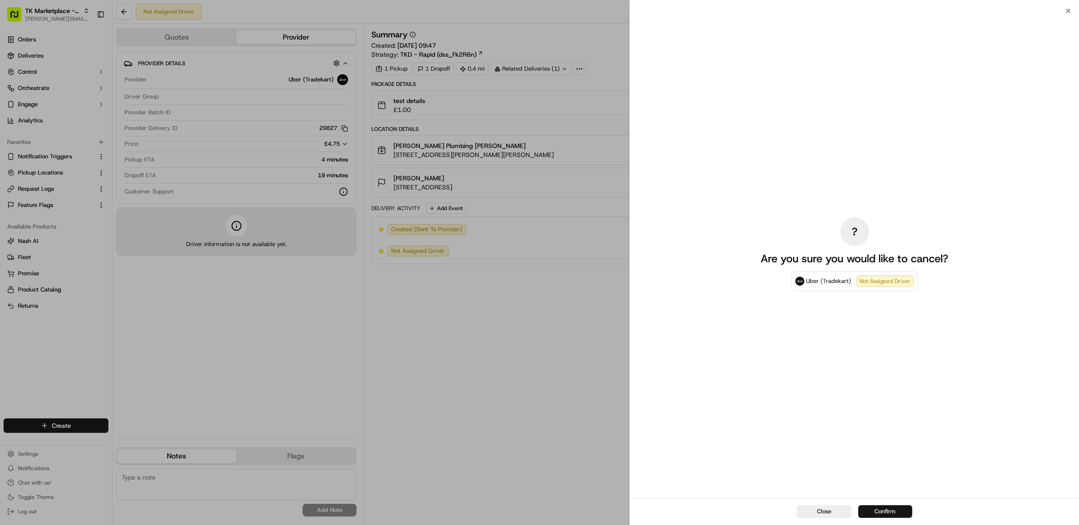
click at [896, 506] on button "Confirm" at bounding box center [885, 511] width 54 height 13
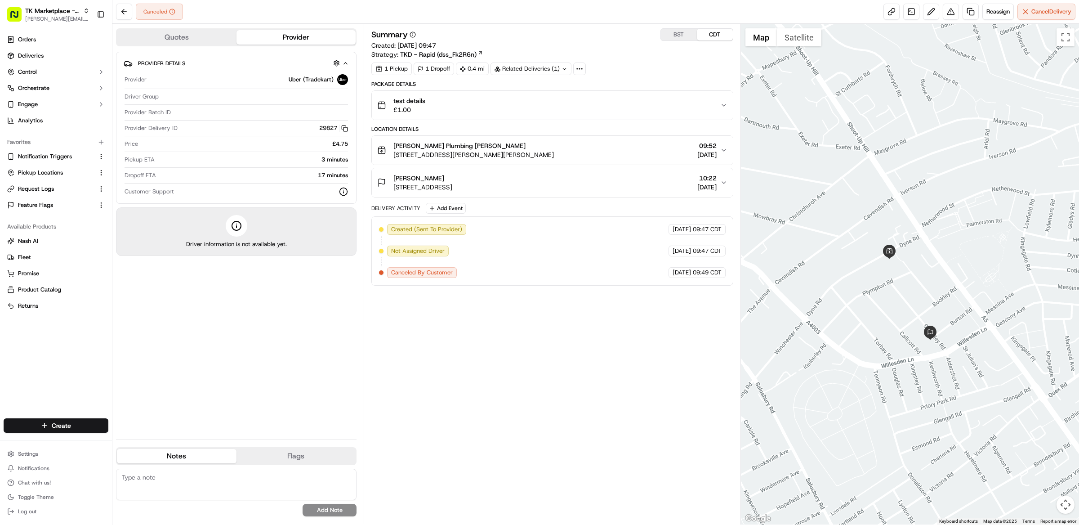
click at [566, 345] on div "Summary BST CDT Created: 18/09/2025 09:47 Strategy: TKD - Rapid (dss_Fk2R6n) 1 …" at bounding box center [552, 273] width 362 height 491
drag, startPoint x: 550, startPoint y: 333, endPoint x: 454, endPoint y: 284, distance: 107.8
click at [550, 333] on div "Summary BST CDT Created: 18/09/2025 09:47 Strategy: TKD - Rapid (dss_Fk2R6n) 1 …" at bounding box center [552, 273] width 362 height 491
click at [67, 154] on span "Notification Triggers" at bounding box center [45, 156] width 54 height 8
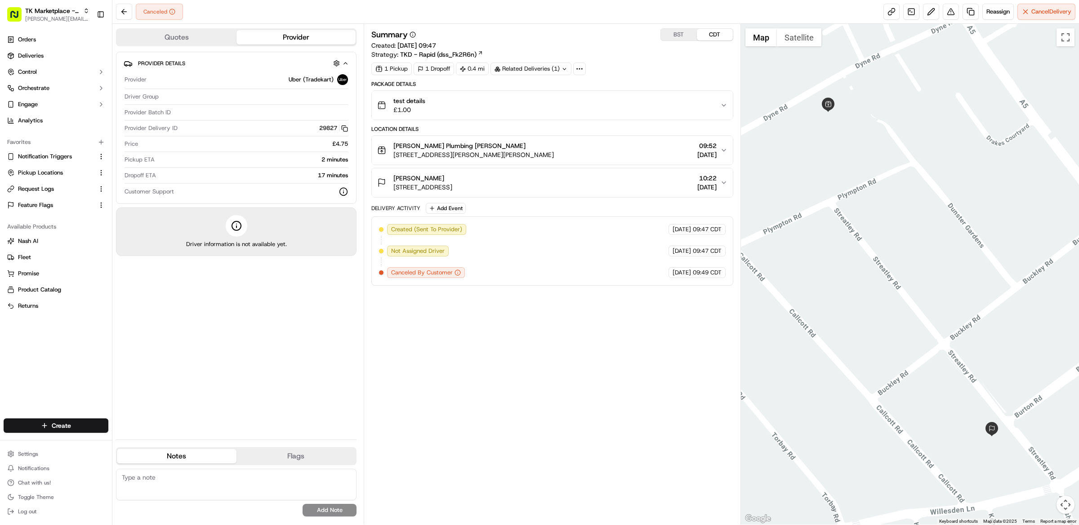
click at [615, 321] on div "Summary BST CDT Created: 18/09/2025 09:47 Strategy: TKD - Rapid (dss_Fk2R6n) 1 …" at bounding box center [552, 273] width 362 height 491
click at [550, 341] on div "Summary BST CDT Created: 18/09/2025 09:47 Strategy: TKD - Rapid (dss_Fk2R6n) 1 …" at bounding box center [552, 273] width 362 height 491
click at [68, 52] on link "Deliveries" at bounding box center [56, 56] width 105 height 14
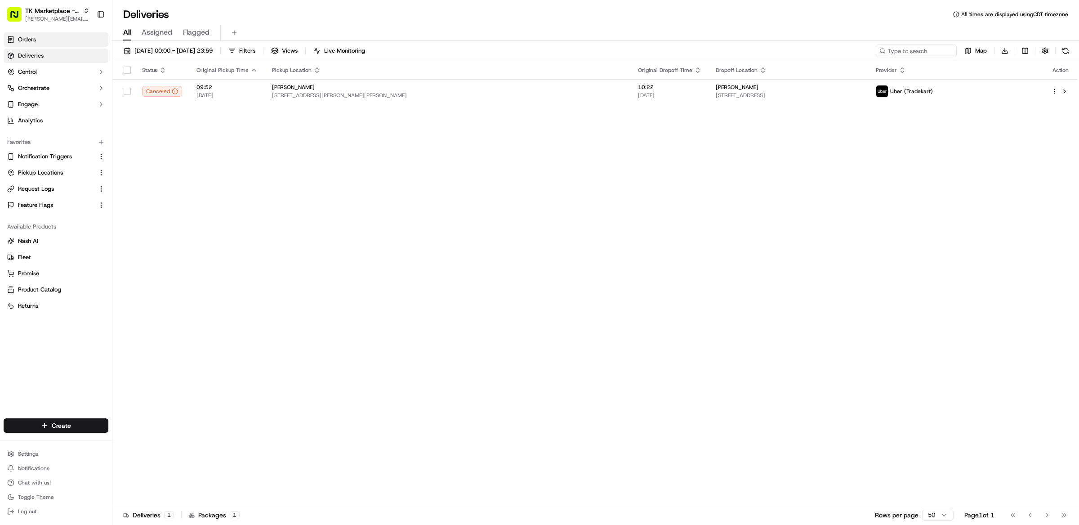
click at [70, 43] on link "Orders" at bounding box center [56, 39] width 105 height 14
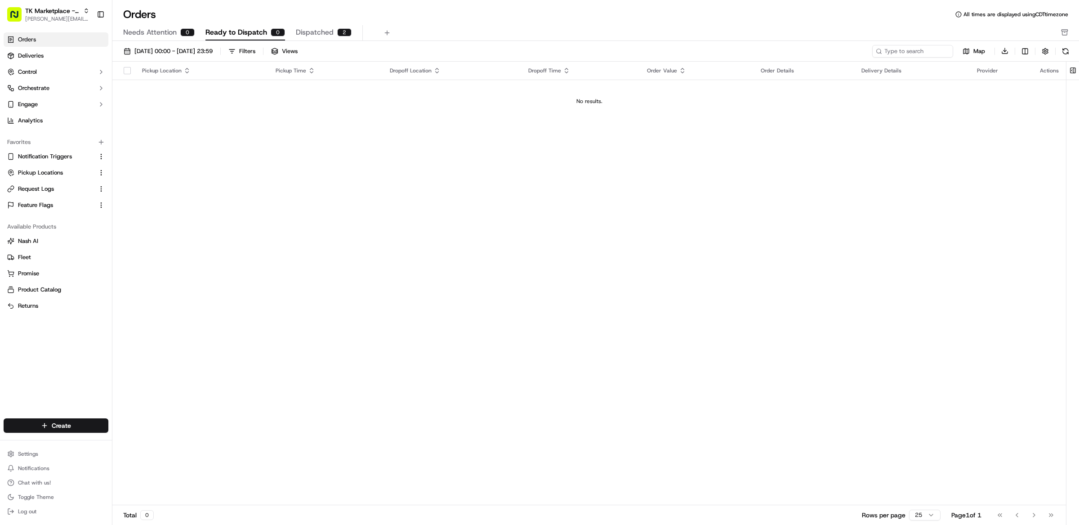
click at [320, 32] on span "Dispatched" at bounding box center [315, 32] width 38 height 11
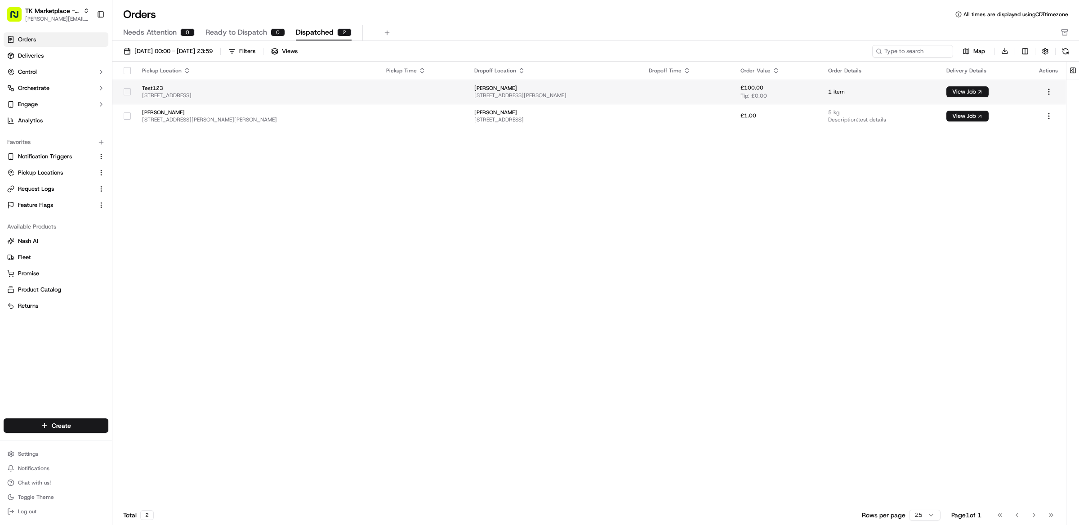
click at [279, 83] on td "Test123 57 Farringdon Rd, London EC1M 3JB, UK" at bounding box center [257, 92] width 244 height 24
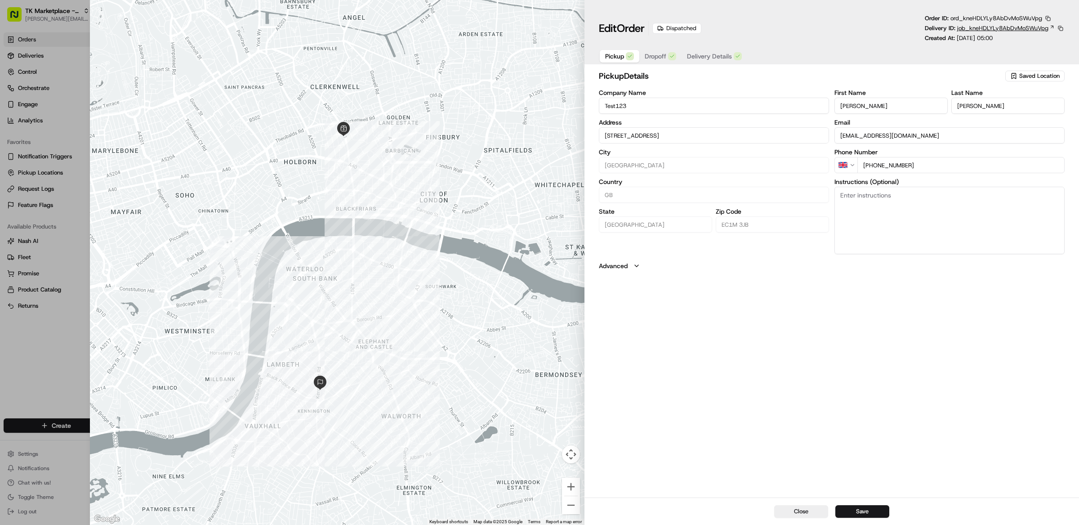
click at [1041, 28] on span "job_kneHDLYLy8AbDvMoSWuVpg" at bounding box center [1002, 28] width 91 height 8
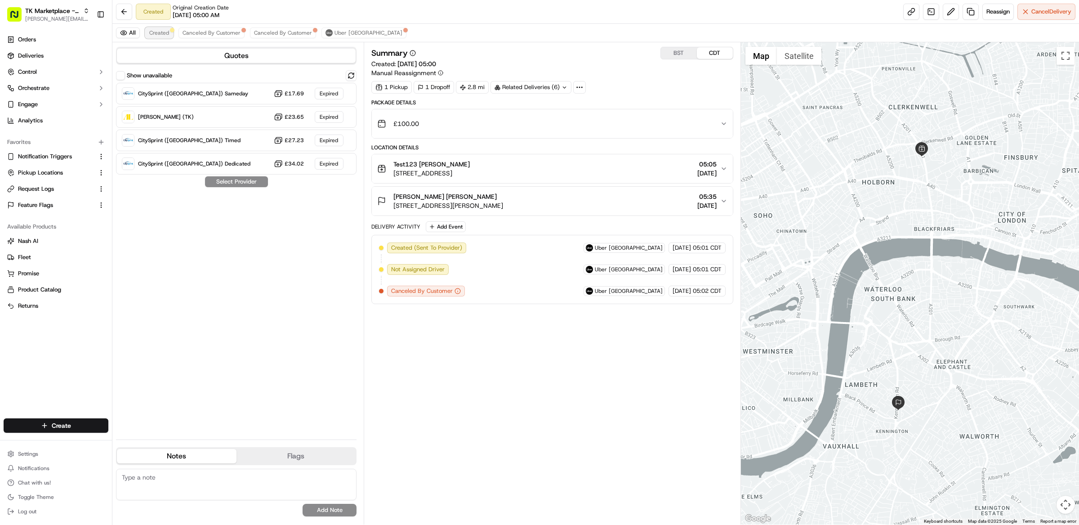
click at [164, 34] on span "Created" at bounding box center [159, 32] width 20 height 7
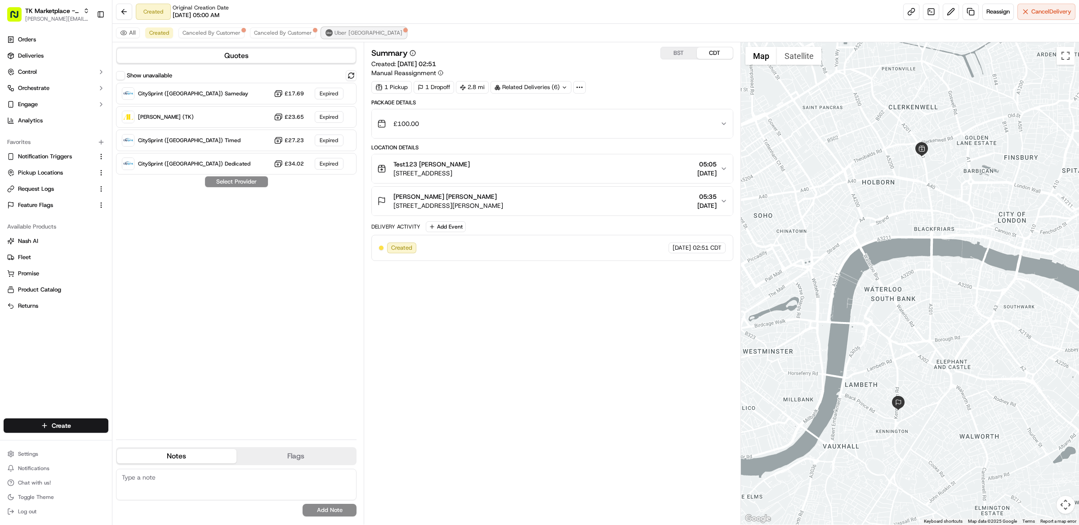
click at [342, 31] on span "Uber UK" at bounding box center [368, 32] width 68 height 7
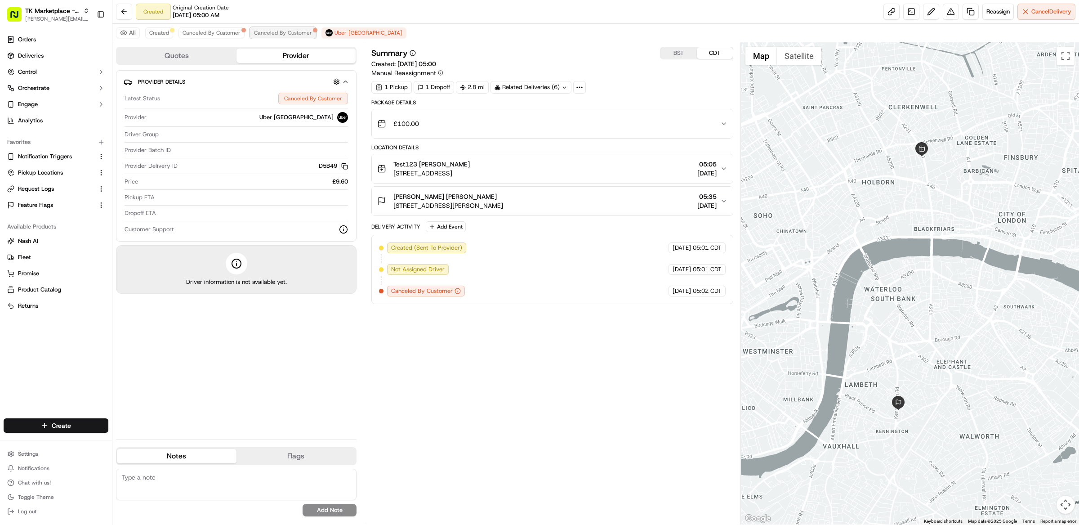
click at [300, 33] on span "Canceled By Customer" at bounding box center [283, 32] width 58 height 7
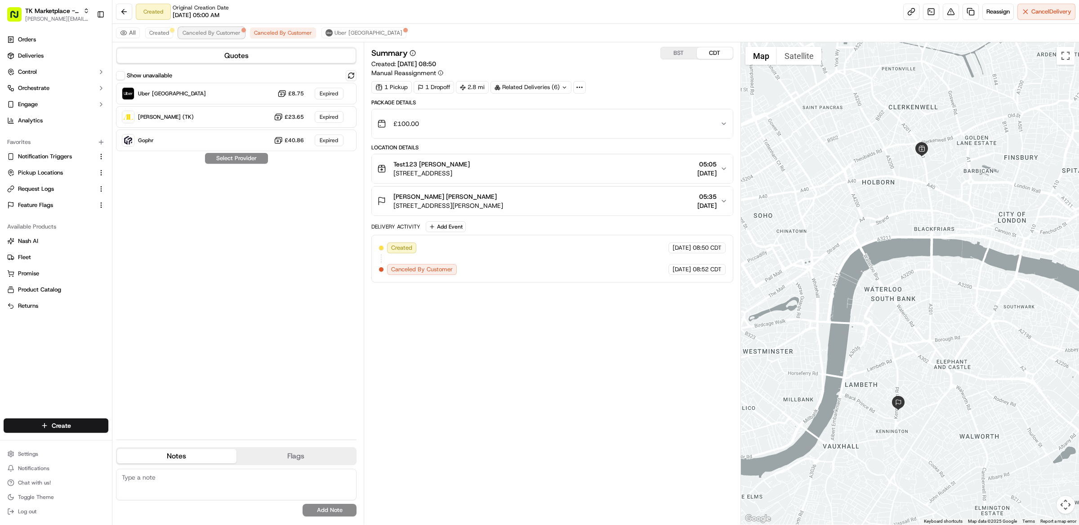
click at [211, 34] on span "Canceled By Customer" at bounding box center [212, 32] width 58 height 7
click at [158, 34] on span "Created" at bounding box center [159, 32] width 20 height 7
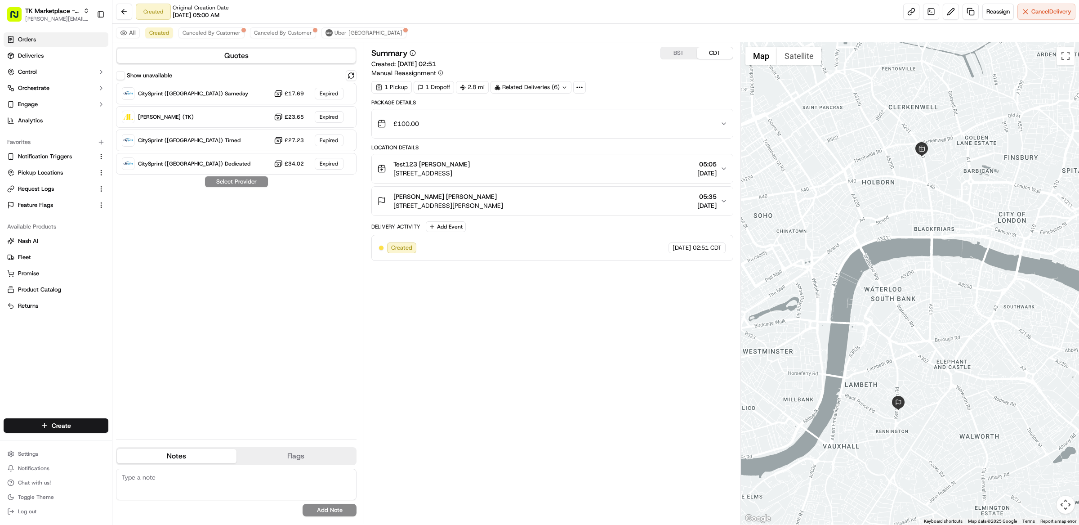
click at [58, 41] on link "Orders" at bounding box center [56, 39] width 105 height 14
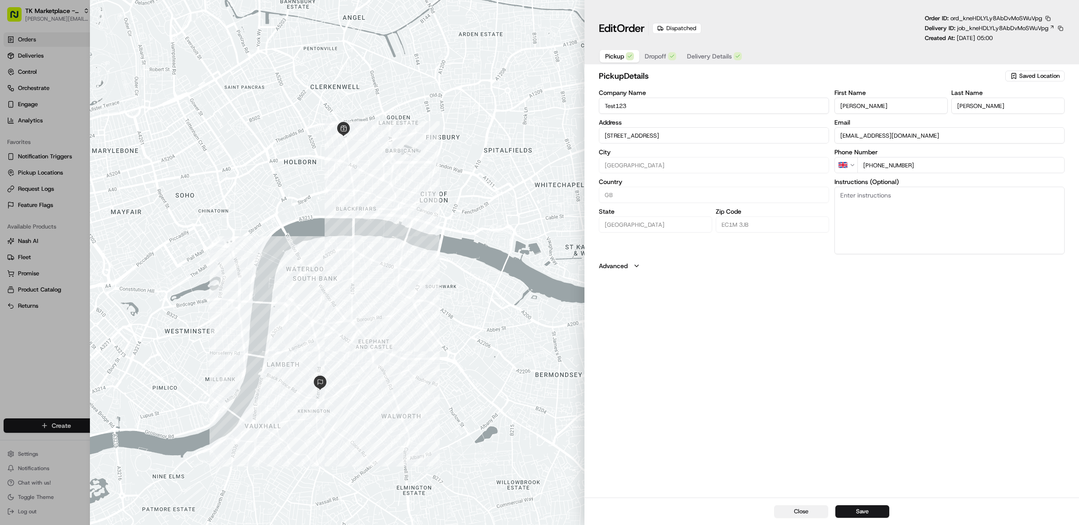
click at [795, 511] on button "Close" at bounding box center [801, 511] width 54 height 13
type input "+1"
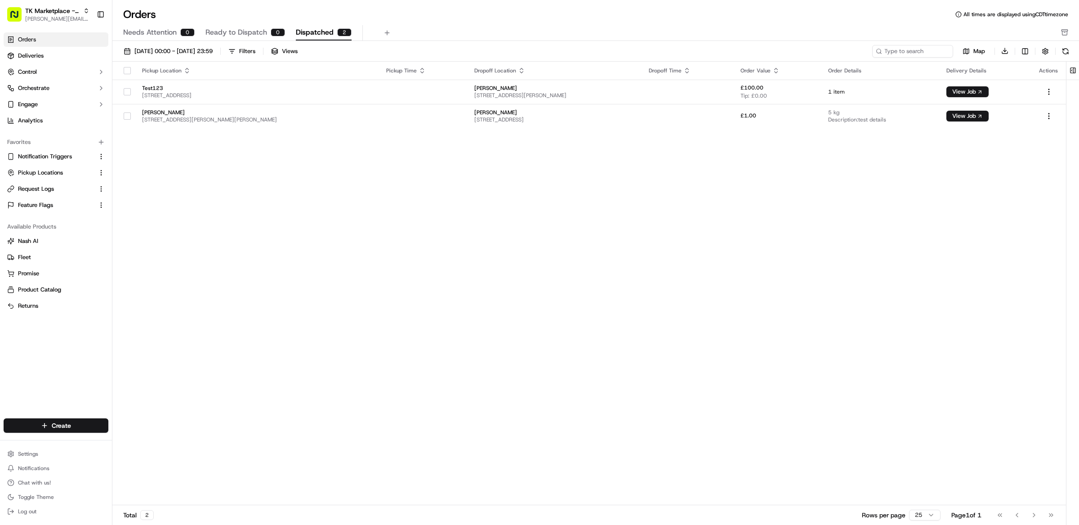
click at [52, 40] on link "Orders" at bounding box center [56, 39] width 105 height 14
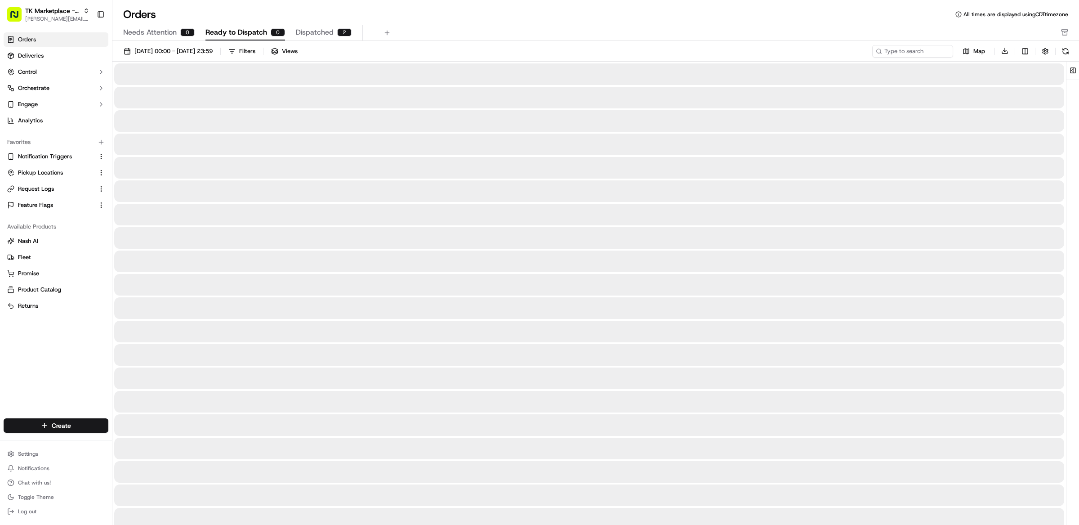
click at [238, 32] on span "Ready to Dispatch" at bounding box center [236, 32] width 62 height 11
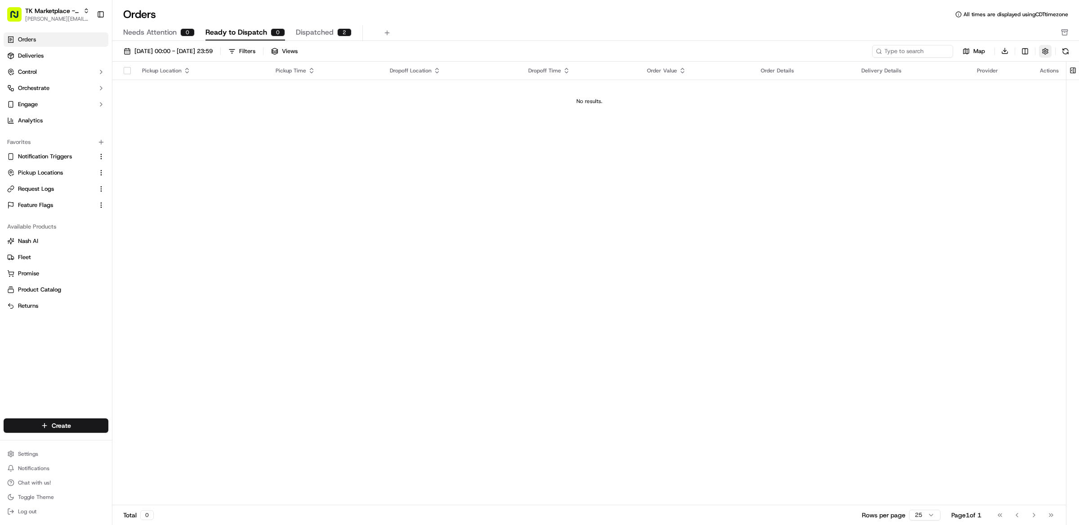
click at [1046, 53] on button "button" at bounding box center [1045, 51] width 13 height 13
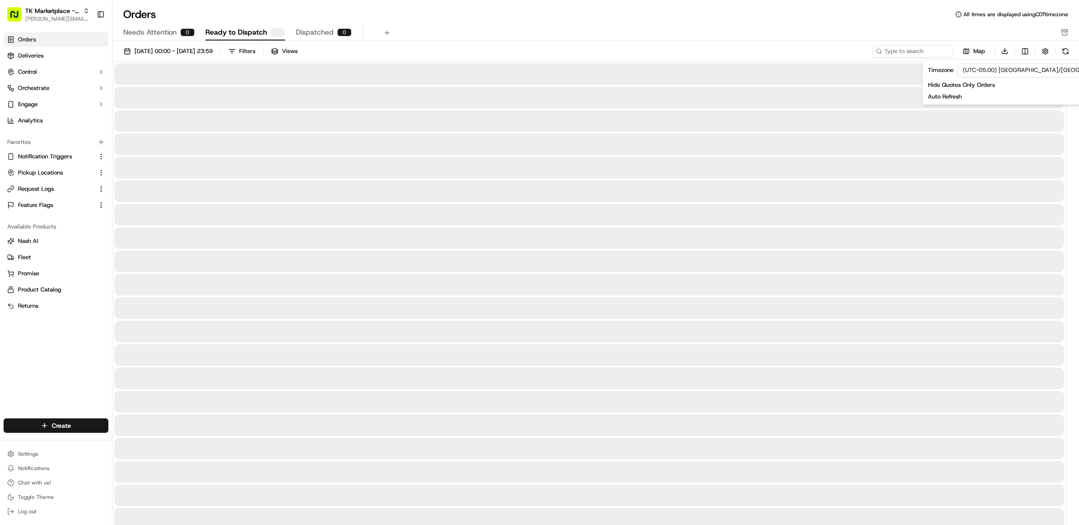
click at [668, 6] on div "Orders All times are displayed using CDT timezone Needs Attention 0 Ready to Di…" at bounding box center [595, 262] width 967 height 525
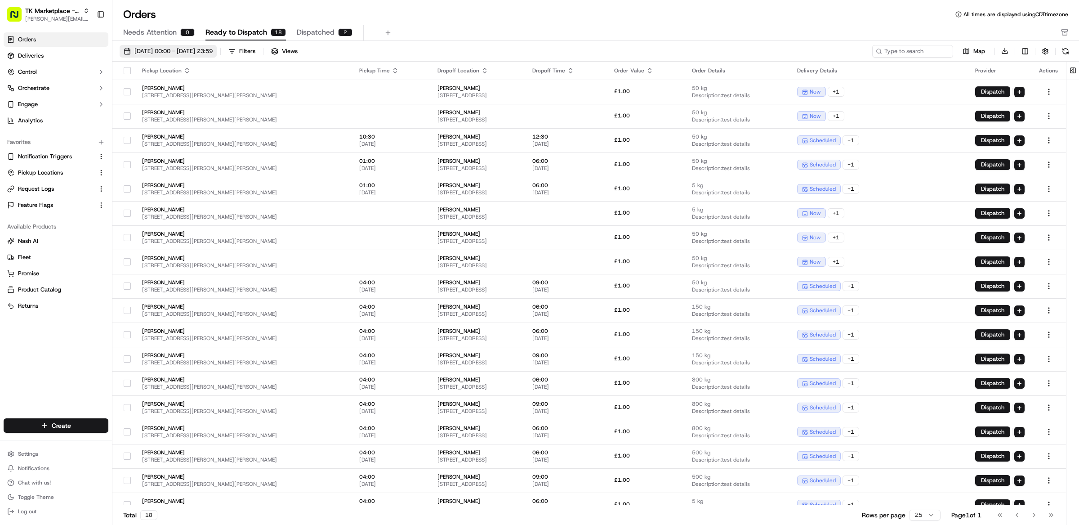
click at [171, 53] on span "01/09/2025 00:00 - 30/09/2025 23:59" at bounding box center [173, 51] width 78 height 8
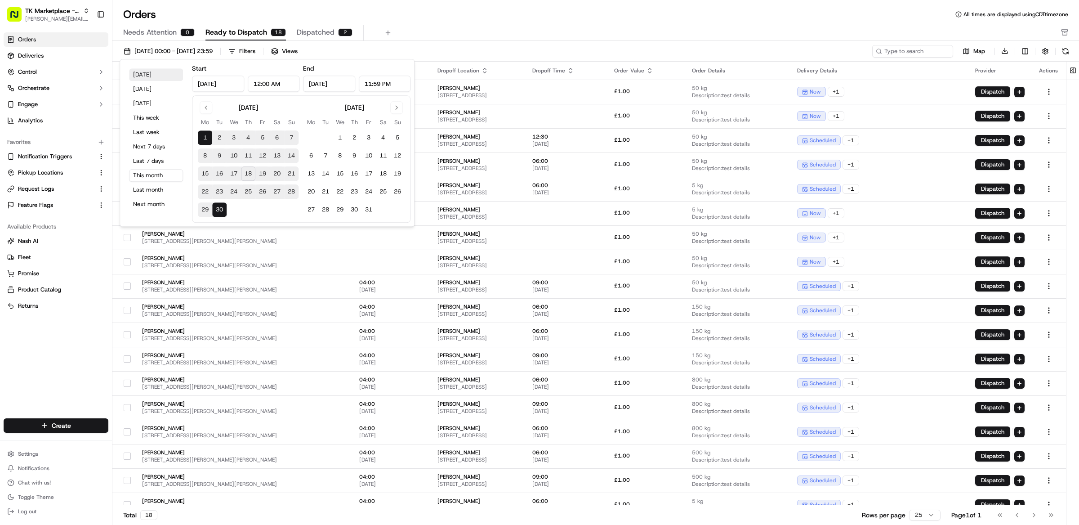
click at [147, 76] on button "Today" at bounding box center [156, 74] width 54 height 13
type input "Sep 18, 2025"
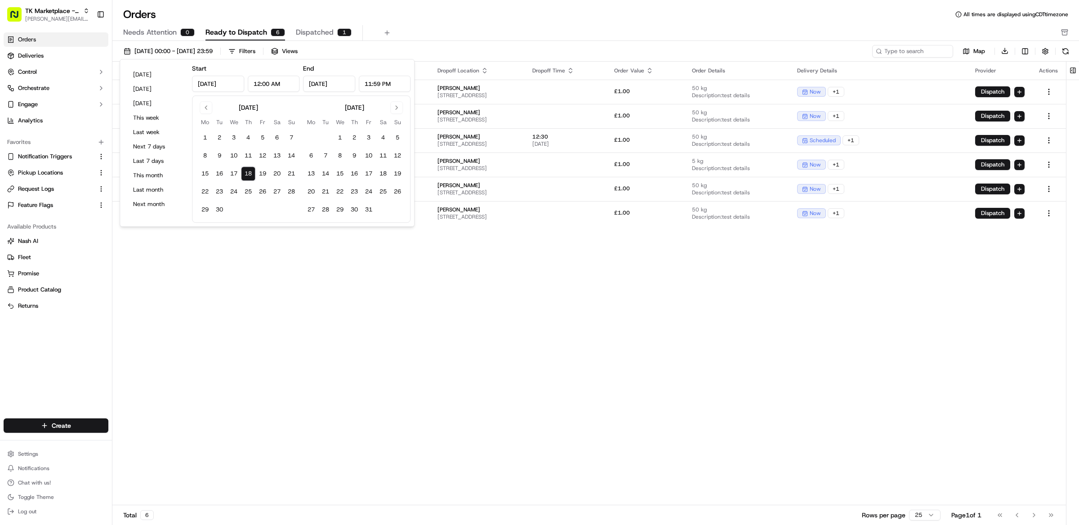
click at [495, 21] on div "Orders All times are displayed using CDT timezone" at bounding box center [595, 14] width 967 height 14
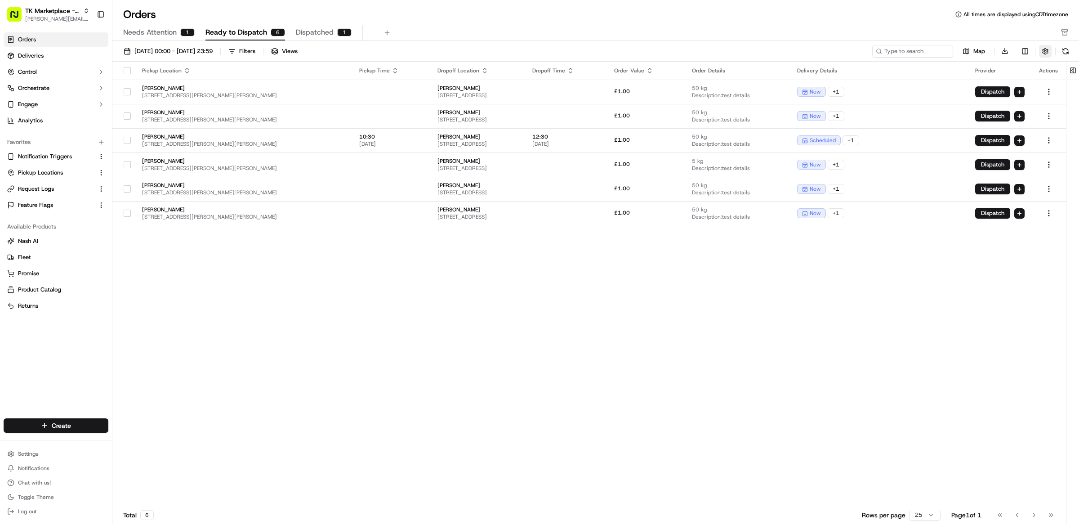
click at [1043, 51] on button "button" at bounding box center [1045, 51] width 13 height 13
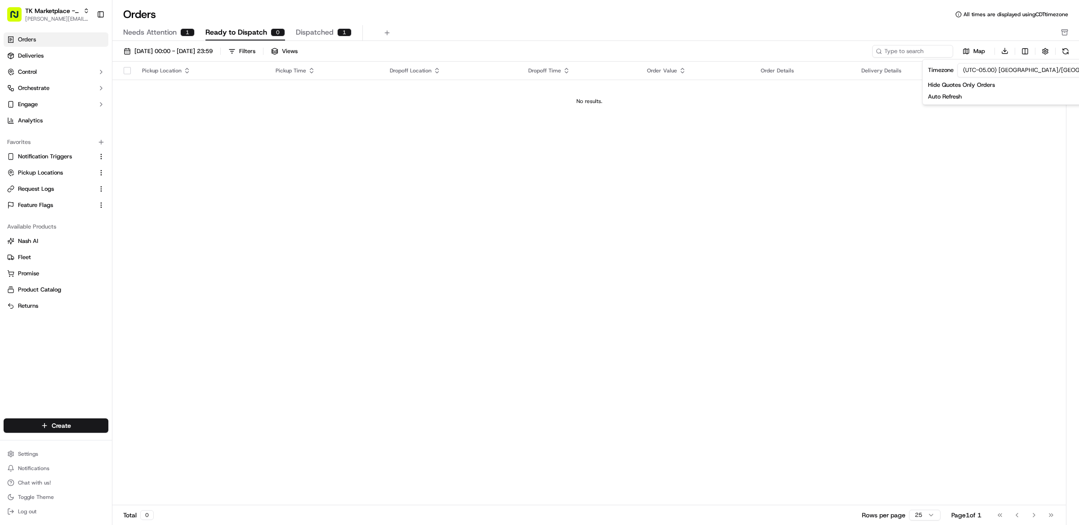
click at [493, 210] on div "Pickup Location Pickup Time Dropoff Location Dropoff Time Order Value Order Det…" at bounding box center [589, 284] width 954 height 444
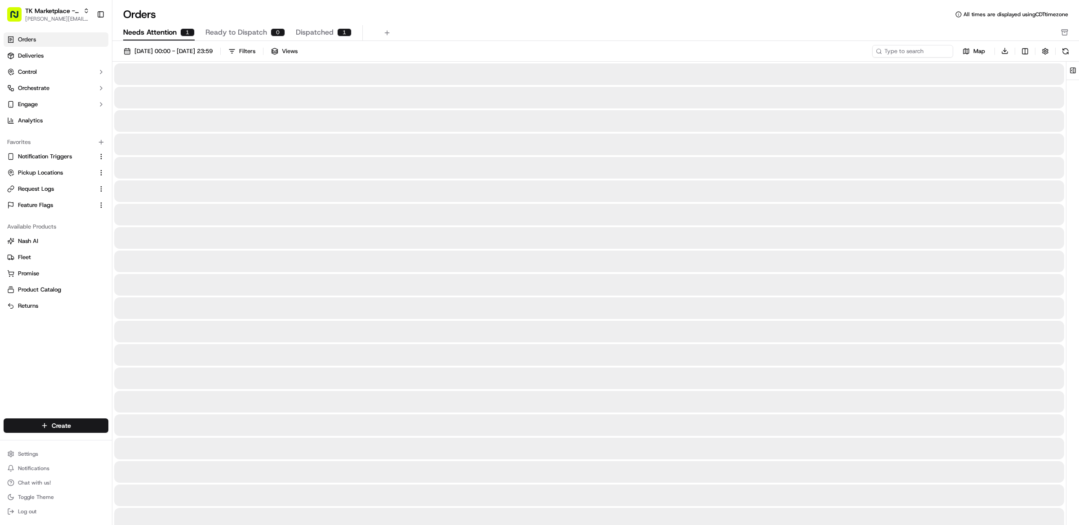
click at [173, 31] on span "Needs Attention" at bounding box center [149, 32] width 53 height 11
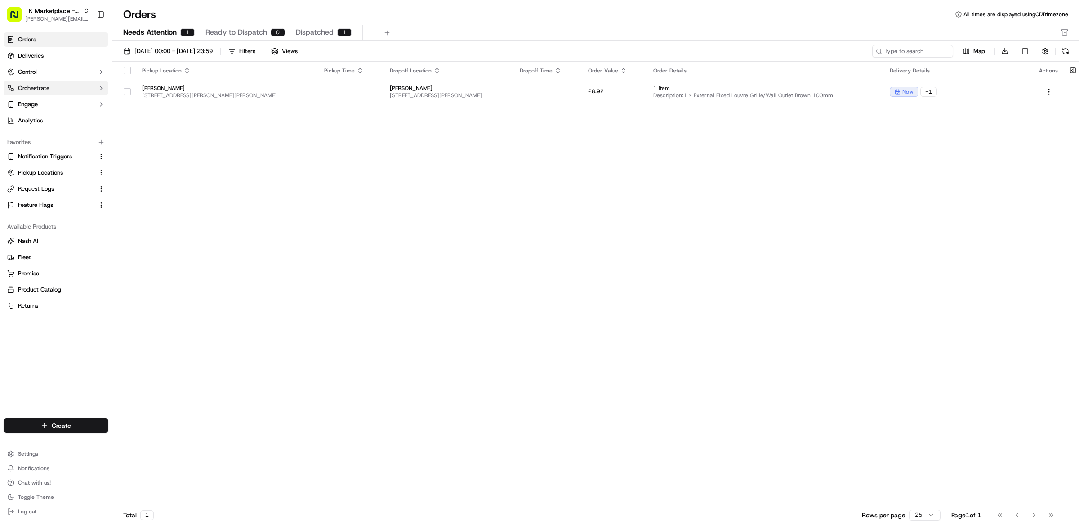
click at [46, 87] on span "Orchestrate" at bounding box center [33, 88] width 31 height 8
click at [55, 120] on span "Dispatch Strategies" at bounding box center [44, 117] width 53 height 8
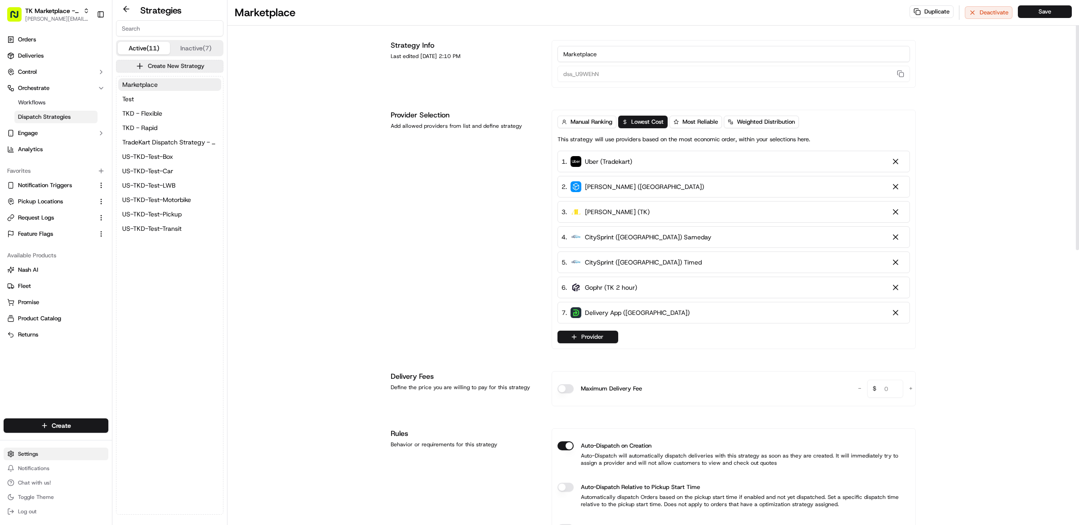
click at [31, 454] on html "TK Marketplace - TKD matt@usenash.com Toggle Sidebar Orders Deliveries Control …" at bounding box center [539, 262] width 1079 height 525
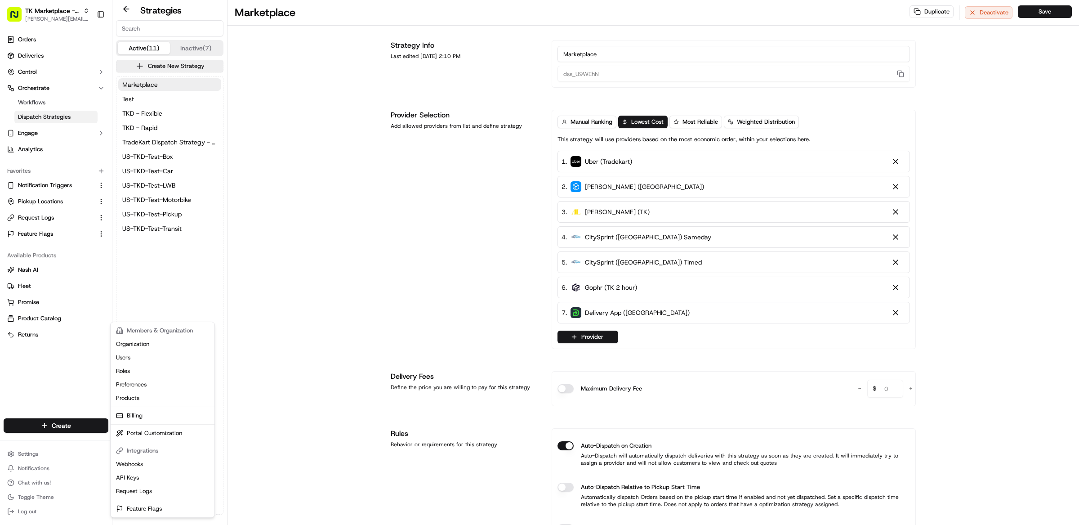
click at [314, 394] on html "TK Marketplace - TKD matt@usenash.com Toggle Sidebar Orders Deliveries Control …" at bounding box center [539, 262] width 1079 height 525
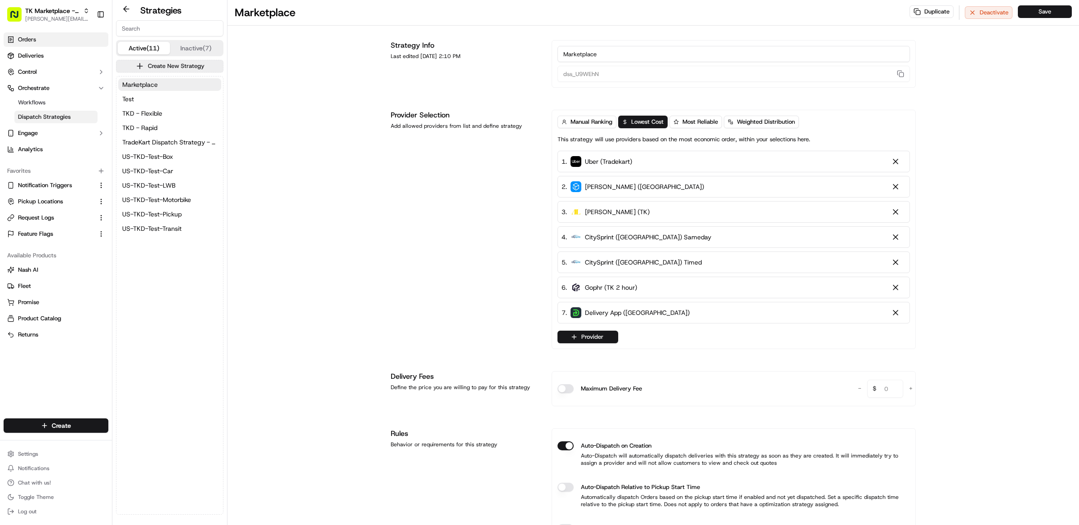
click at [48, 39] on link "Orders" at bounding box center [56, 39] width 105 height 14
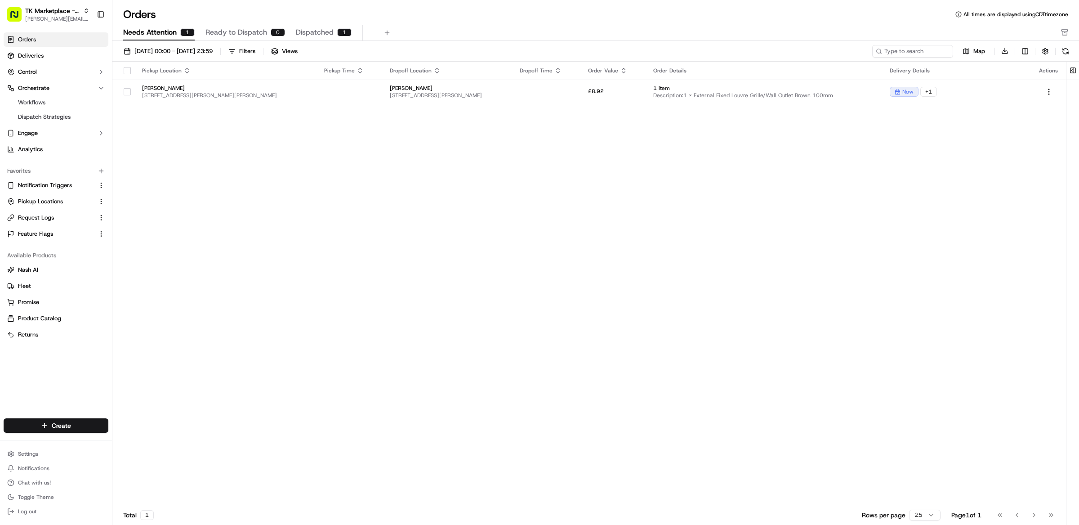
click at [303, 246] on div "Pickup Location Pickup Time Dropoff Location Dropoff Time Order Value Order Det…" at bounding box center [589, 284] width 954 height 444
click at [367, 232] on div "Pickup Location Pickup Time Dropoff Location Dropoff Time Order Value Order Det…" at bounding box center [589, 284] width 954 height 444
click at [596, 186] on div "Pickup Location Pickup Time Dropoff Location Dropoff Time Order Value Order Det…" at bounding box center [589, 284] width 954 height 444
click at [64, 56] on link "Deliveries" at bounding box center [56, 56] width 105 height 14
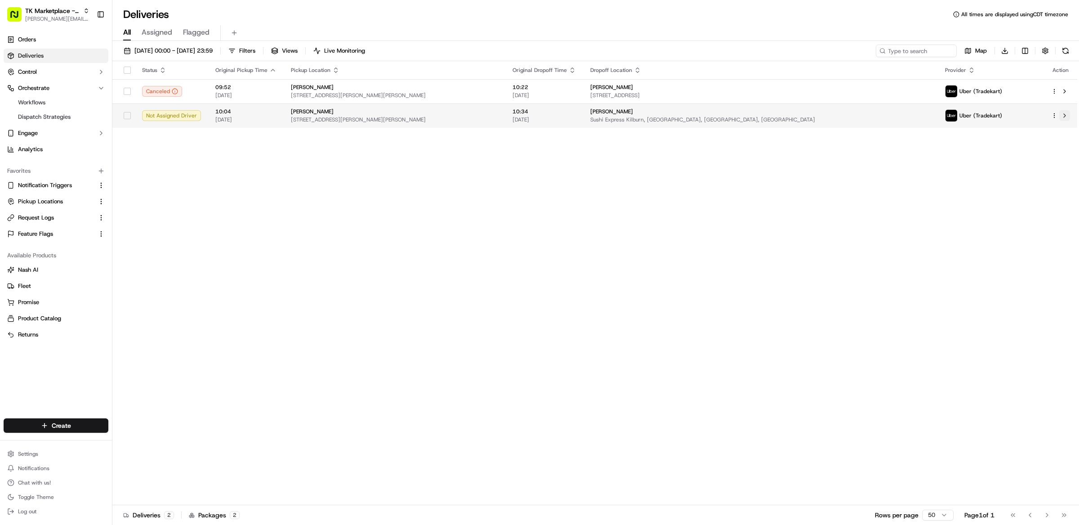
click at [1065, 116] on button at bounding box center [1064, 115] width 11 height 11
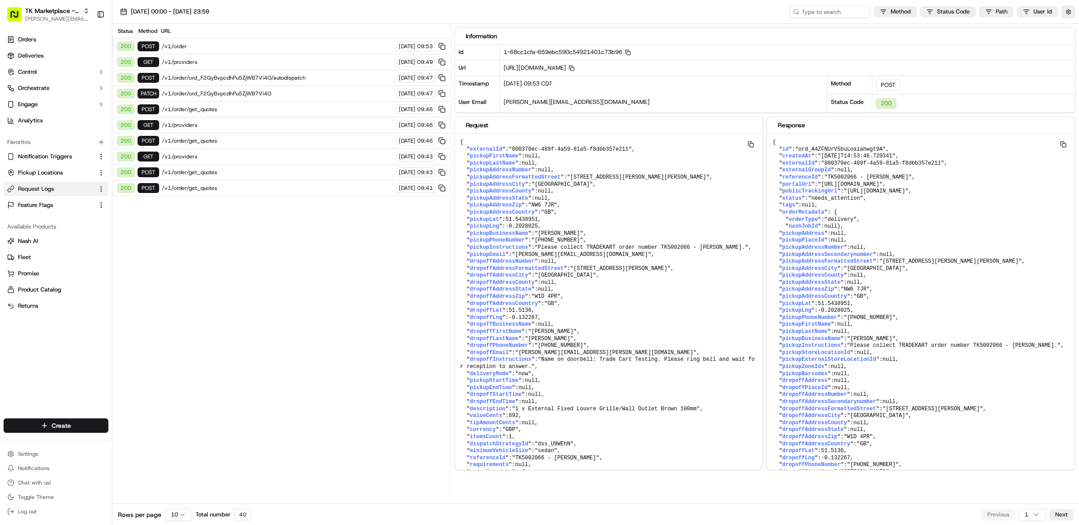
click at [263, 43] on span "/v1/order" at bounding box center [278, 46] width 232 height 7
click at [262, 45] on span "/v1/order" at bounding box center [278, 46] width 232 height 7
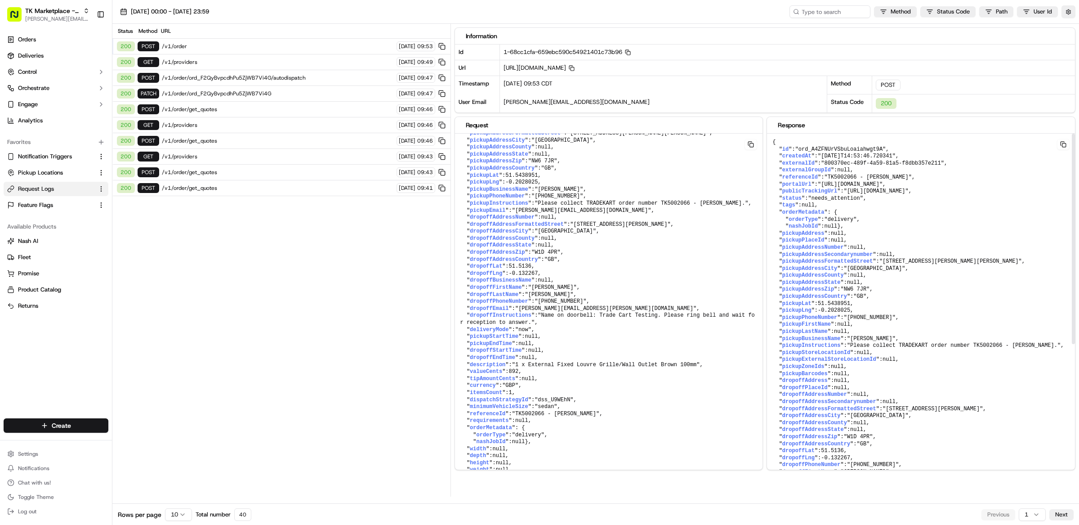
drag, startPoint x: 881, startPoint y: 203, endPoint x: 819, endPoint y: 201, distance: 61.6
click at [869, 203] on pre "{ " id ": "ord_A4ZFNUrVSbuLoaiahwgt9A" , " createdAt ": "[DATE]T14:53:46.720341…" at bounding box center [921, 420] width 308 height 572
drag, startPoint x: 819, startPoint y: 201, endPoint x: 769, endPoint y: 200, distance: 49.9
click at [769, 200] on pre "{ " id ": "ord_A4ZFNUrVSbuLoaiahwgt9A" , " createdAt ": "[DATE]T14:53:46.720341…" at bounding box center [921, 420] width 308 height 572
drag, startPoint x: 872, startPoint y: 201, endPoint x: 776, endPoint y: 199, distance: 96.7
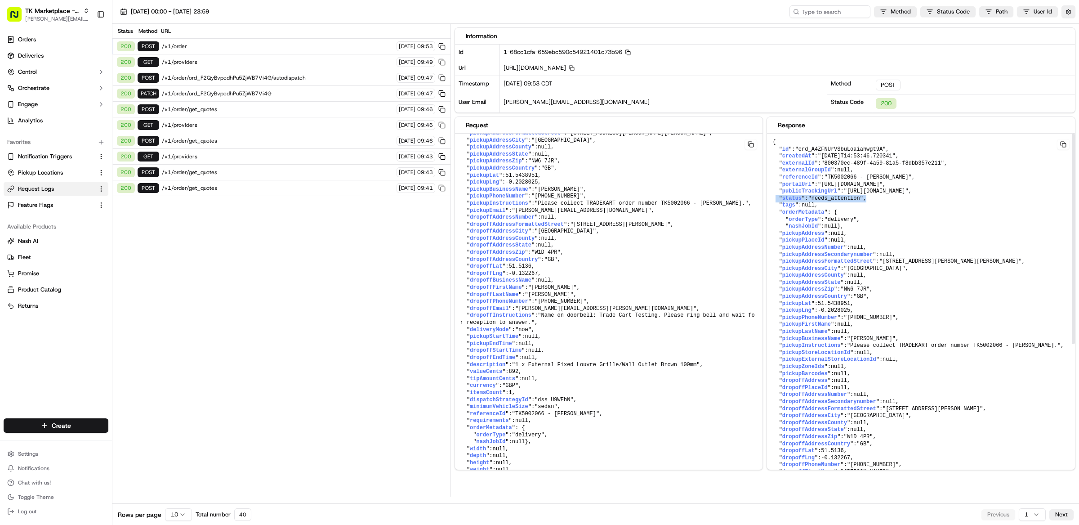
click at [776, 199] on pre "{ " id ": "ord_A4ZFNUrVSbuLoaiahwgt9A" , " createdAt ": "[DATE]T14:53:46.720341…" at bounding box center [921, 420] width 308 height 572
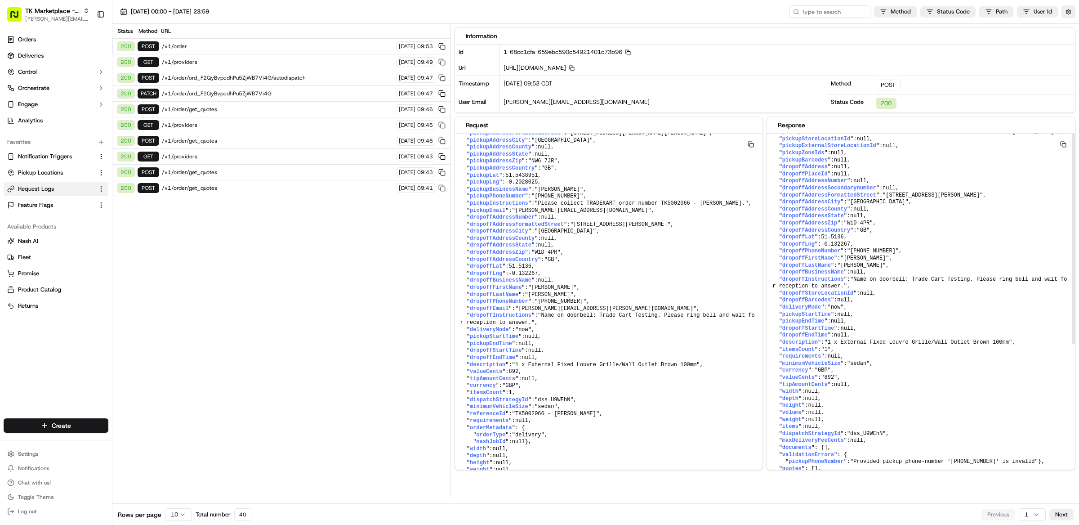
scroll to position [239, 0]
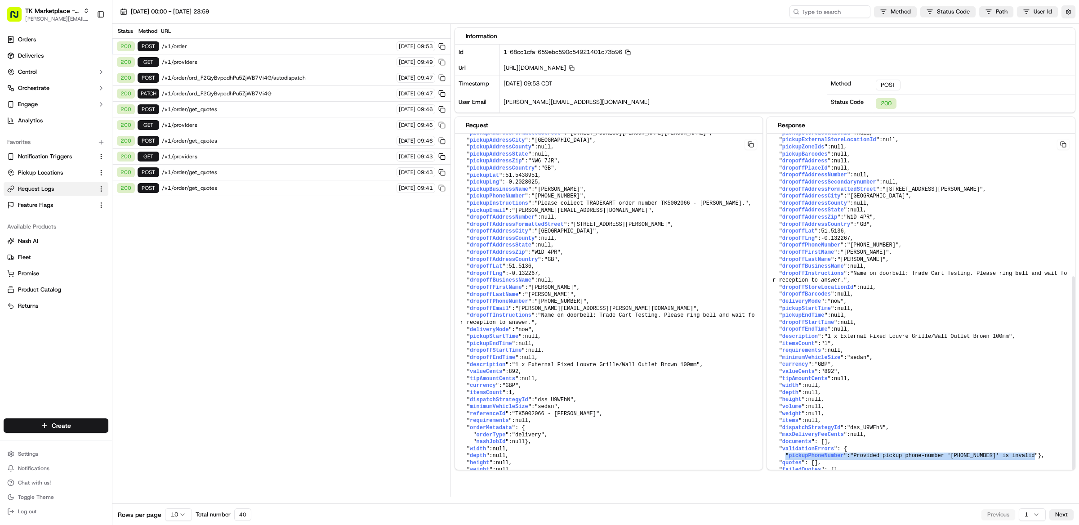
drag, startPoint x: 1045, startPoint y: 452, endPoint x: 785, endPoint y: 454, distance: 259.9
click at [785, 454] on pre "{ " id ": "ord_A4ZFNUrVSbuLoaiahwgt9A" , " createdAt ": "2025-09-18T14:53:46.72…" at bounding box center [921, 200] width 308 height 572
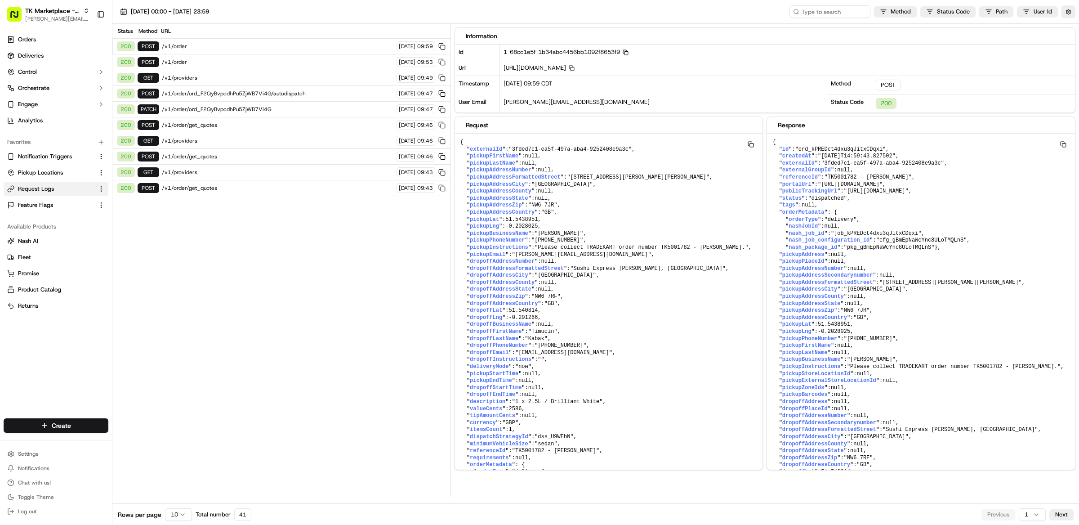
click at [210, 46] on span "/v1/order" at bounding box center [278, 46] width 232 height 7
click at [223, 46] on span "/v1/order" at bounding box center [278, 46] width 232 height 7
drag, startPoint x: 860, startPoint y: 200, endPoint x: 791, endPoint y: 205, distance: 68.5
click at [785, 201] on pre "{ " id ": "ord_kPREDct4dxu3qJitxCDqxi" , " createdAt ": "2025-09-18T14:59:43.82…" at bounding box center [921, 423] width 308 height 579
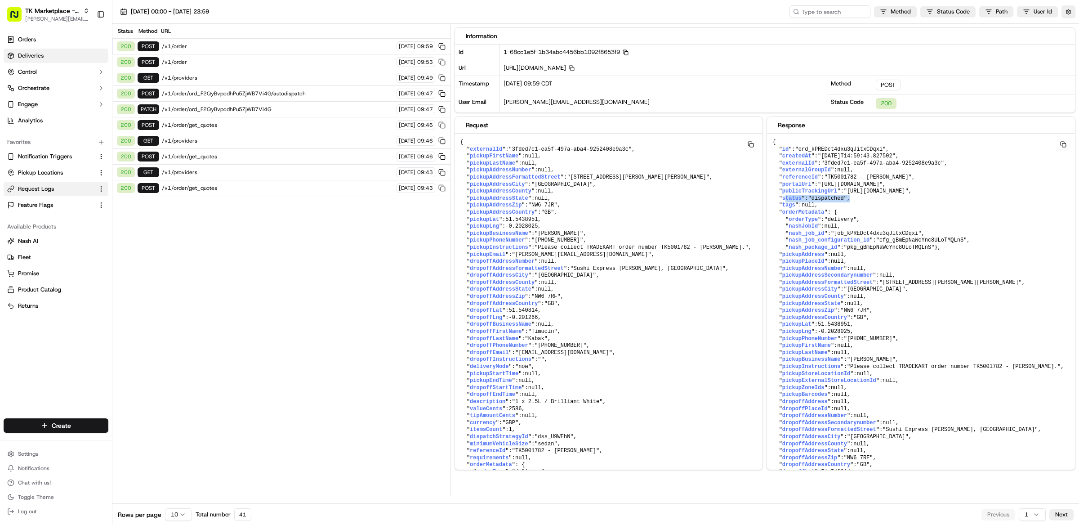
click at [36, 57] on span "Deliveries" at bounding box center [31, 56] width 26 height 8
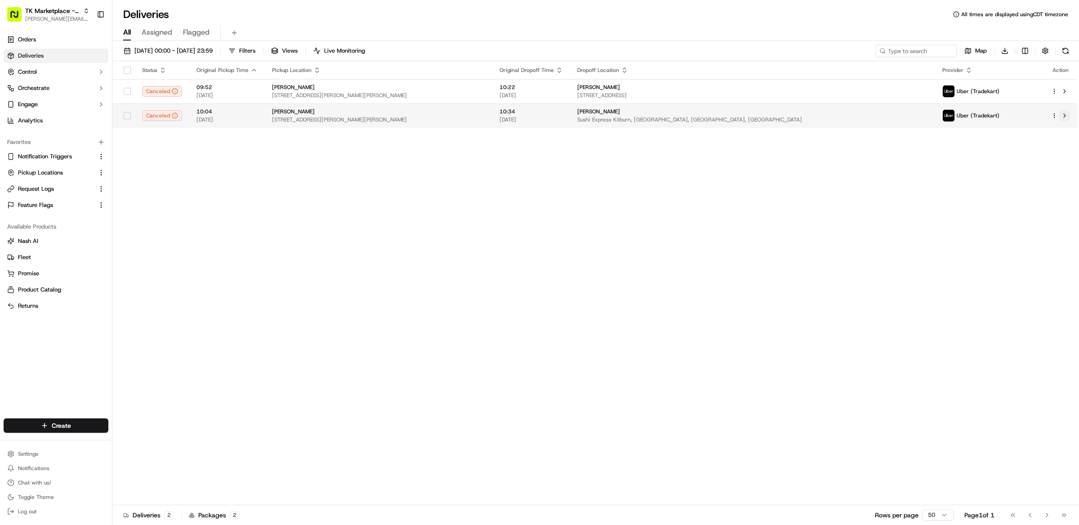
click at [1062, 116] on button at bounding box center [1064, 115] width 11 height 11
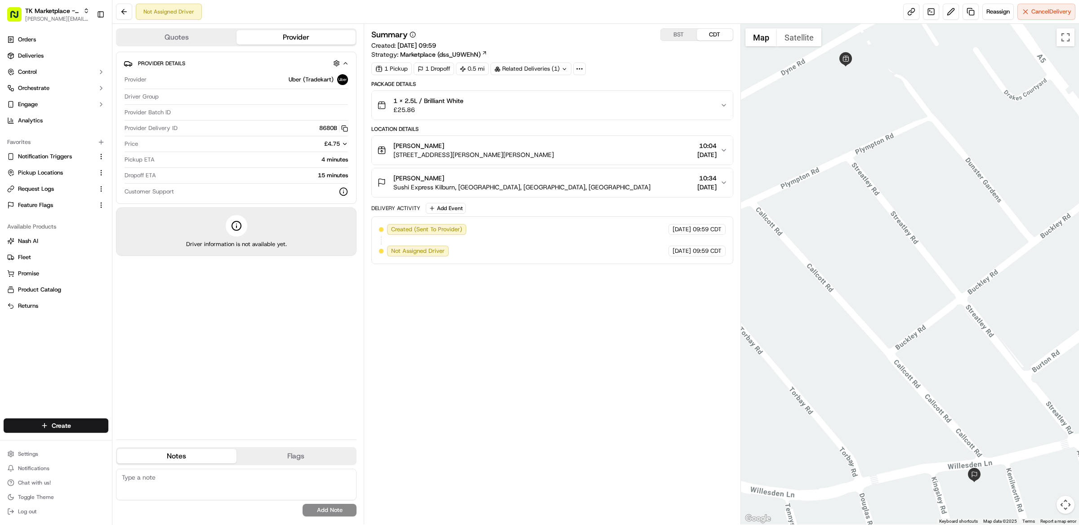
click at [582, 65] on icon at bounding box center [579, 69] width 8 height 8
click at [600, 317] on div "Summary BST CDT Created: [DATE] 09:59 Strategy: Marketplace (dss_U9WEhN) 1 Pick…" at bounding box center [552, 273] width 362 height 491
click at [1045, 13] on span "Cancel Delivery" at bounding box center [1051, 12] width 40 height 8
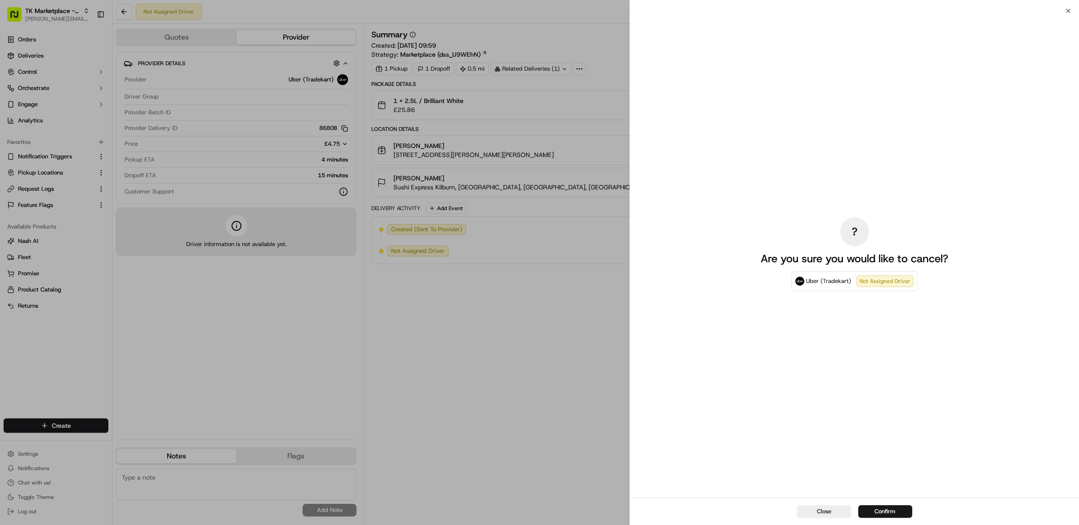
click at [896, 508] on button "Confirm" at bounding box center [885, 511] width 54 height 13
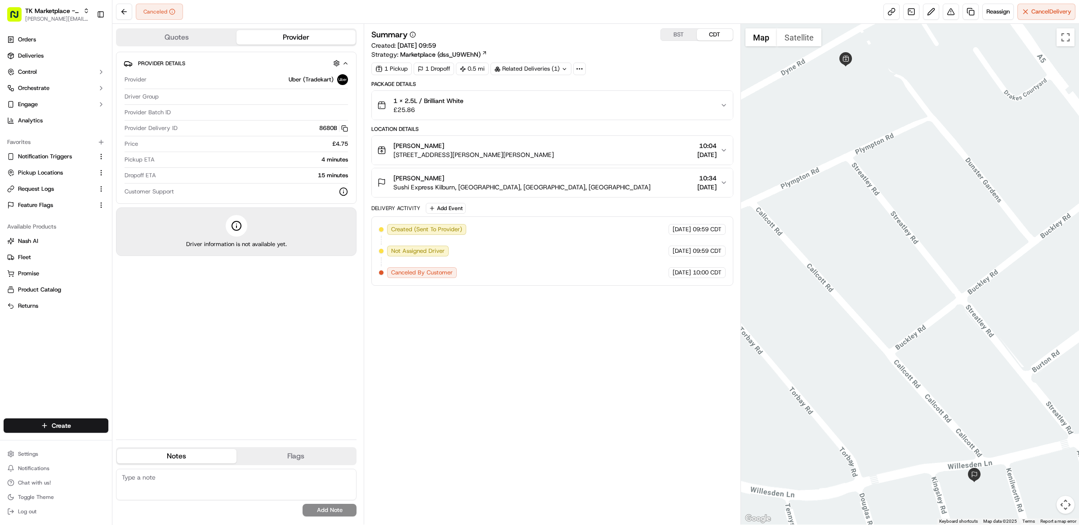
click at [499, 293] on div "Summary BST CDT Created: [DATE] 09:59 Strategy: Marketplace (dss_U9WEhN) 1 Pick…" at bounding box center [552, 273] width 362 height 491
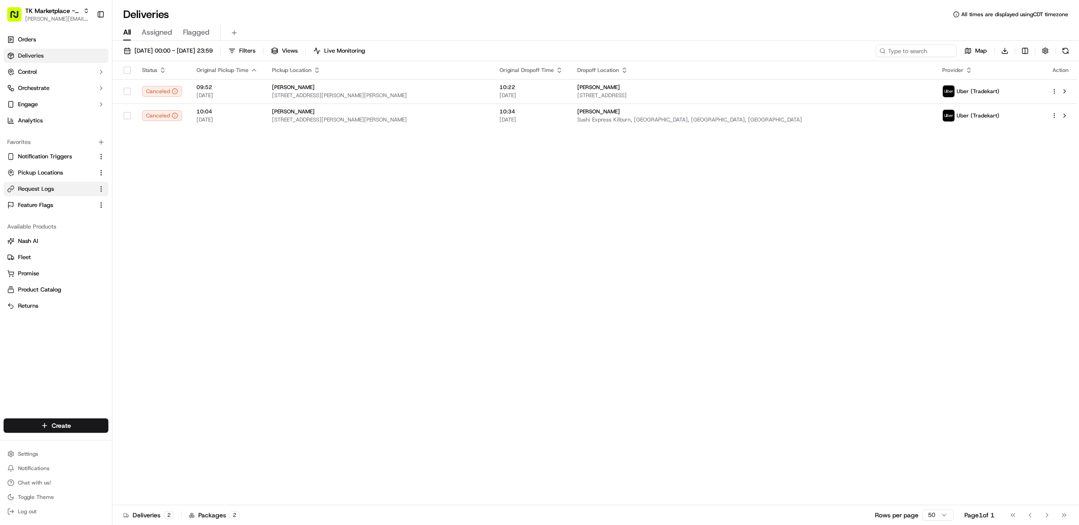
click at [51, 195] on button "Request Logs" at bounding box center [56, 189] width 105 height 14
click at [51, 194] on button "Request Logs" at bounding box center [56, 189] width 105 height 14
click at [42, 447] on html "TK Marketplace - TKD matt@usenash.com Toggle Sidebar Orders Deliveries Control …" at bounding box center [539, 262] width 1079 height 525
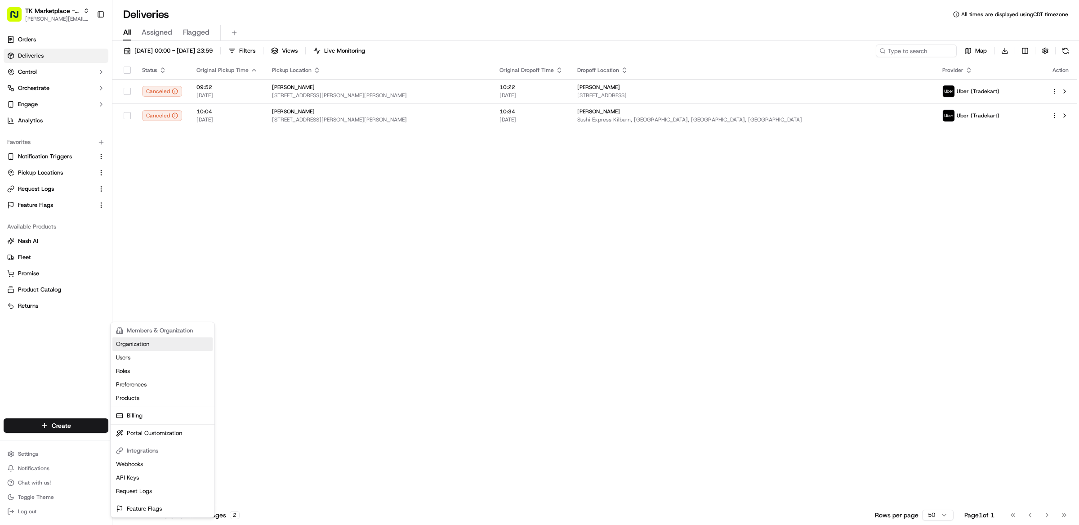
click at [150, 346] on link "Organization" at bounding box center [162, 343] width 100 height 13
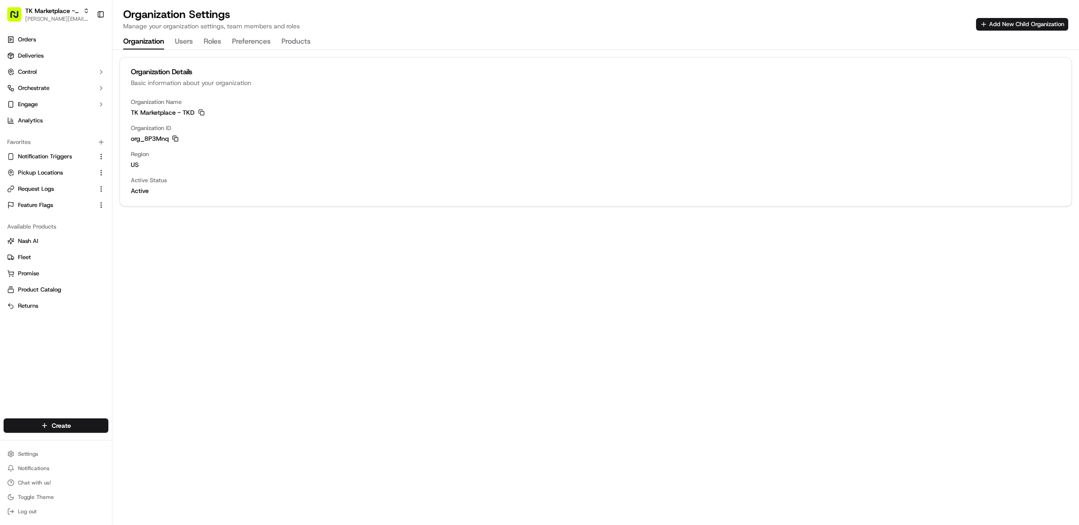
click at [177, 138] on icon "button" at bounding box center [175, 138] width 6 height 6
